Goal: Task Accomplishment & Management: Manage account settings

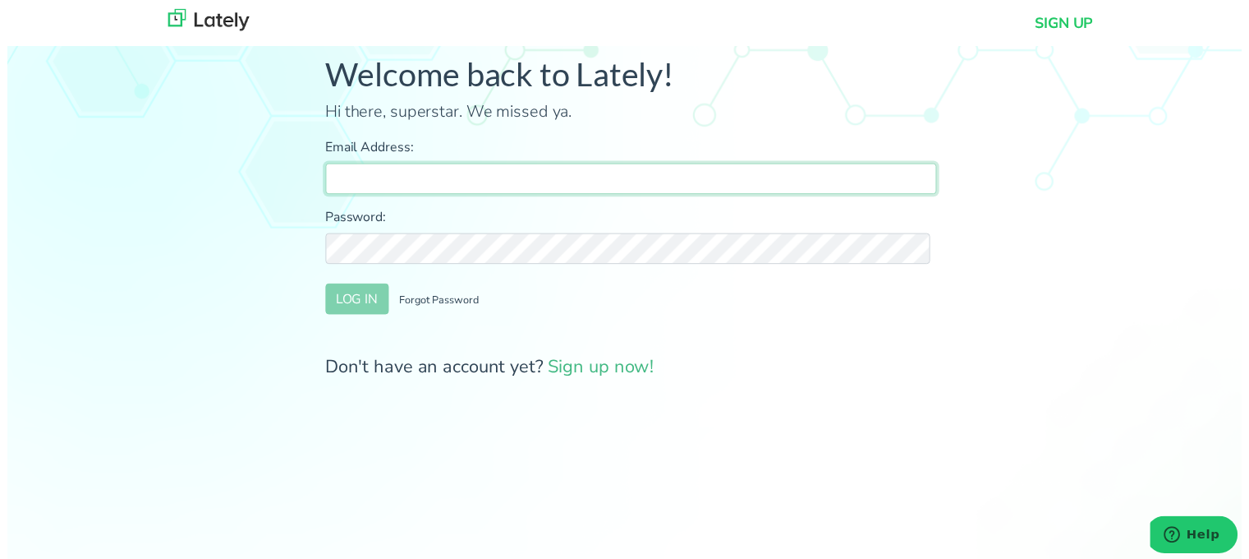
type input "[PERSON_NAME][EMAIL_ADDRESS][DOMAIN_NAME]"
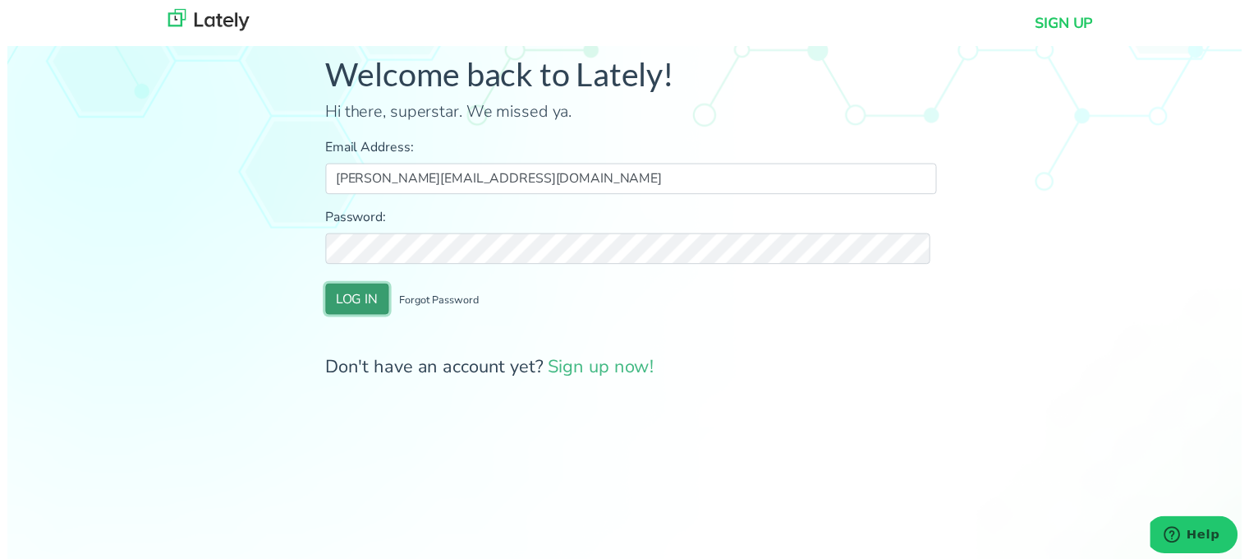
click at [368, 301] on button "LOG IN" at bounding box center [354, 302] width 64 height 31
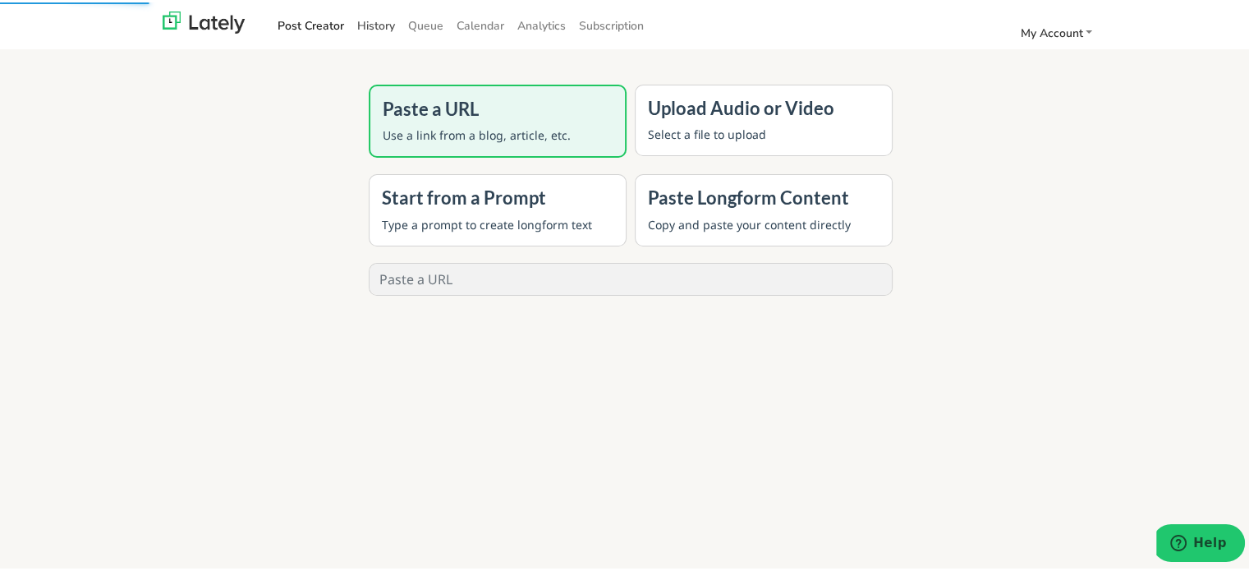
click at [363, 22] on link "History" at bounding box center [376, 23] width 51 height 27
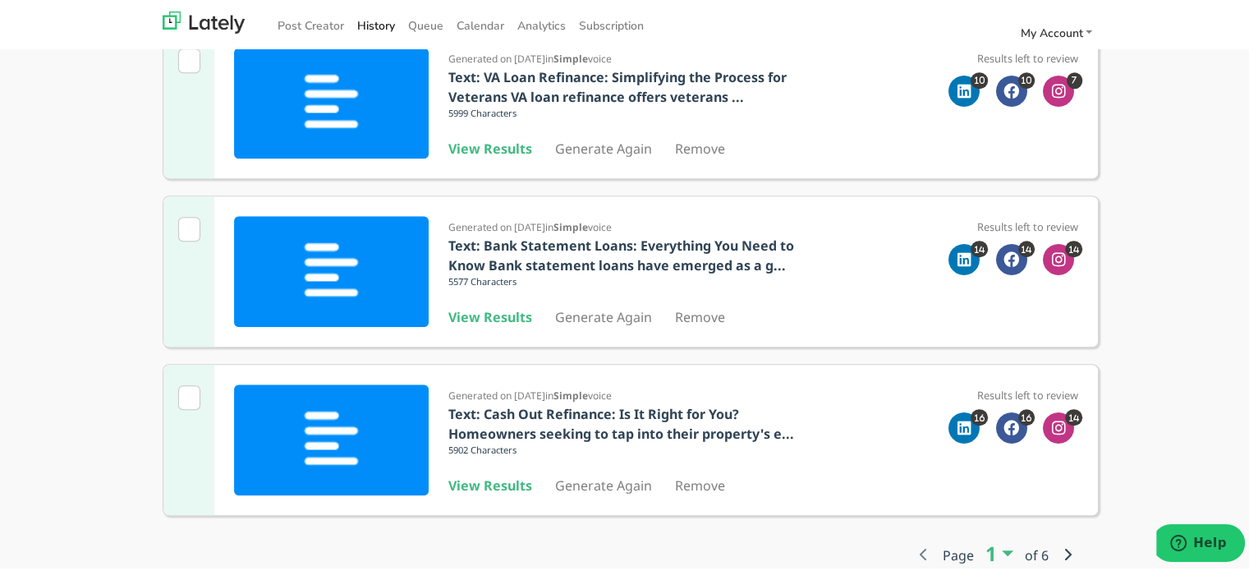
scroll to position [886, 0]
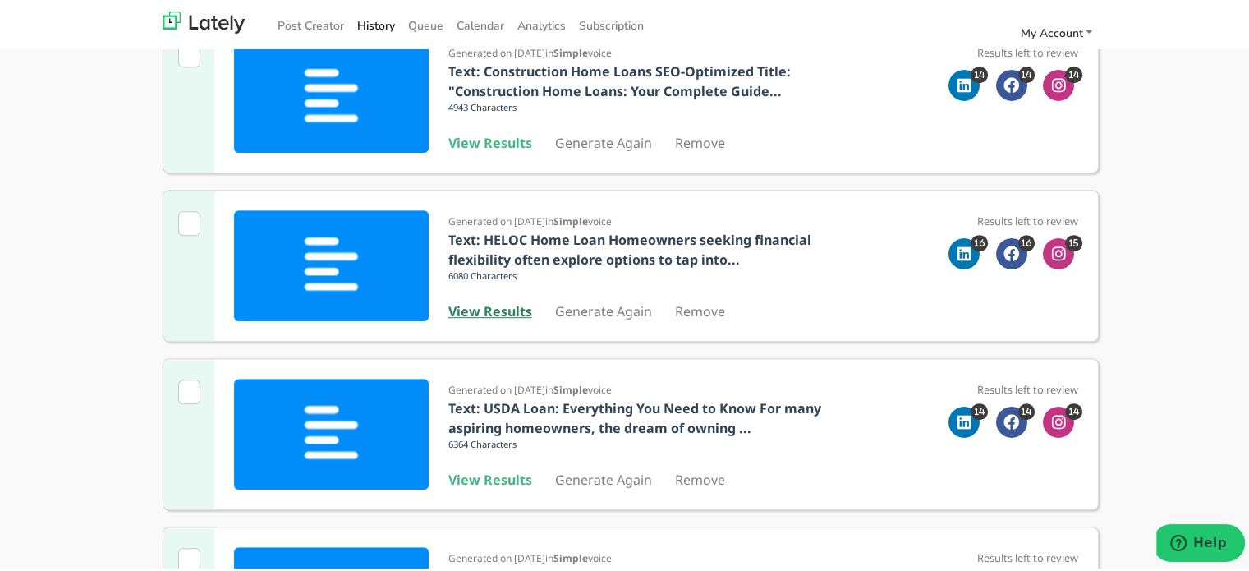
click at [476, 310] on b "View Results" at bounding box center [490, 309] width 84 height 18
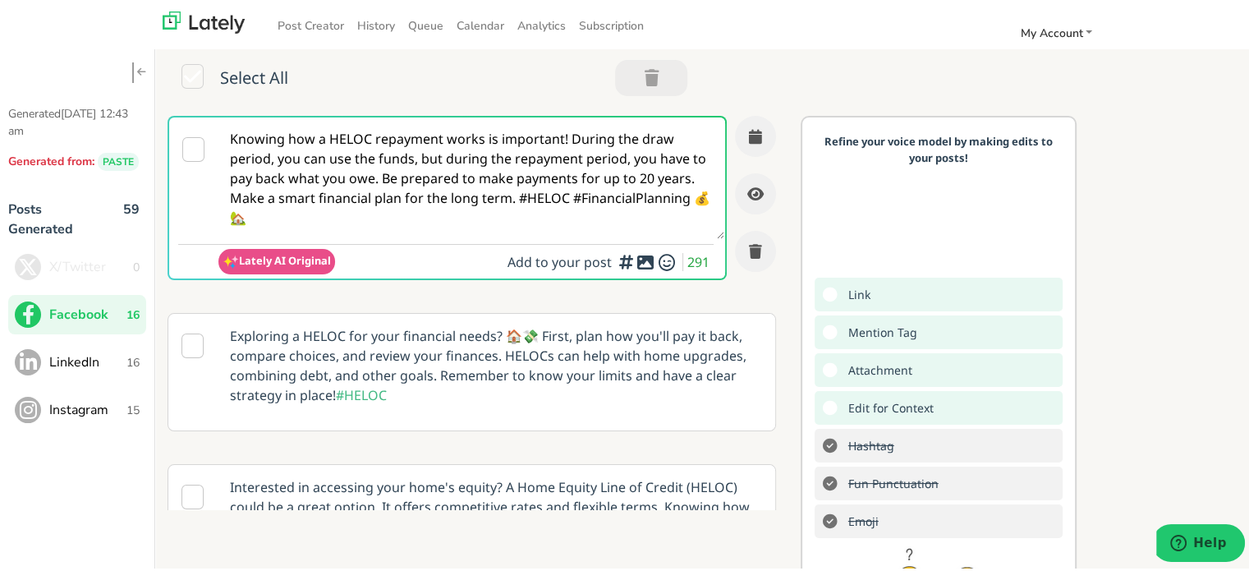
click at [523, 221] on textarea "Knowing how a HELOC repayment works is important! During the draw period, you c…" at bounding box center [471, 176] width 506 height 122
click at [115, 363] on span "LinkedIn" at bounding box center [87, 360] width 77 height 20
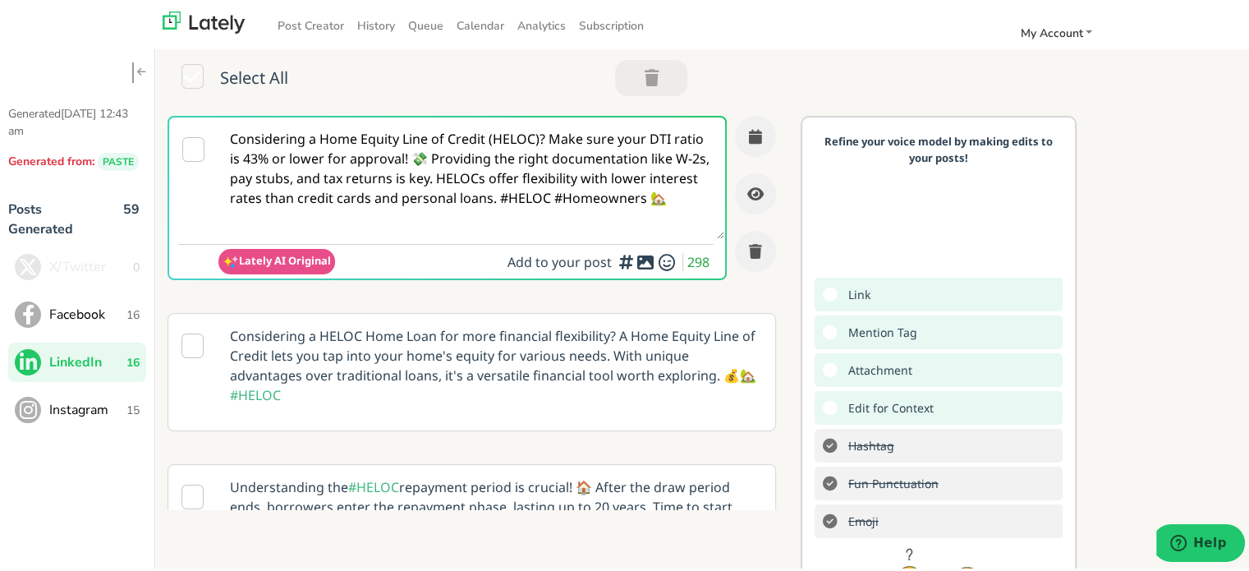
click at [430, 196] on textarea "Considering a Home Equity Line of Credit (HELOC)? Make sure your DTI ratio is 4…" at bounding box center [471, 176] width 506 height 122
click at [115, 390] on button "Instagram 15" at bounding box center [77, 407] width 138 height 39
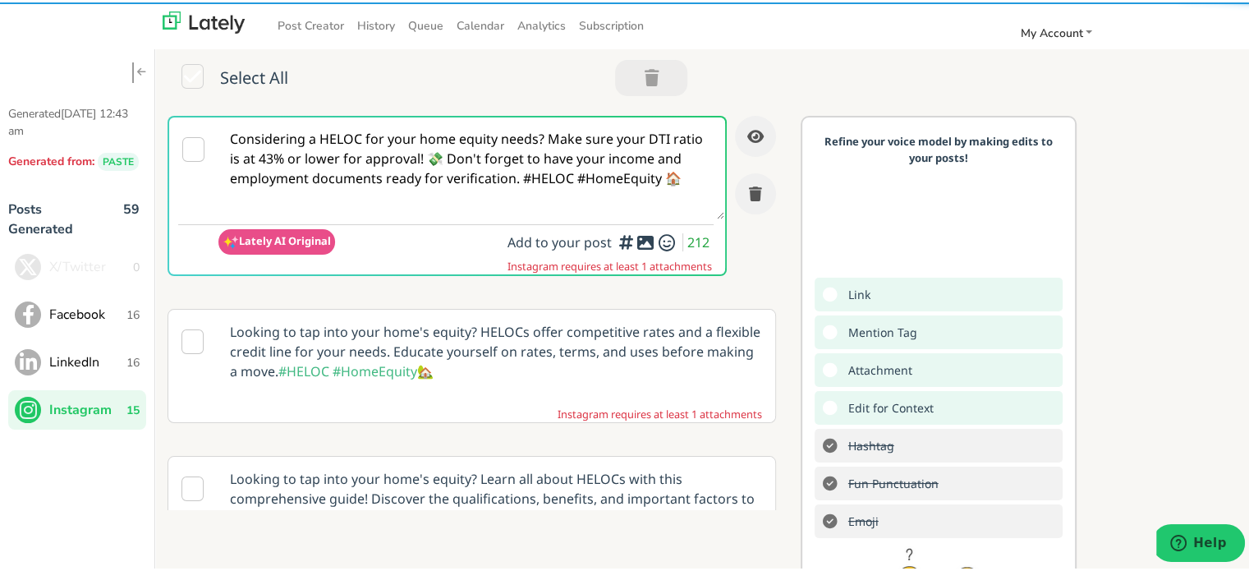
click at [389, 146] on textarea "Considering a HELOC for your home equity needs? Make sure your DTI ratio is at …" at bounding box center [471, 166] width 506 height 102
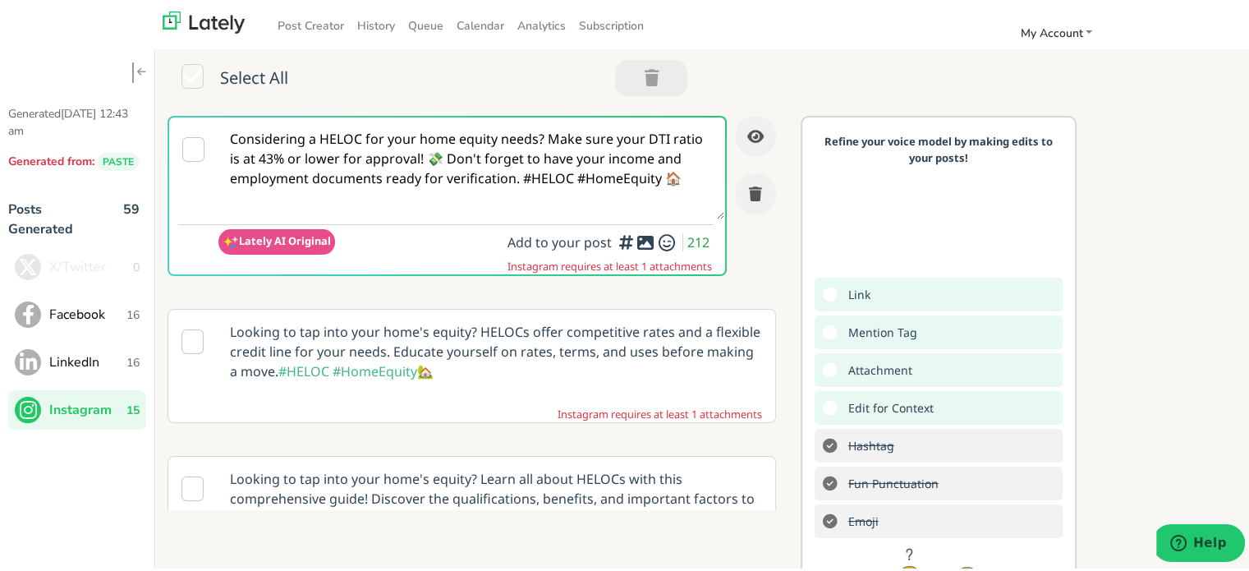
click at [389, 146] on textarea "Considering a HELOC for your home equity needs? Make sure your DTI ratio is at …" at bounding box center [471, 166] width 506 height 102
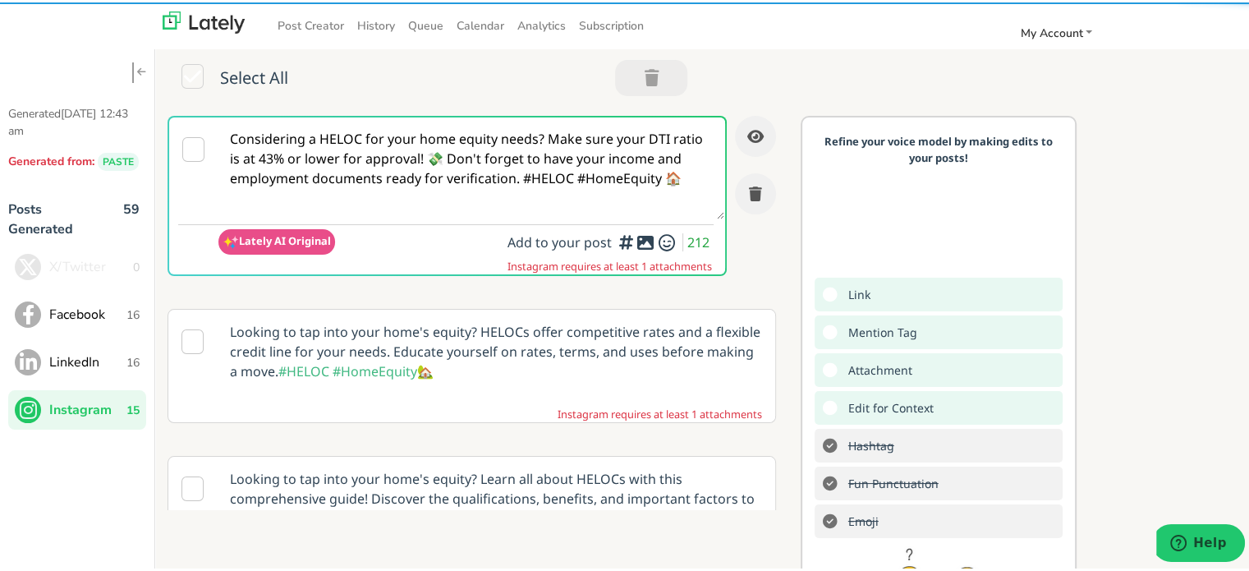
click at [102, 331] on button "Facebook 16" at bounding box center [77, 311] width 138 height 39
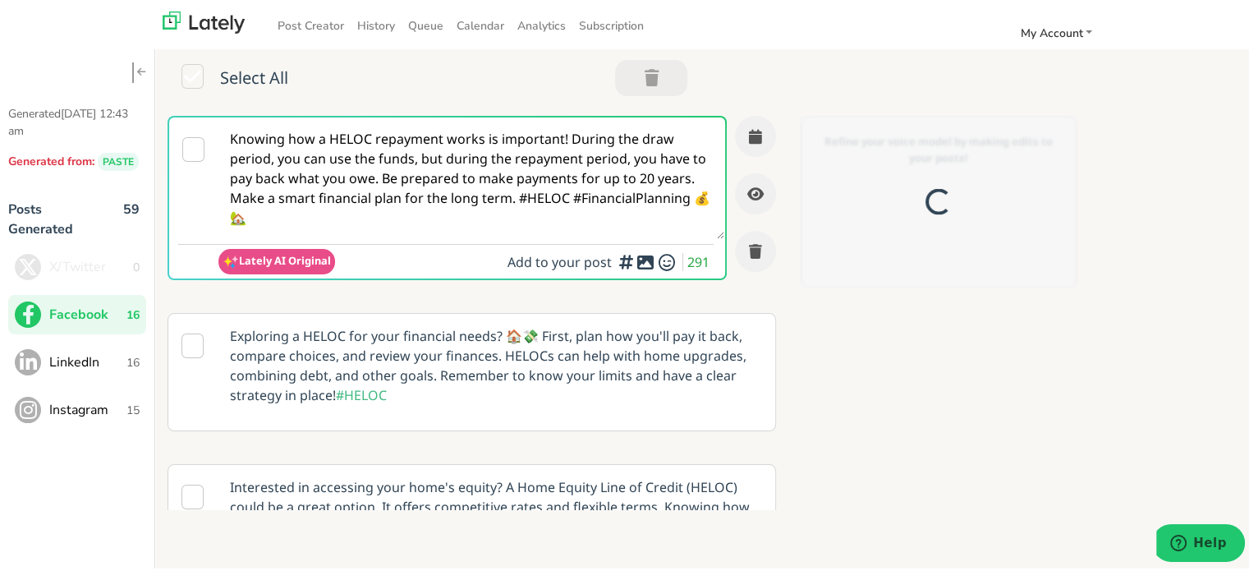
click at [423, 173] on textarea "Knowing how a HELOC repayment works is important! During the draw period, you c…" at bounding box center [471, 176] width 506 height 122
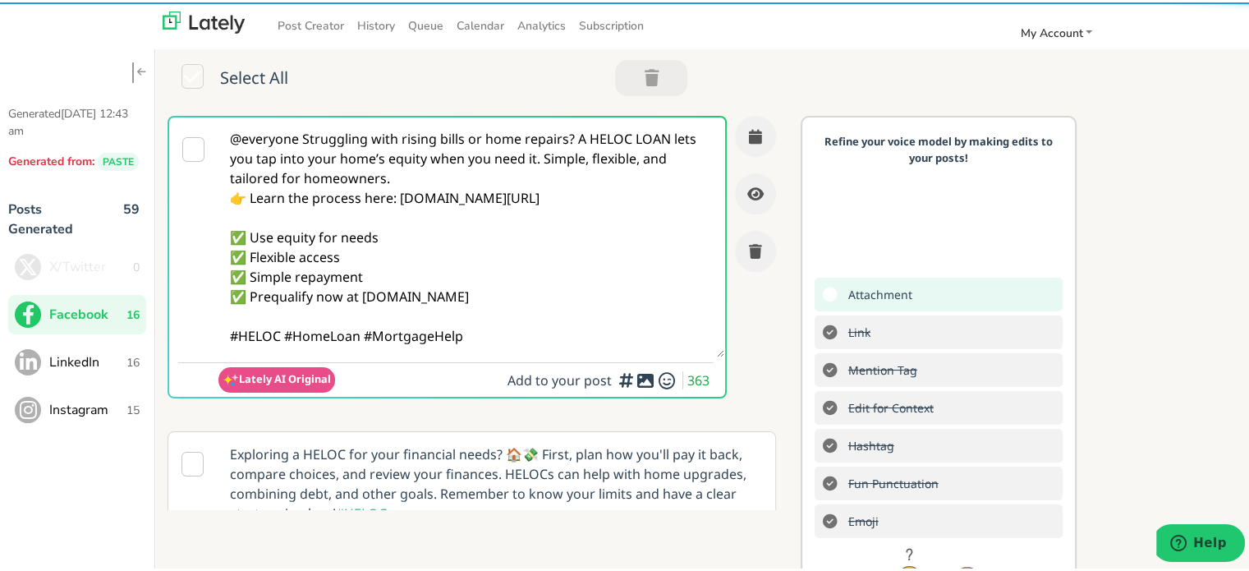
click at [302, 133] on textarea "@everyone Struggling with rising bills or home repairs? A HELOC LOAN lets you t…" at bounding box center [471, 235] width 506 height 240
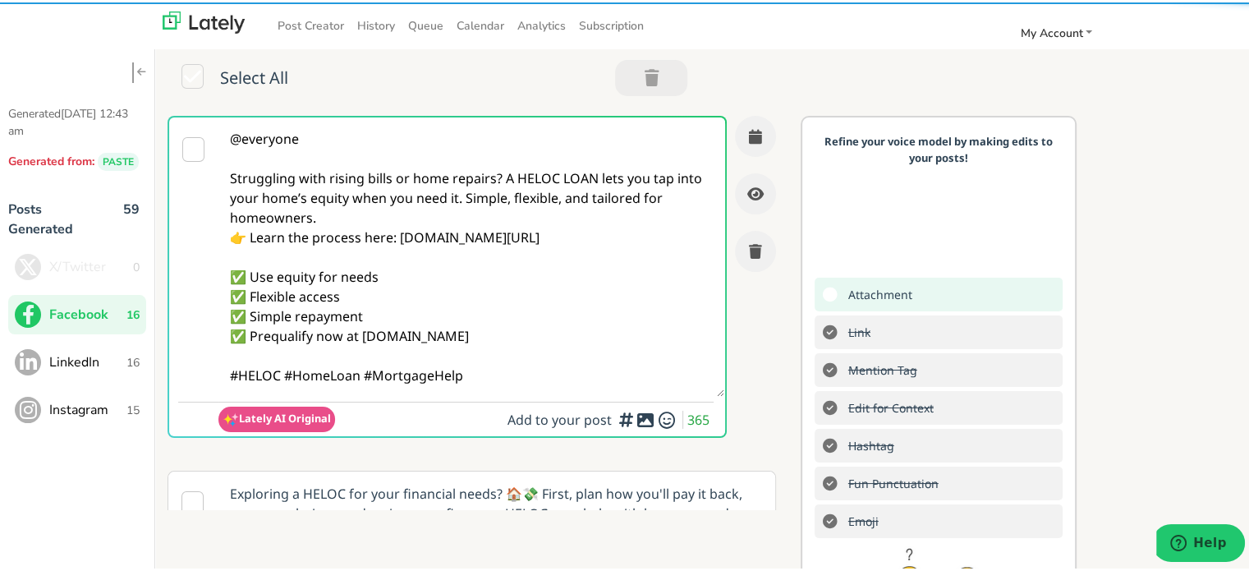
click at [500, 175] on textarea "@everyone Struggling with rising bills or home repairs? A HELOC LOAN lets you t…" at bounding box center [471, 254] width 506 height 279
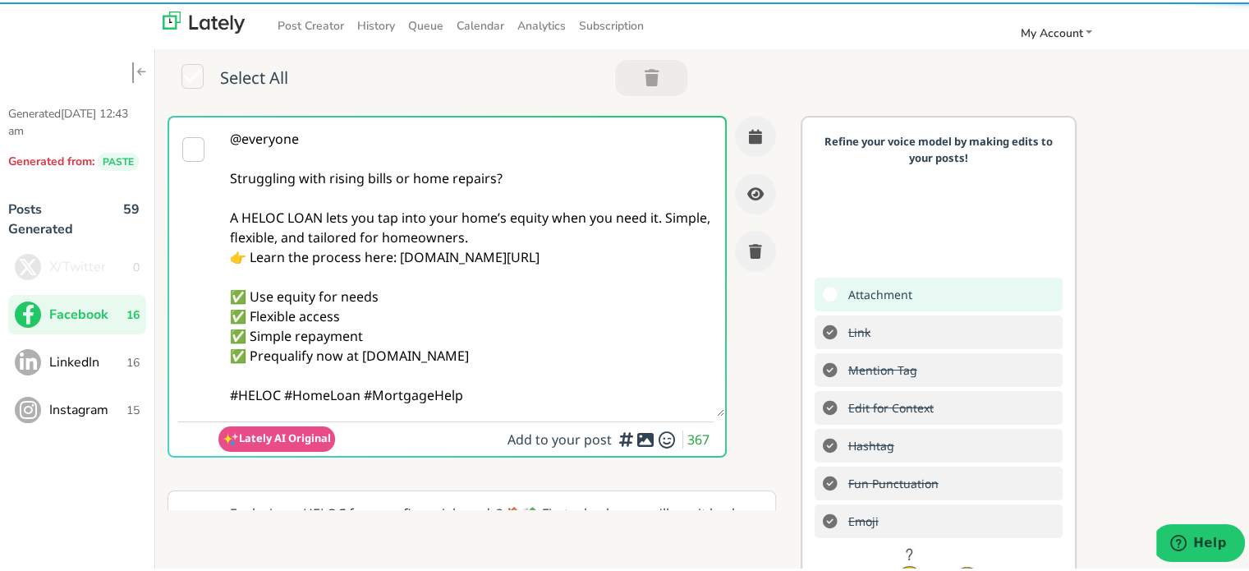
click at [513, 238] on textarea "@everyone Struggling with rising bills or home repairs? A HELOC LOAN lets you t…" at bounding box center [471, 264] width 506 height 299
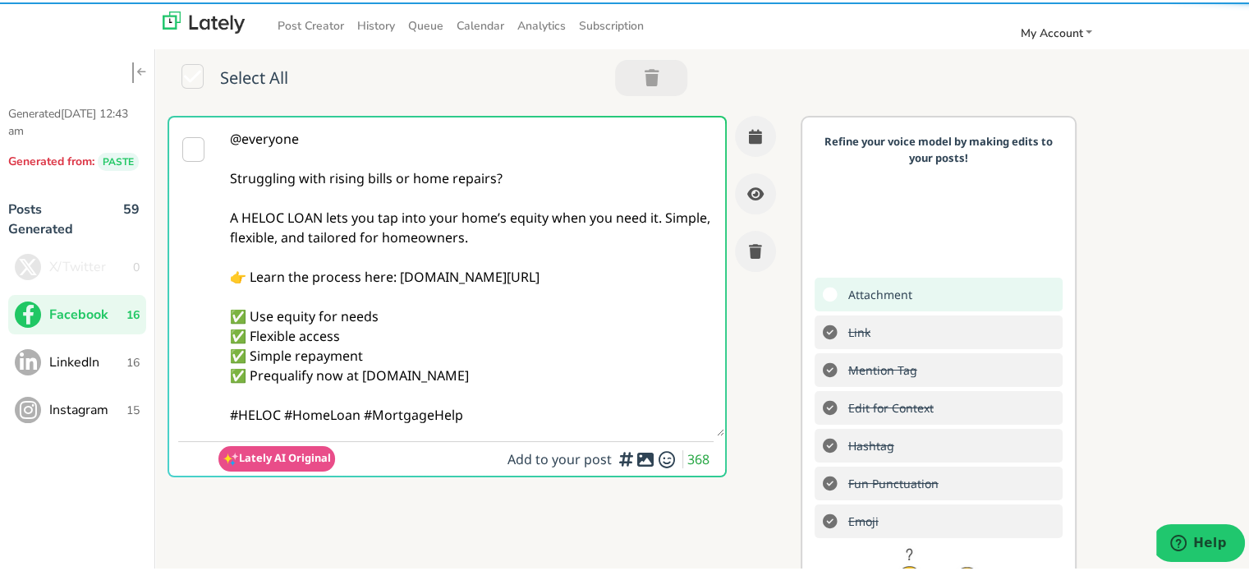
click at [283, 419] on textarea "@everyone Struggling with rising bills or home repairs? A HELOC LOAN lets you t…" at bounding box center [471, 274] width 506 height 319
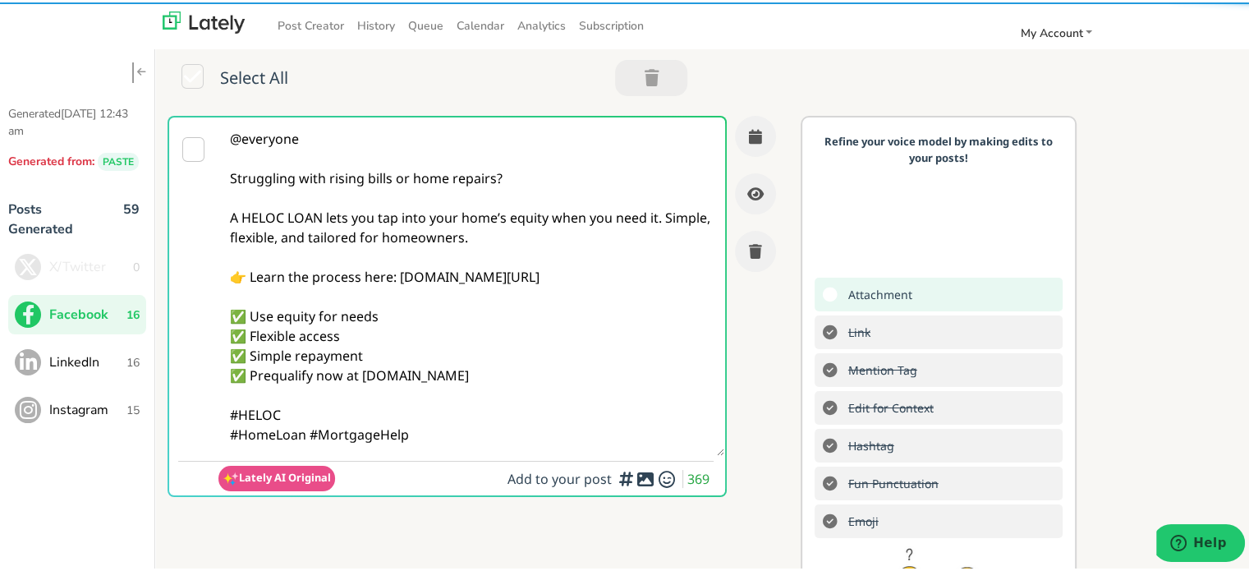
click at [506, 440] on textarea "@everyone Struggling with rising bills or home repairs? A HELOC LOAN lets you t…" at bounding box center [471, 284] width 506 height 338
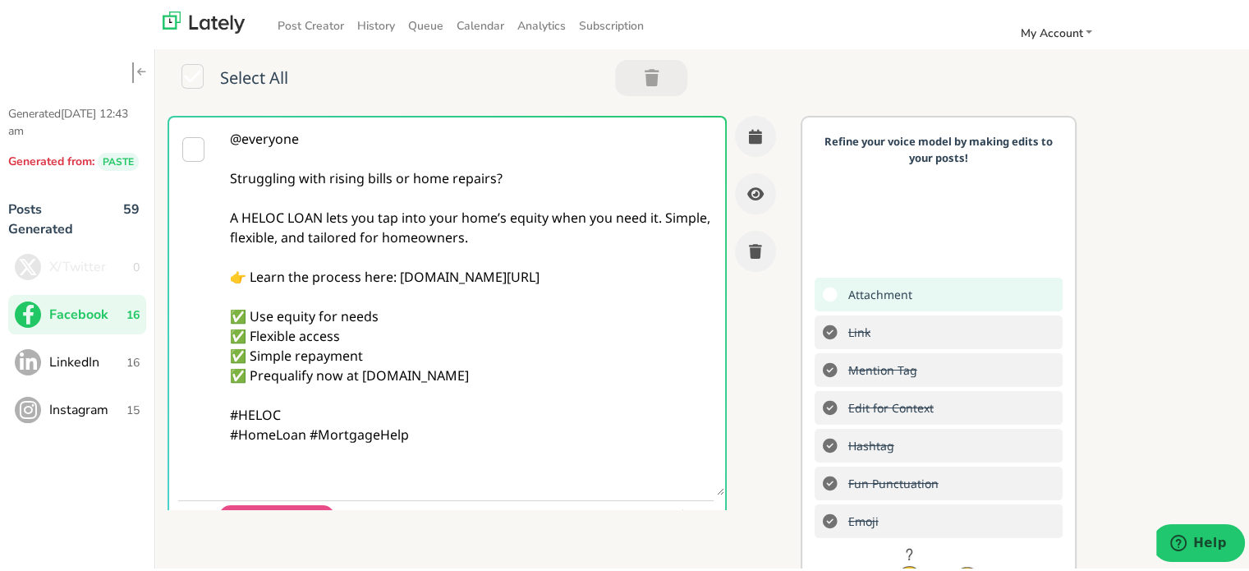
paste textarea "Follow Us On Our Social Media Platforms! Facebook: [URL][DOMAIN_NAME] LinkedIn:…"
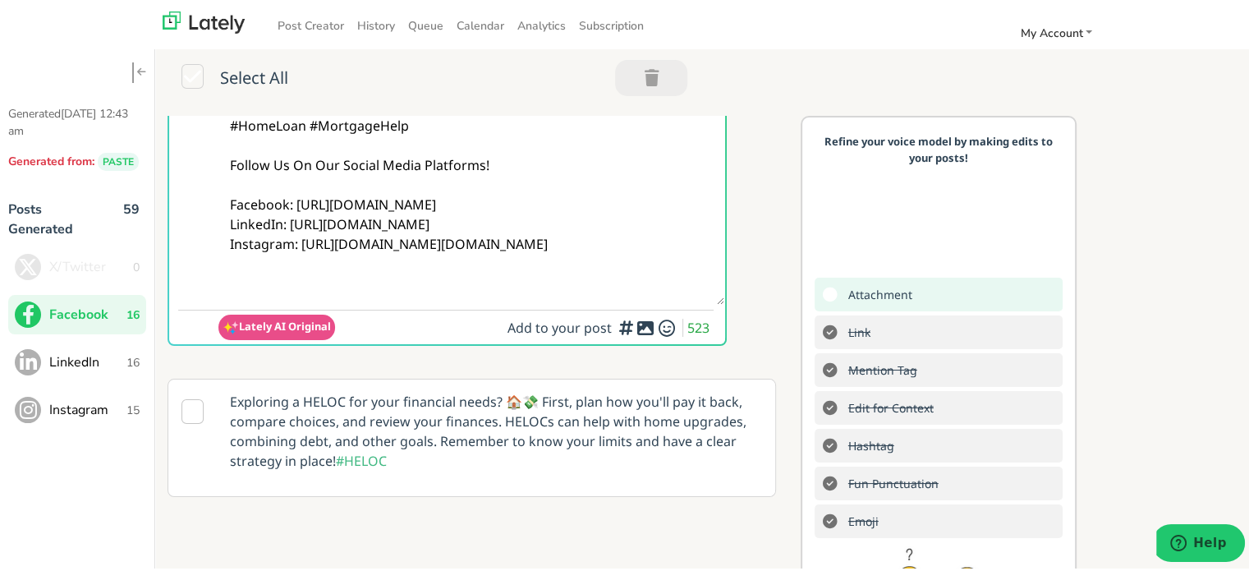
scroll to position [346, 0]
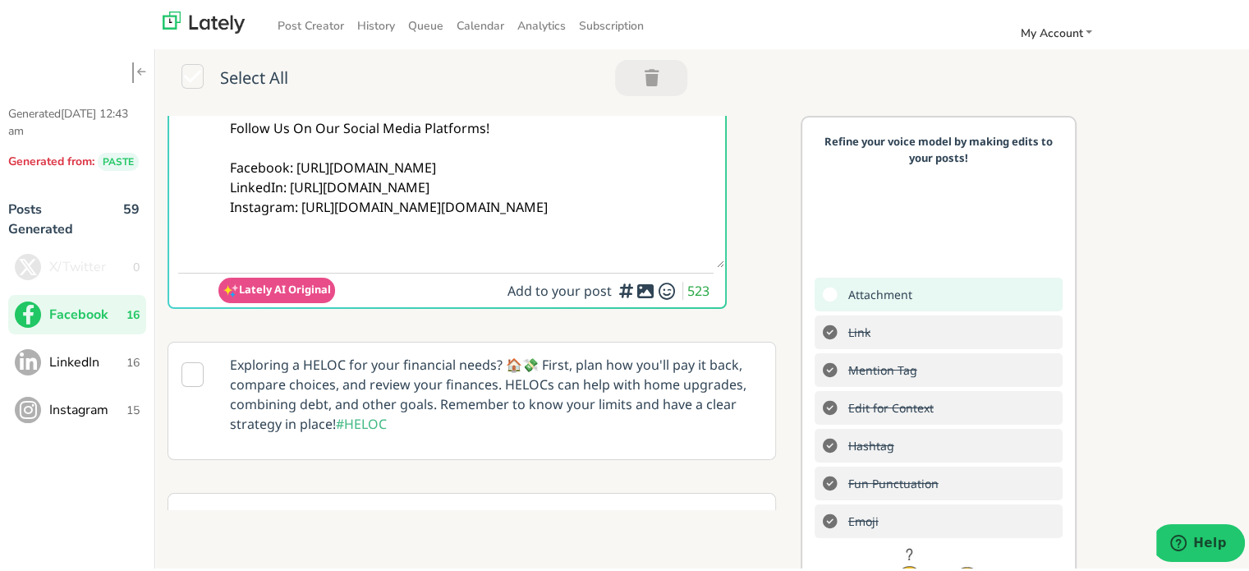
type textarea "@everyone Struggling with rising bills or home repairs? A HELOC LOAN lets you t…"
click at [631, 298] on span "Add to your post 523" at bounding box center [611, 289] width 206 height 23
click at [636, 289] on icon at bounding box center [646, 288] width 20 height 1
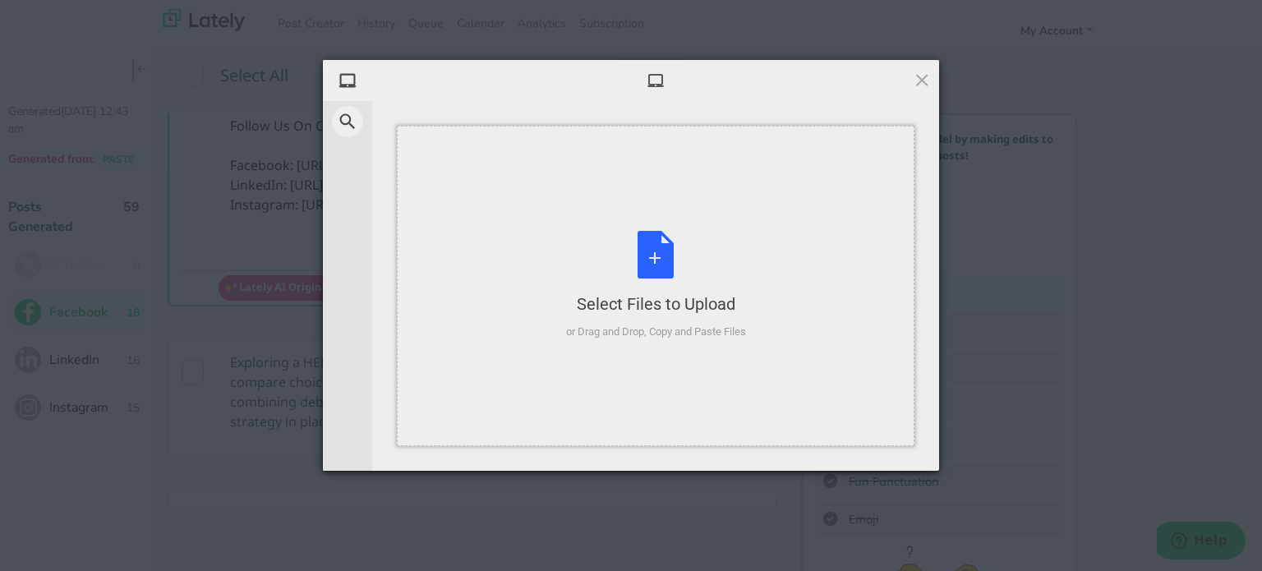
click at [627, 292] on div "Select Files to Upload or Drag and Drop, Copy and Paste Files" at bounding box center [656, 285] width 180 height 109
click at [708, 228] on div "Select Files to Upload or Drag and Drop, Copy and Paste Files" at bounding box center [655, 286] width 517 height 320
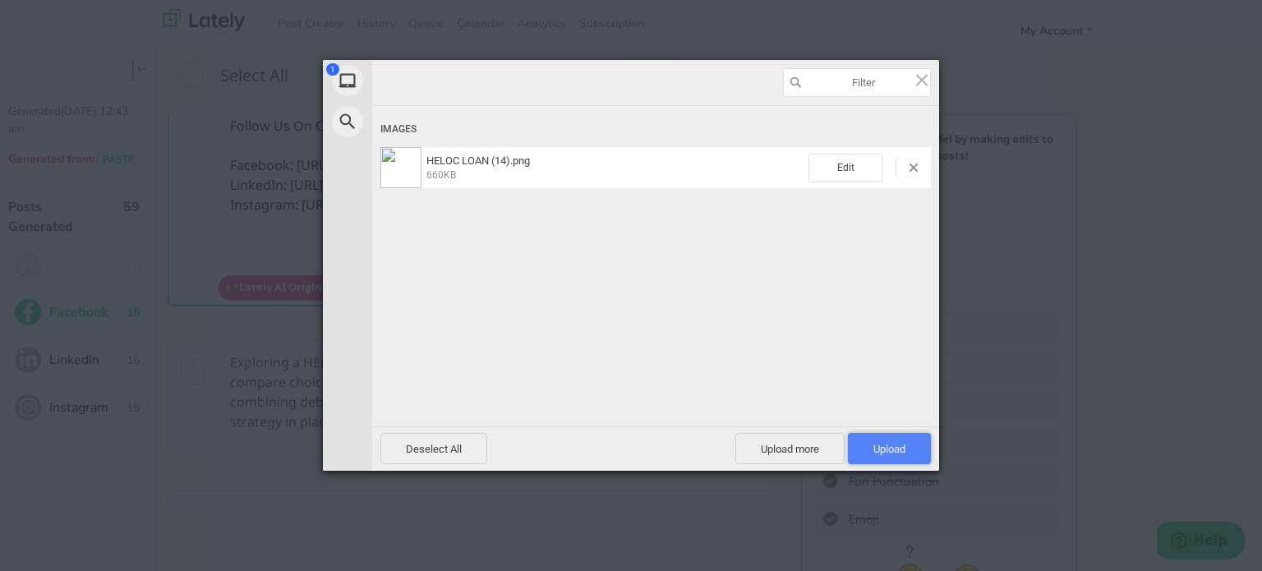
click at [906, 449] on span "Upload 1" at bounding box center [889, 448] width 83 height 31
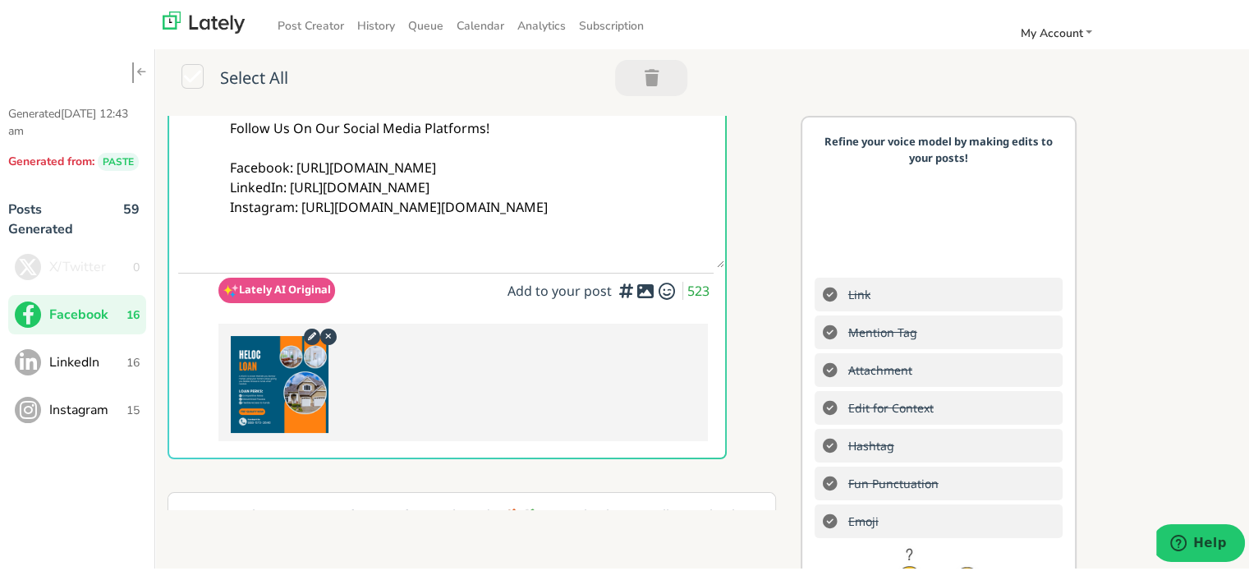
click at [801, 130] on div "Refine your voice model by making edits to your posts! Link Mention Tag Attachm…" at bounding box center [939, 420] width 277 height 614
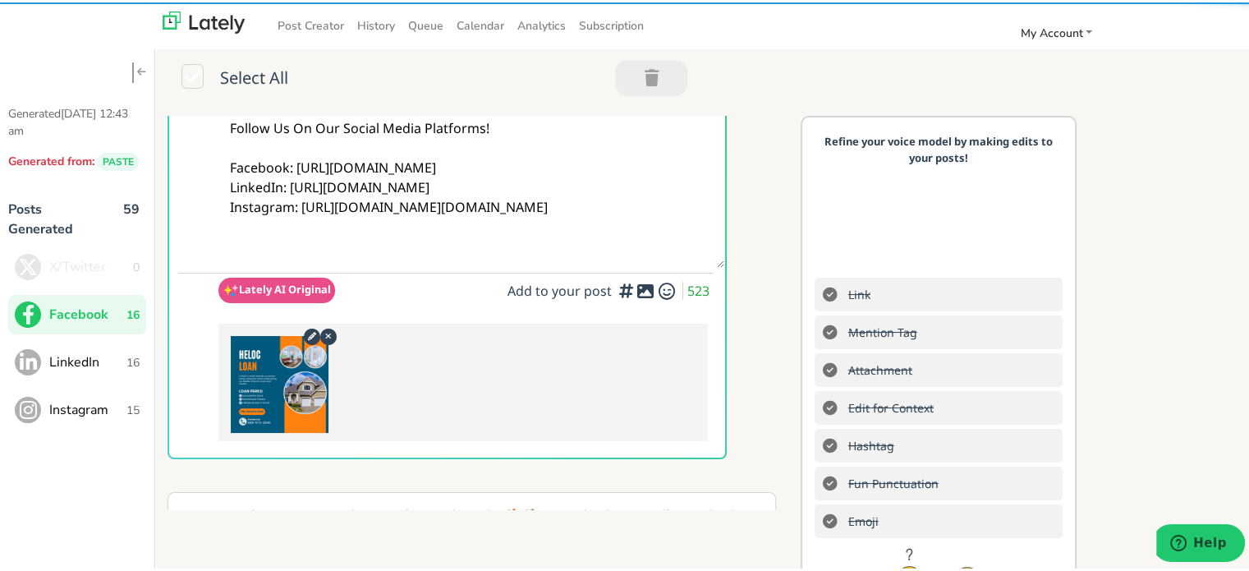
scroll to position [1, 0]
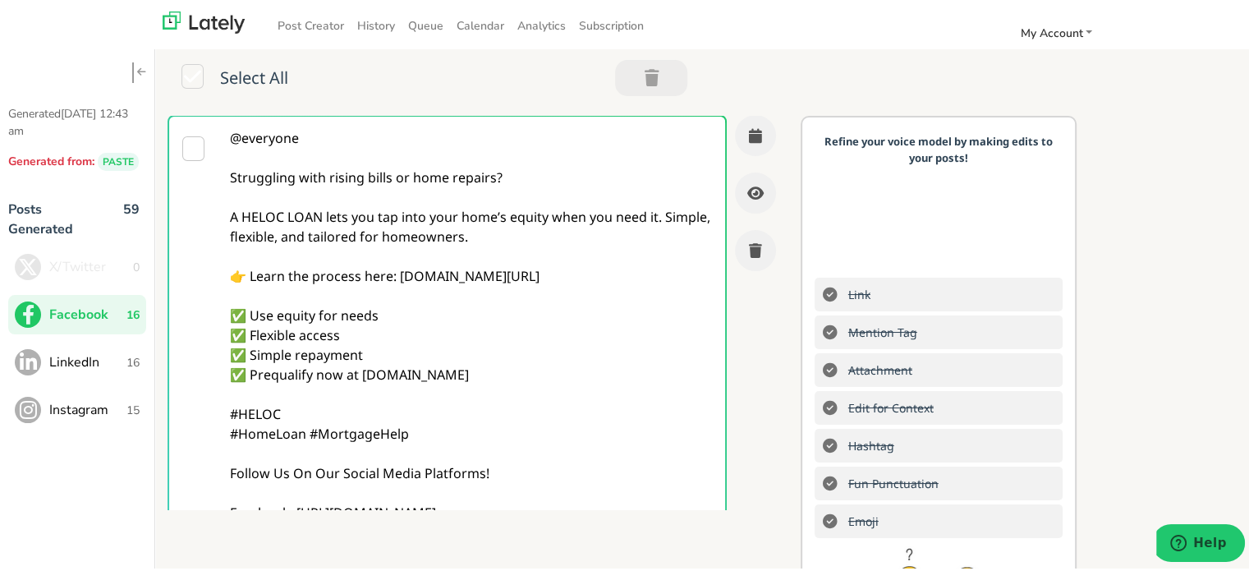
click at [401, 233] on textarea "@everyone Struggling with rising bills or home repairs? A HELOC LOAN lets you t…" at bounding box center [471, 362] width 506 height 496
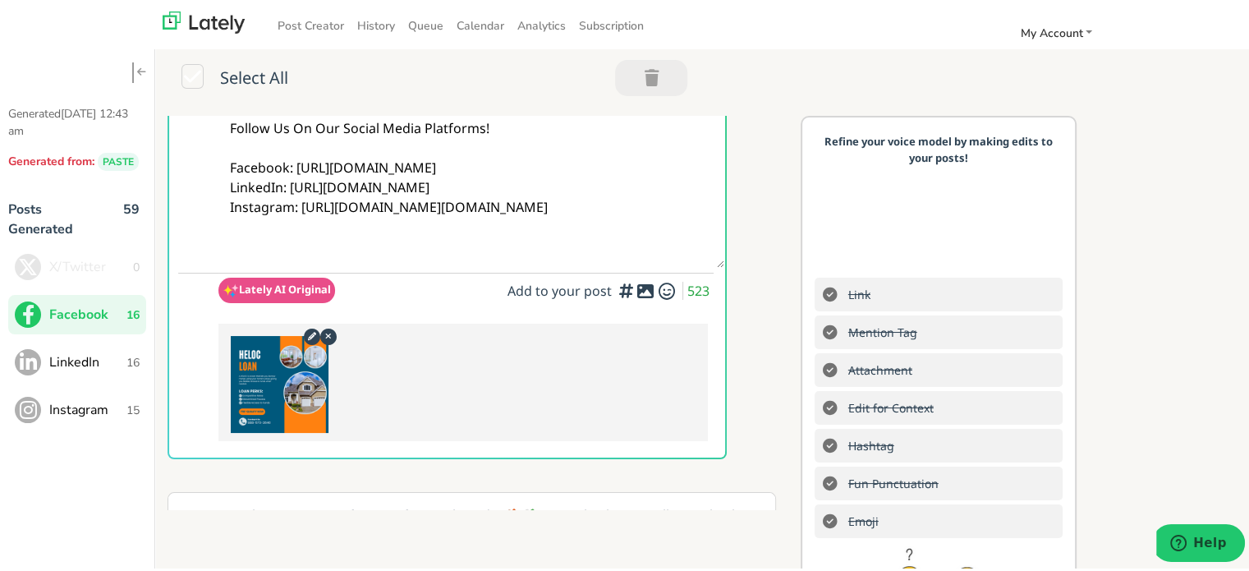
click at [779, 131] on div "@everyone Struggling with rising bills or home repairs? A HELOC LOAN lets you t…" at bounding box center [478, 310] width 646 height 394
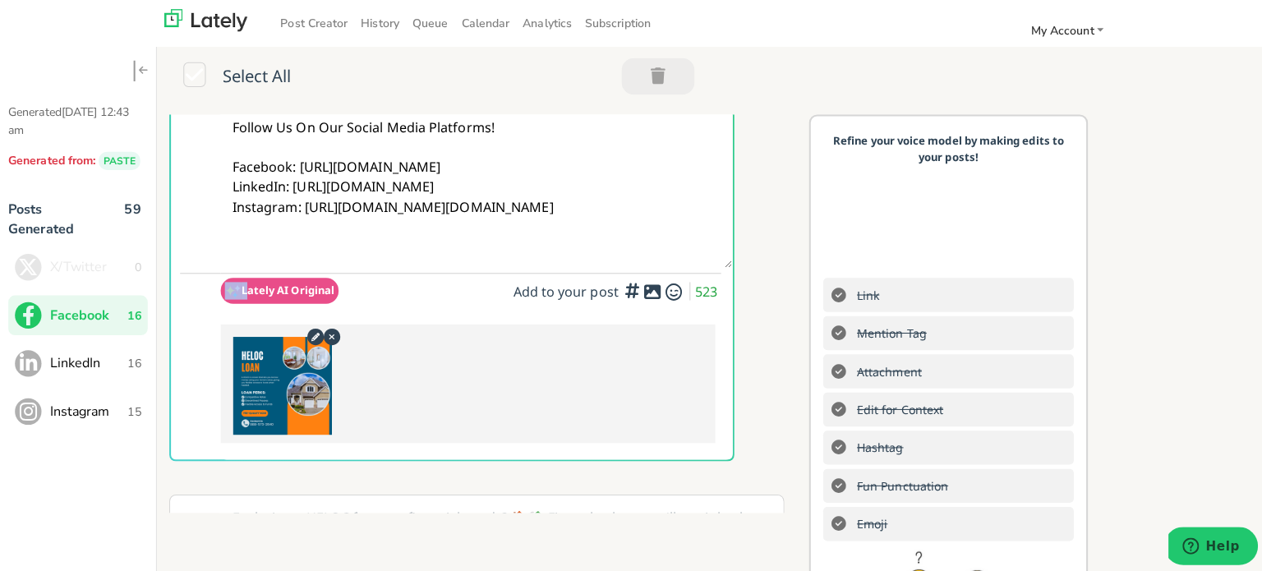
scroll to position [1, 0]
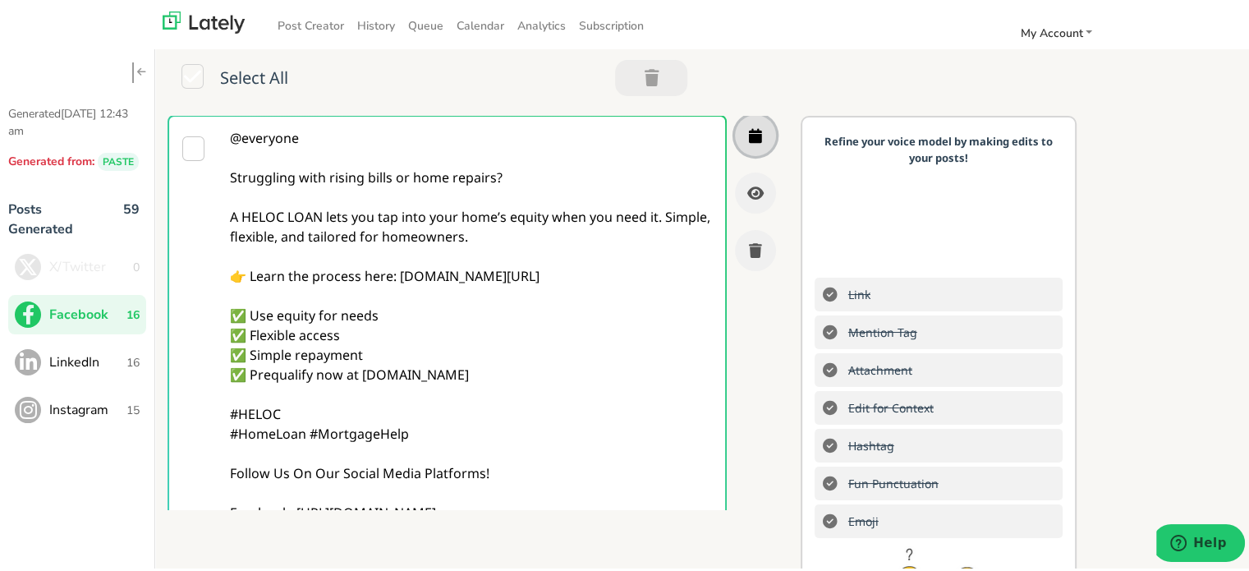
click at [735, 143] on button "button" at bounding box center [755, 133] width 41 height 41
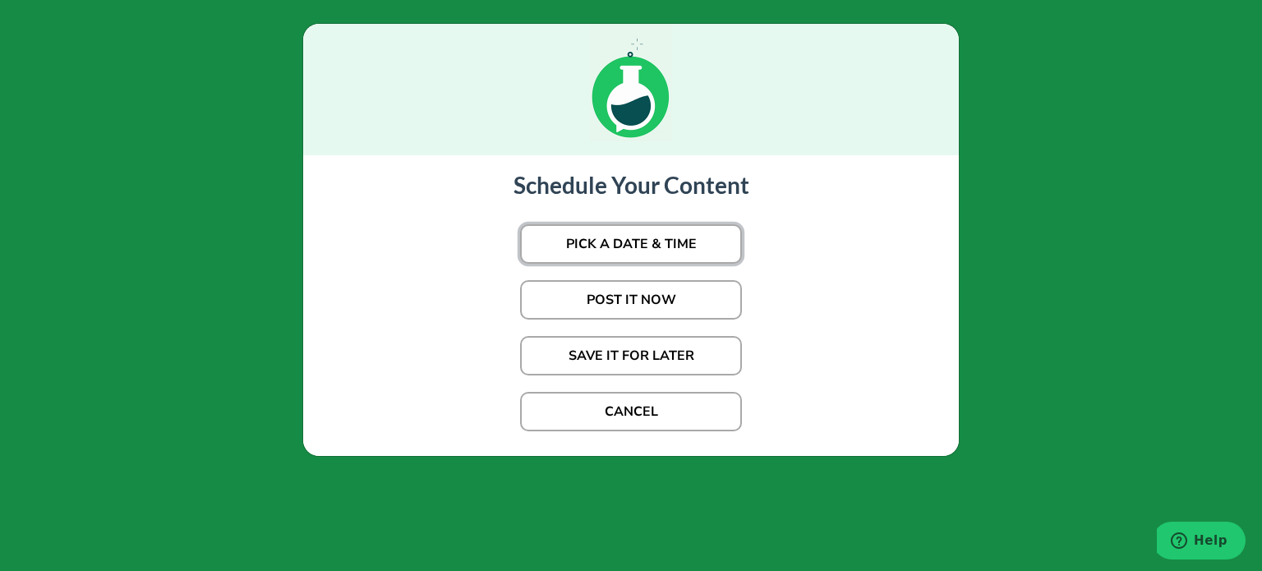
click at [614, 240] on button "PICK A DATE & TIME" at bounding box center [631, 243] width 222 height 39
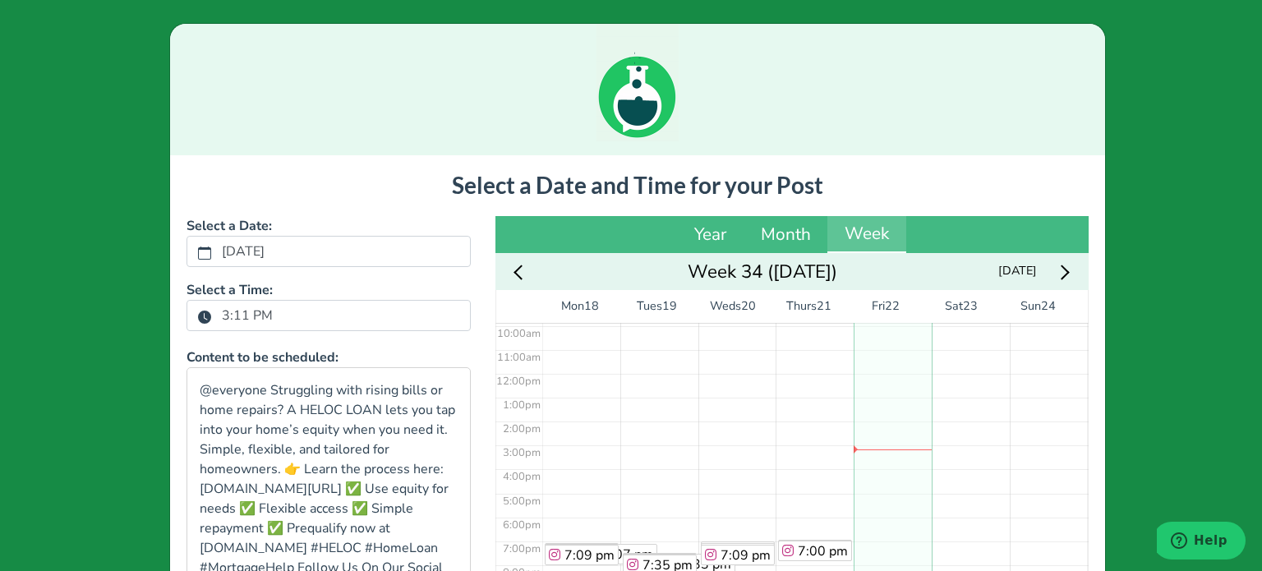
scroll to position [247, 0]
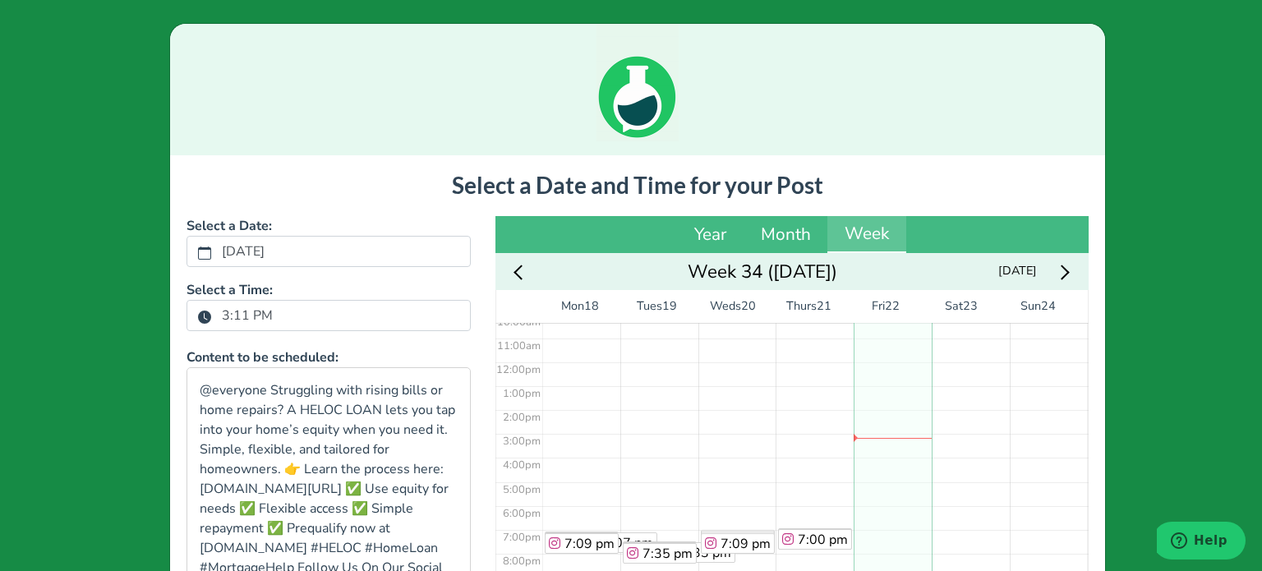
click at [218, 317] on label "3:11 PM" at bounding box center [247, 315] width 71 height 28
click at [212, 317] on button "3:11 PM" at bounding box center [204, 316] width 15 height 21
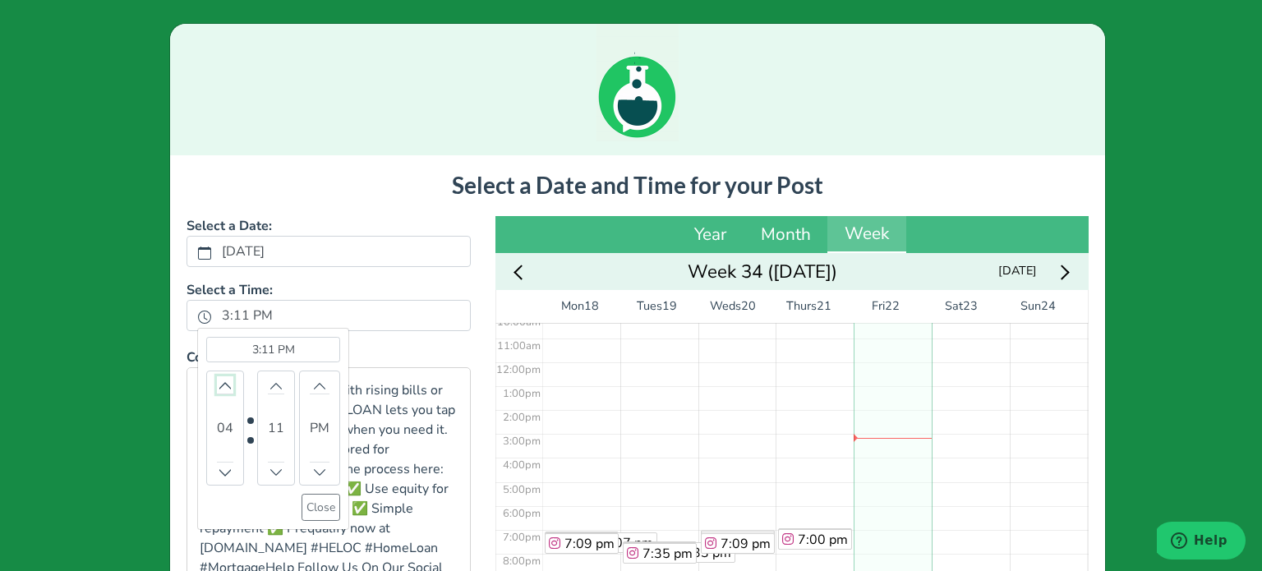
click at [217, 378] on button "Increment" at bounding box center [225, 384] width 16 height 17
click at [301, 511] on button "Close" at bounding box center [320, 507] width 39 height 27
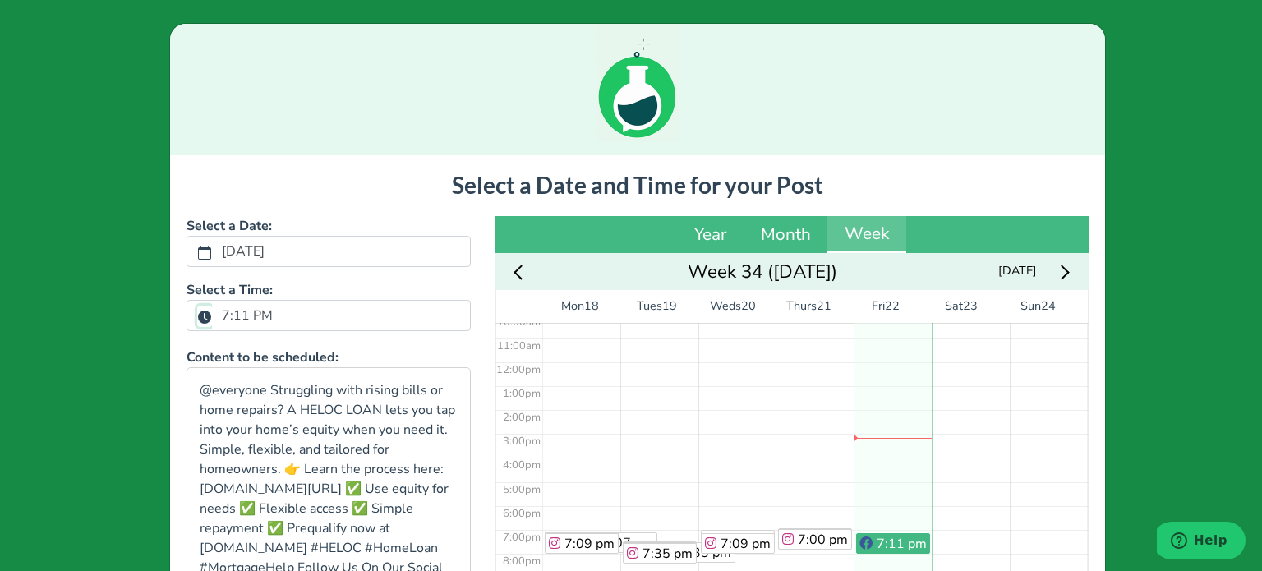
scroll to position [343, 0]
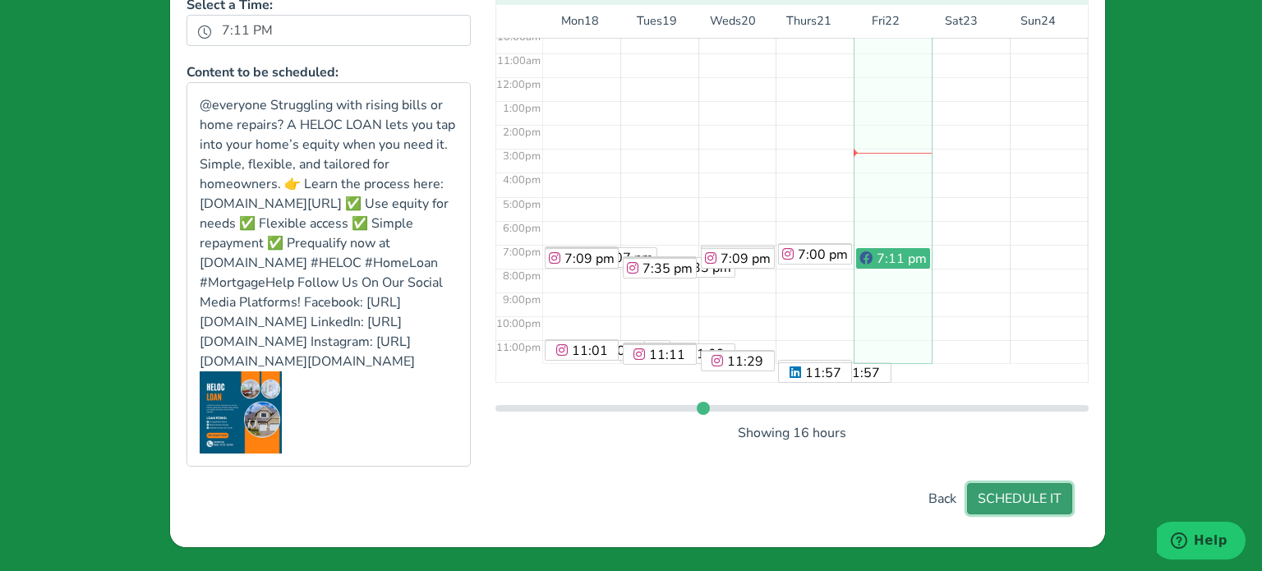
click at [1020, 487] on button "SCHEDULE IT" at bounding box center [1019, 498] width 105 height 31
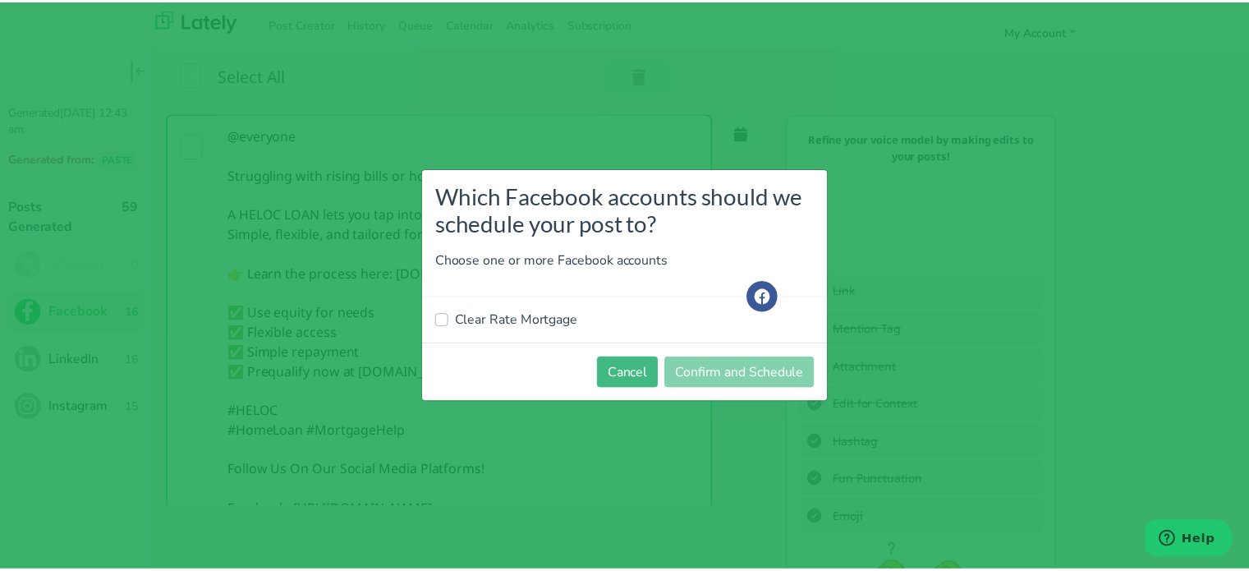
scroll to position [0, 0]
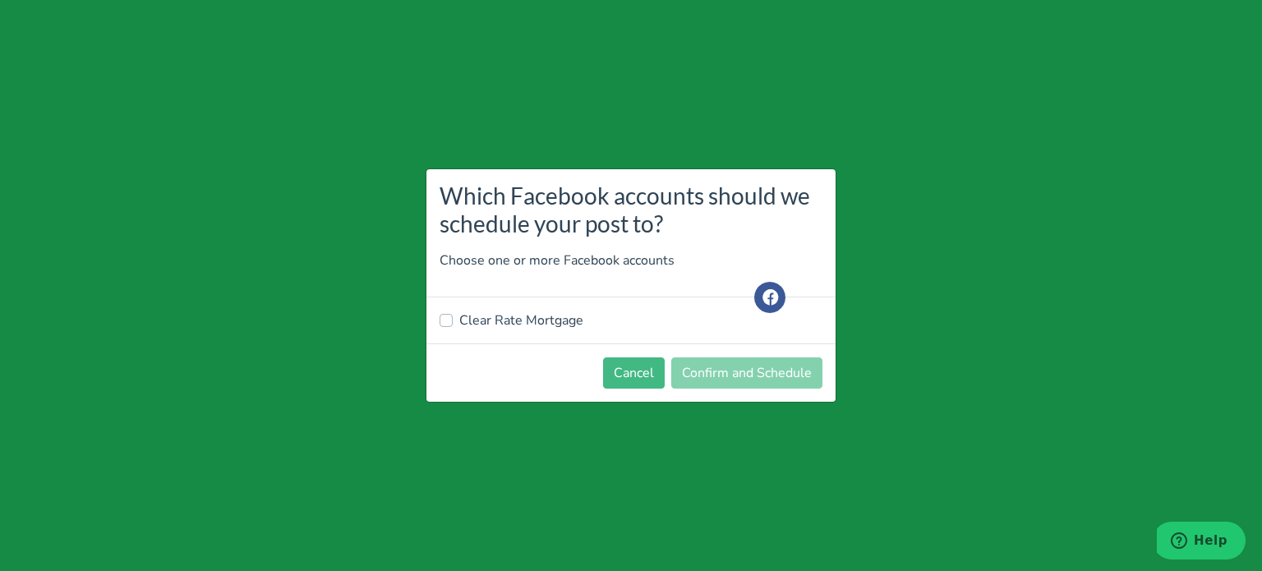
click at [520, 320] on label "Clear Rate Mortgage" at bounding box center [521, 320] width 124 height 20
click at [453, 320] on input "Clear Rate Mortgage" at bounding box center [445, 318] width 13 height 16
checkbox input "true"
click at [752, 367] on button "Confirm and Schedule" at bounding box center [746, 372] width 151 height 31
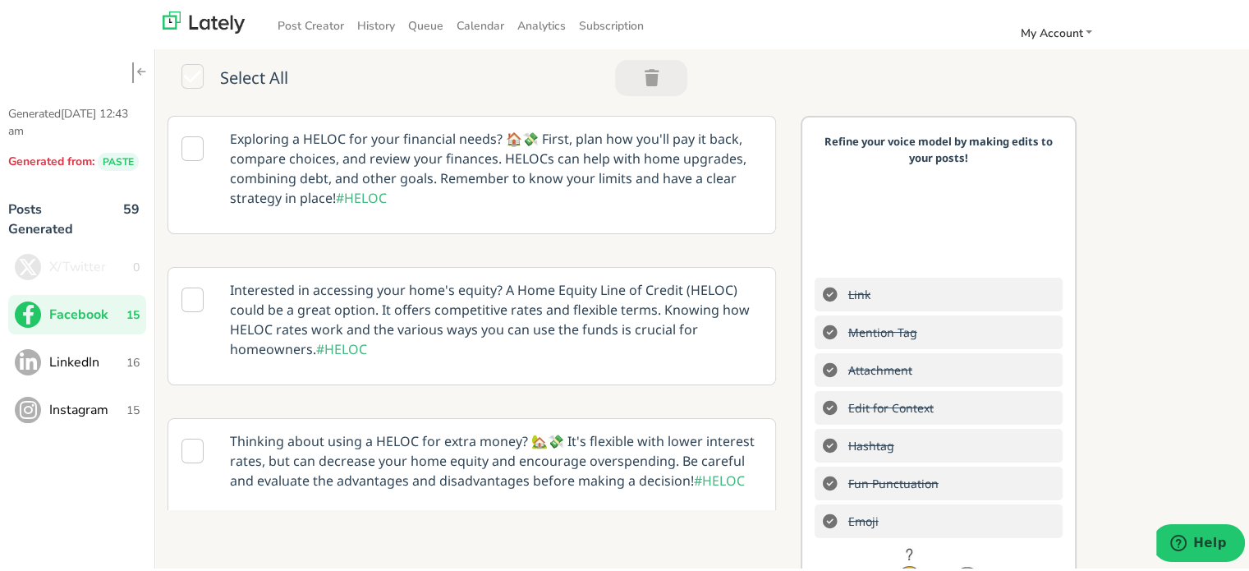
click at [112, 363] on span "LinkedIn" at bounding box center [87, 360] width 77 height 20
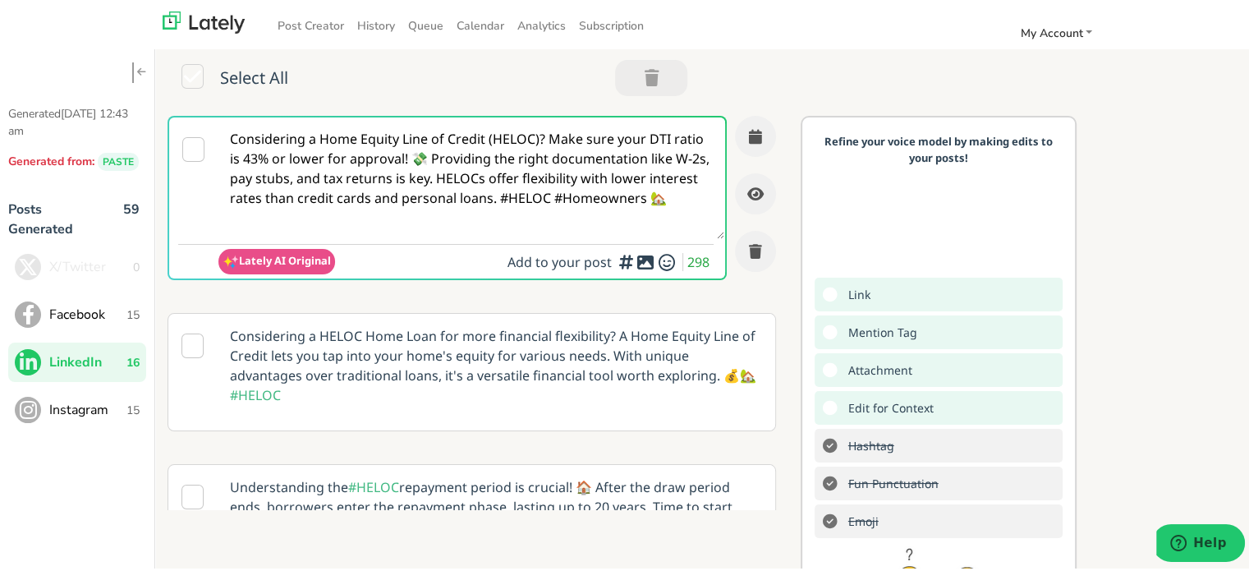
click at [412, 144] on textarea "Considering a Home Equity Line of Credit (HELOC)? Make sure your DTI ratio is 4…" at bounding box center [471, 176] width 506 height 122
paste textarea "@linkedinmembers Need funds for renovations or unexpected expenses? A HELOC LOA…"
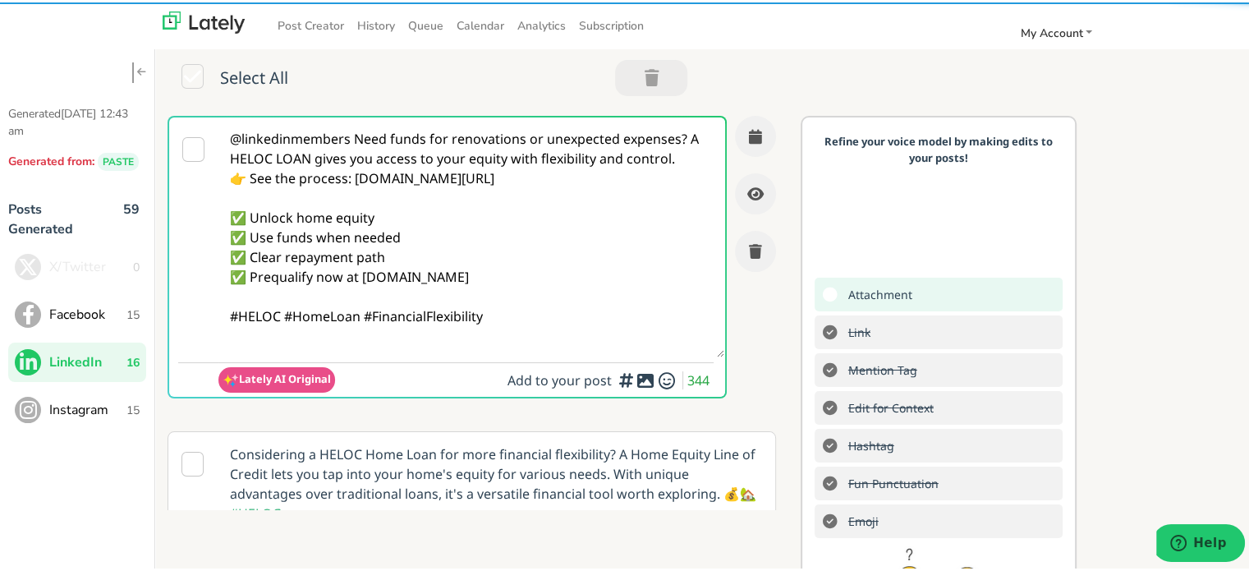
click at [355, 134] on textarea "@linkedinmembers Need funds for renovations or unexpected expenses? A HELOC LOA…" at bounding box center [471, 235] width 506 height 240
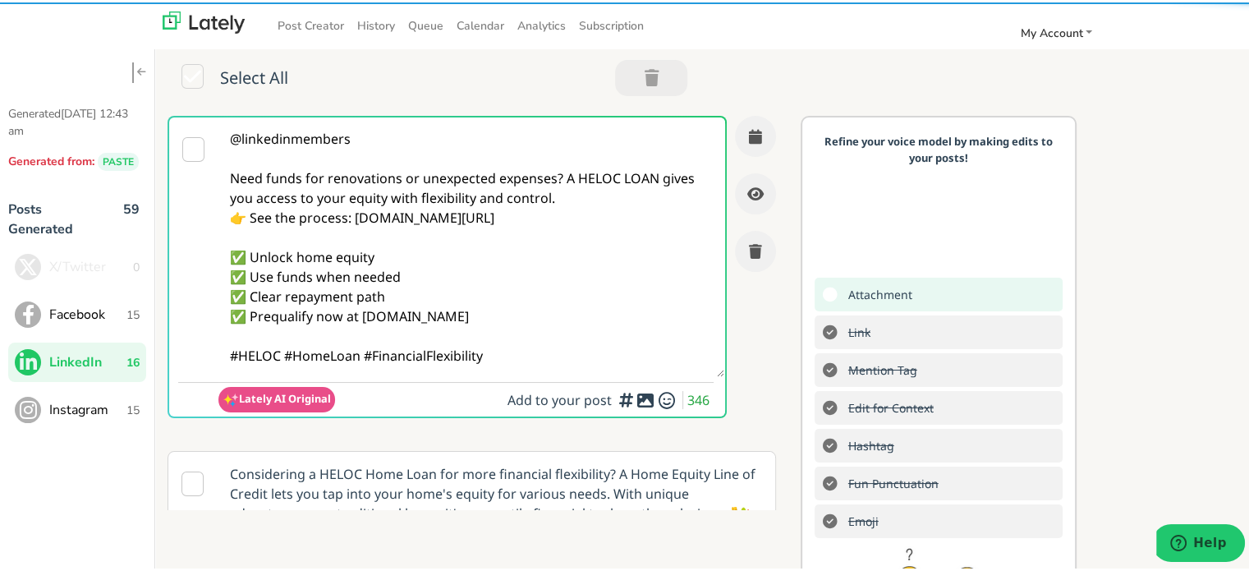
click at [559, 179] on textarea "@linkedinmembers Need funds for renovations or unexpected expenses? A HELOC LOA…" at bounding box center [471, 245] width 506 height 260
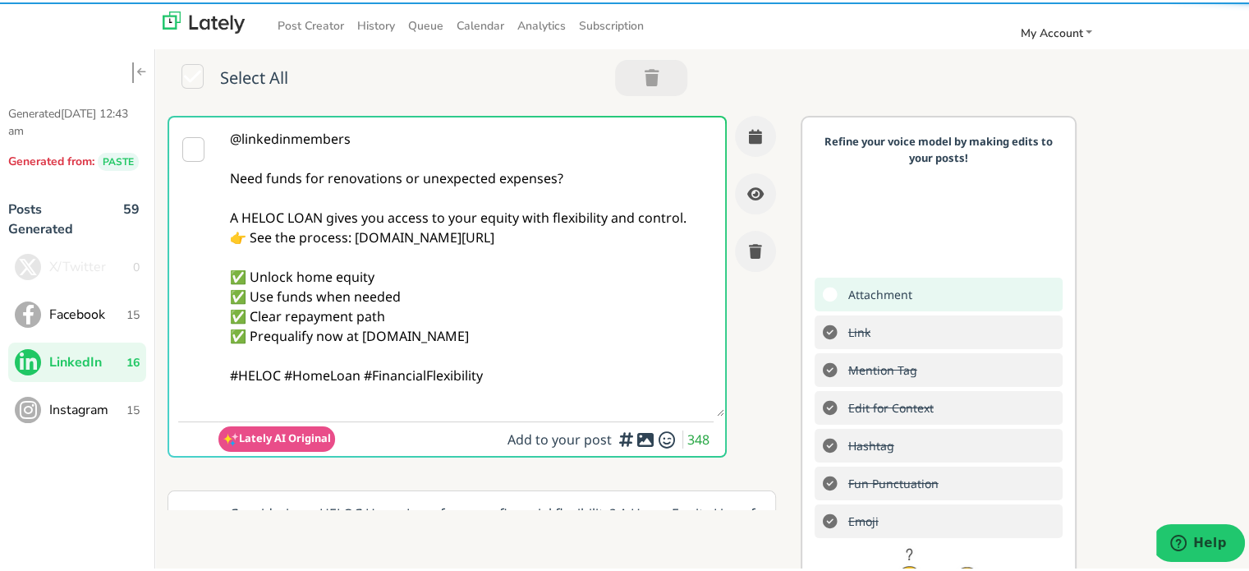
click at [687, 217] on textarea "@linkedinmembers Need funds for renovations or unexpected expenses? A HELOC LOA…" at bounding box center [471, 264] width 506 height 299
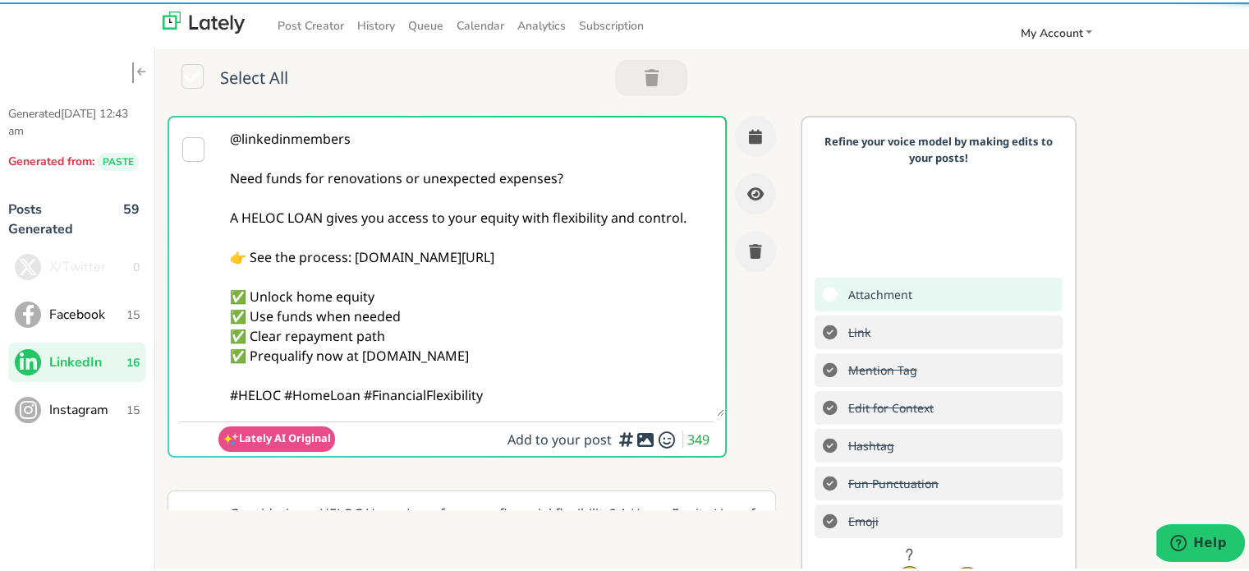
click at [283, 399] on textarea "@linkedinmembers Need funds for renovations or unexpected expenses? A HELOC LOA…" at bounding box center [471, 264] width 506 height 299
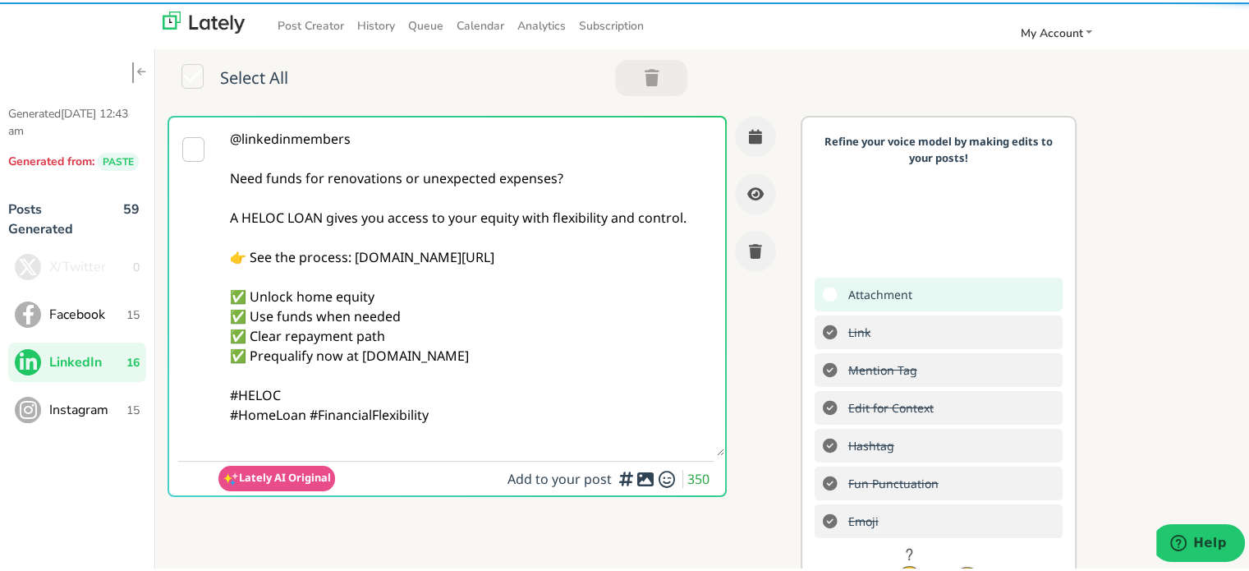
click at [443, 421] on textarea "@linkedinmembers Need funds for renovations or unexpected expenses? A HELOC LOA…" at bounding box center [471, 284] width 506 height 338
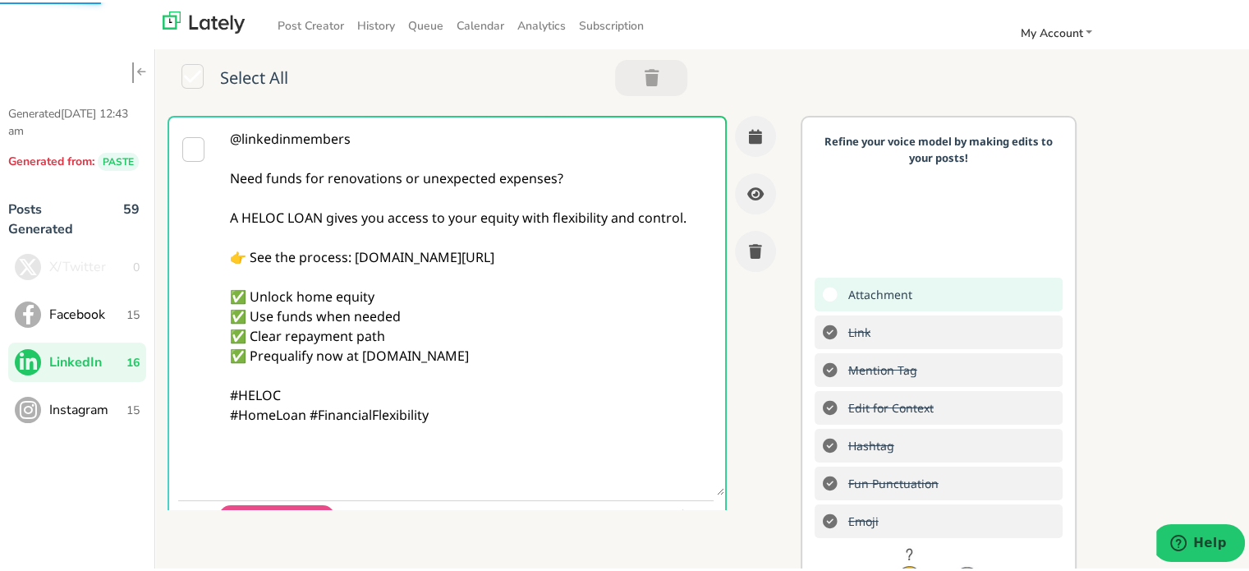
paste textarea "Follow Us On Our Social Media Platforms! Facebook: [URL][DOMAIN_NAME] LinkedIn:…"
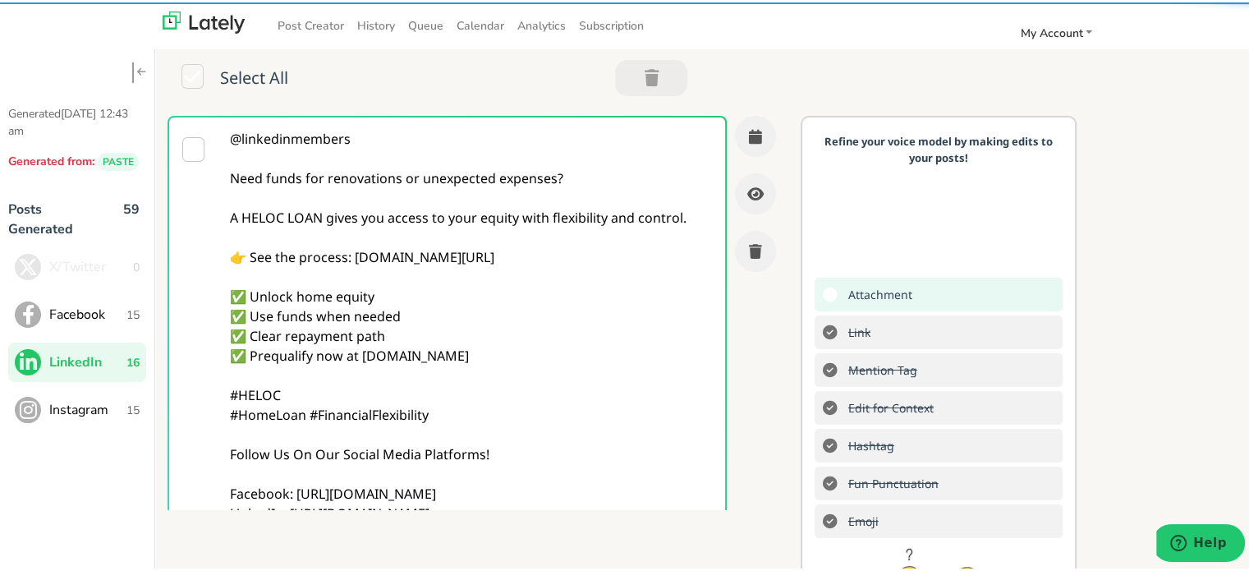
type textarea "@linkedinmembers Need funds for renovations or unexpected expenses? A HELOC LOA…"
click at [779, 298] on div "@linkedinmembers Need funds for renovations or unexpected expenses? A HELOC LOA…" at bounding box center [478, 310] width 646 height 394
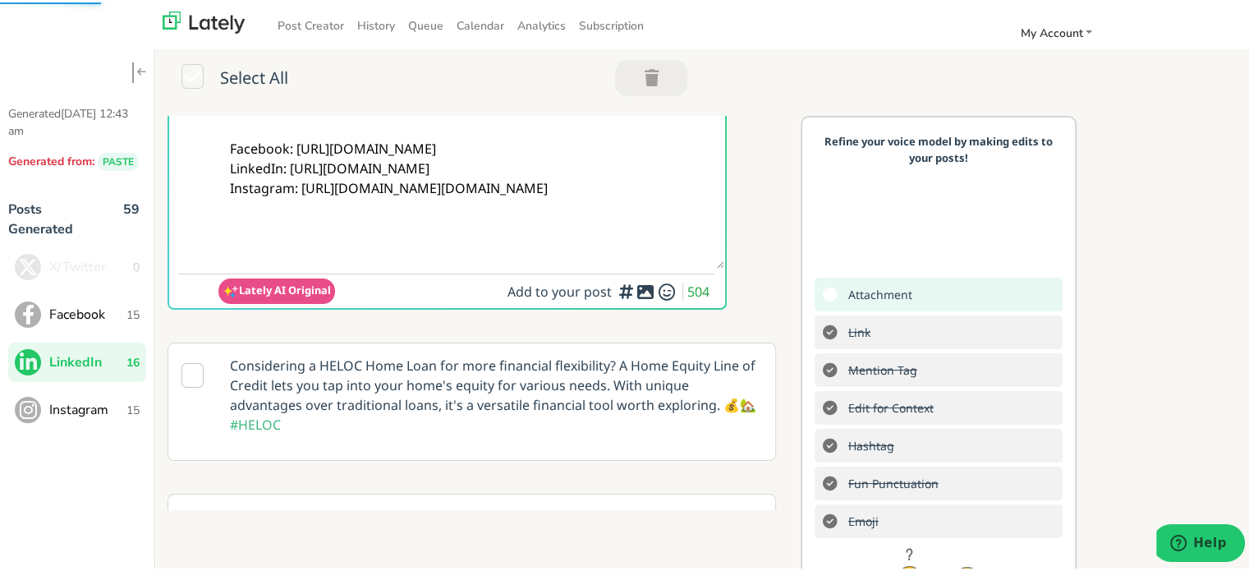
click at [636, 289] on icon at bounding box center [646, 289] width 20 height 1
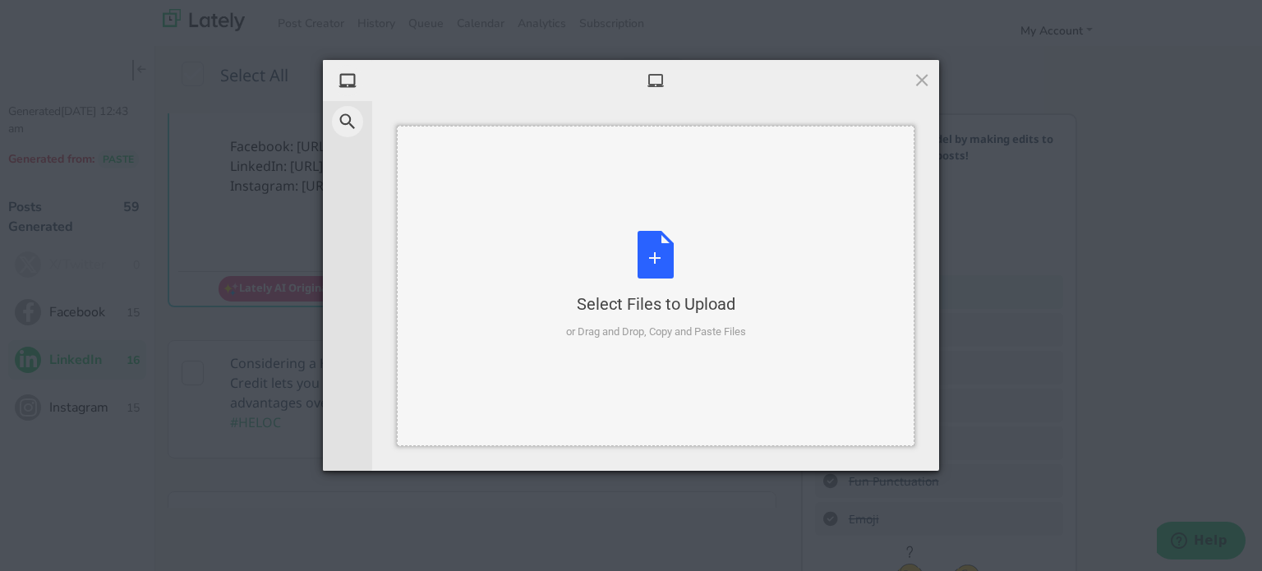
click at [626, 288] on div "Select Files to Upload or Drag and Drop, Copy and Paste Files" at bounding box center [656, 285] width 180 height 109
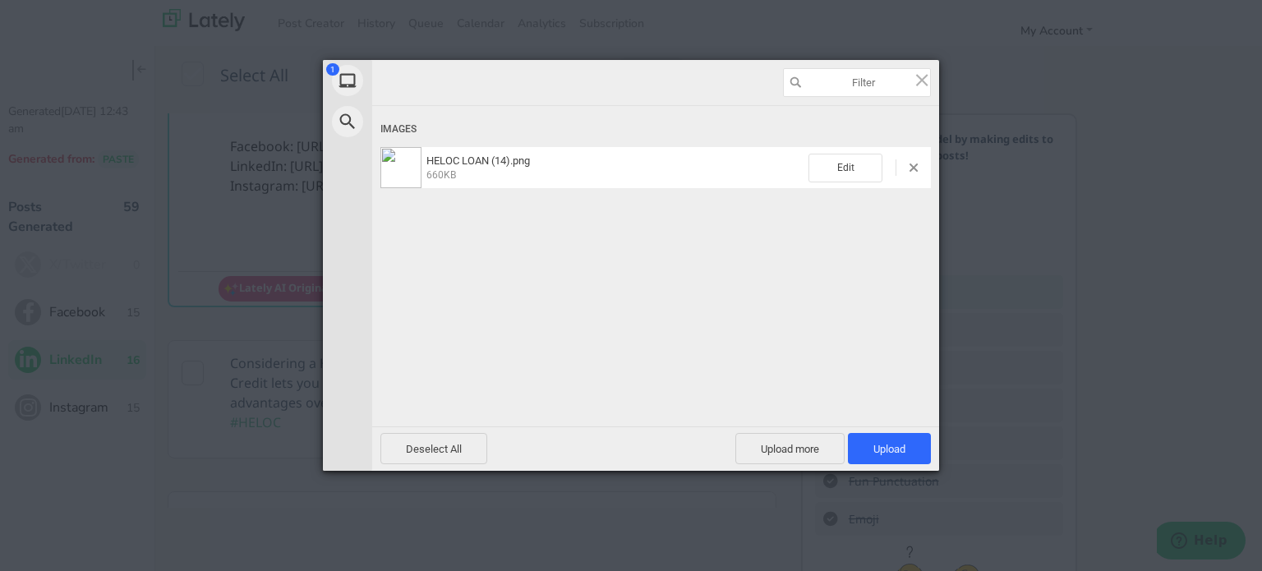
click at [871, 467] on div "Deselect All Upload more Upload 1" at bounding box center [655, 448] width 567 height 44
click at [873, 459] on span "Upload 1" at bounding box center [889, 448] width 83 height 31
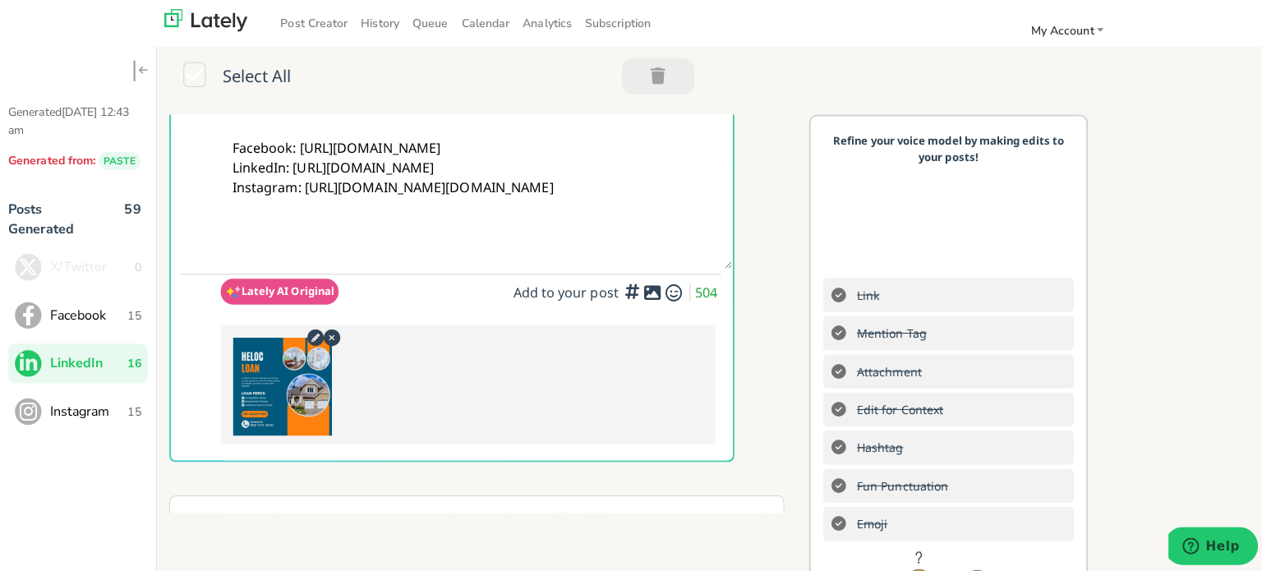
scroll to position [0, 0]
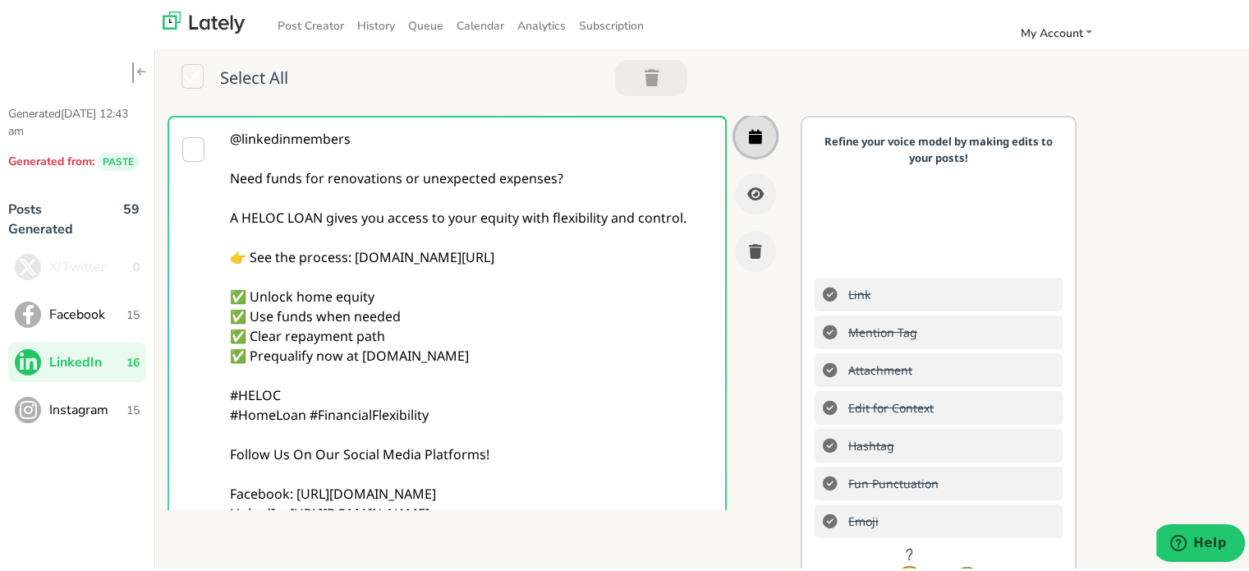
click at [749, 139] on icon "button" at bounding box center [755, 133] width 13 height 15
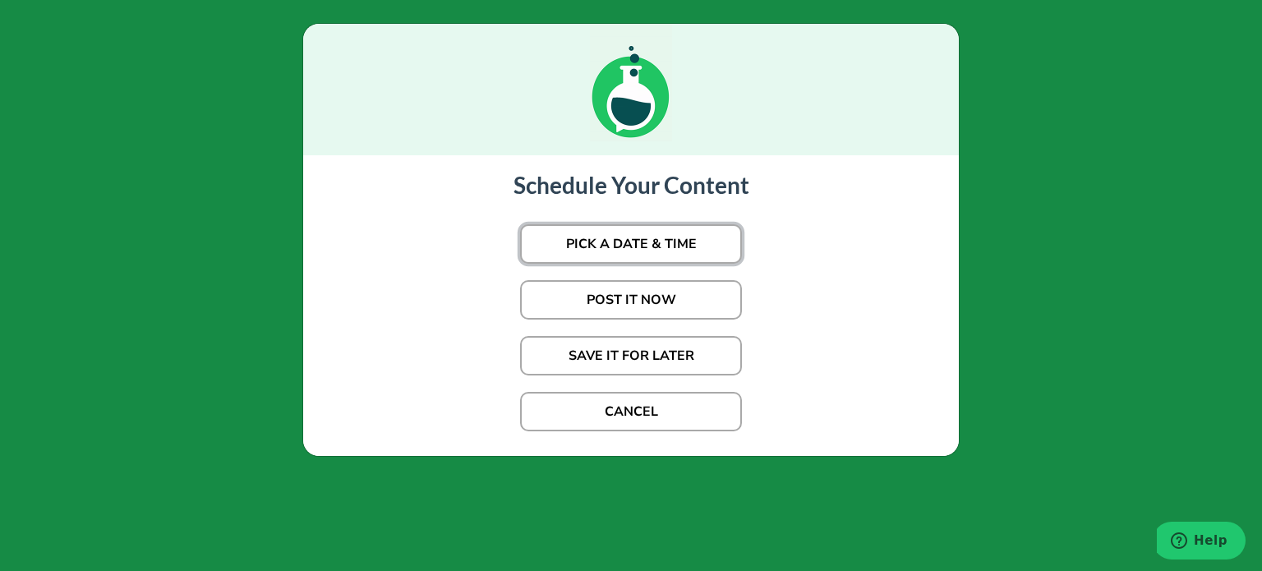
click at [592, 244] on button "PICK A DATE & TIME" at bounding box center [631, 243] width 222 height 39
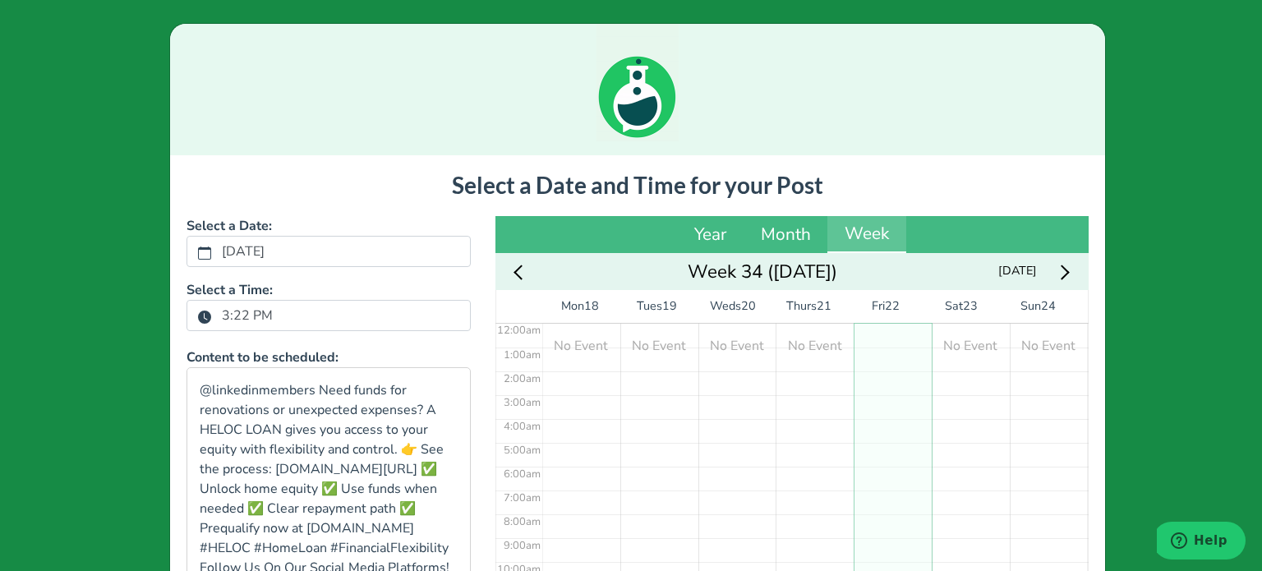
click at [254, 311] on label "3:22 PM" at bounding box center [247, 315] width 71 height 28
click at [212, 311] on button "3:22 PM" at bounding box center [204, 316] width 15 height 21
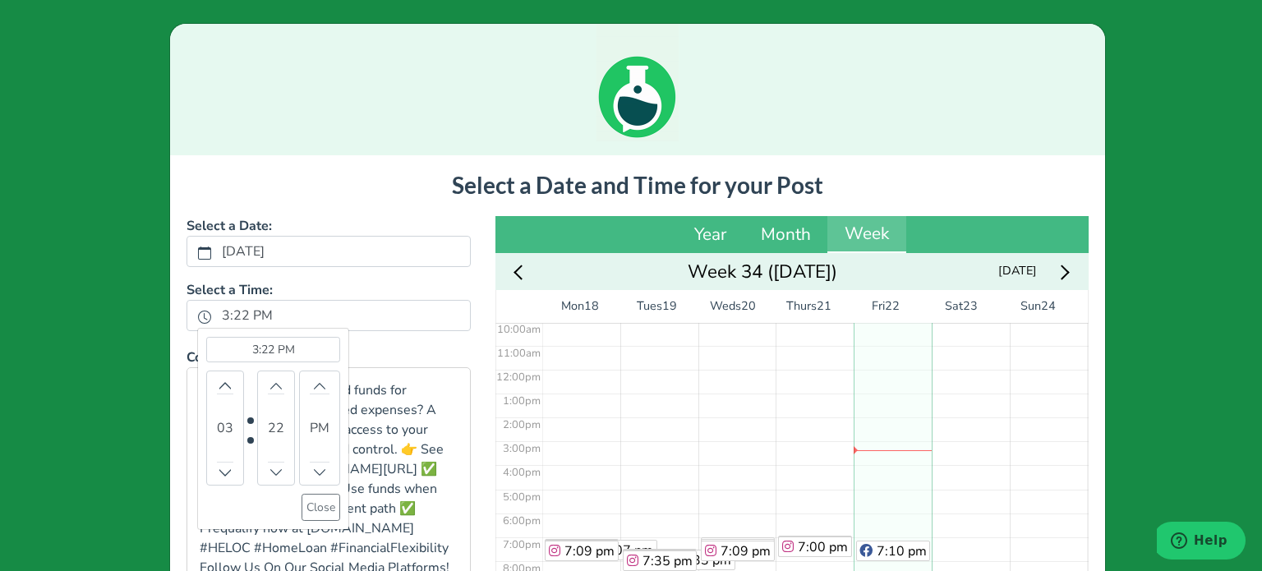
scroll to position [247, 0]
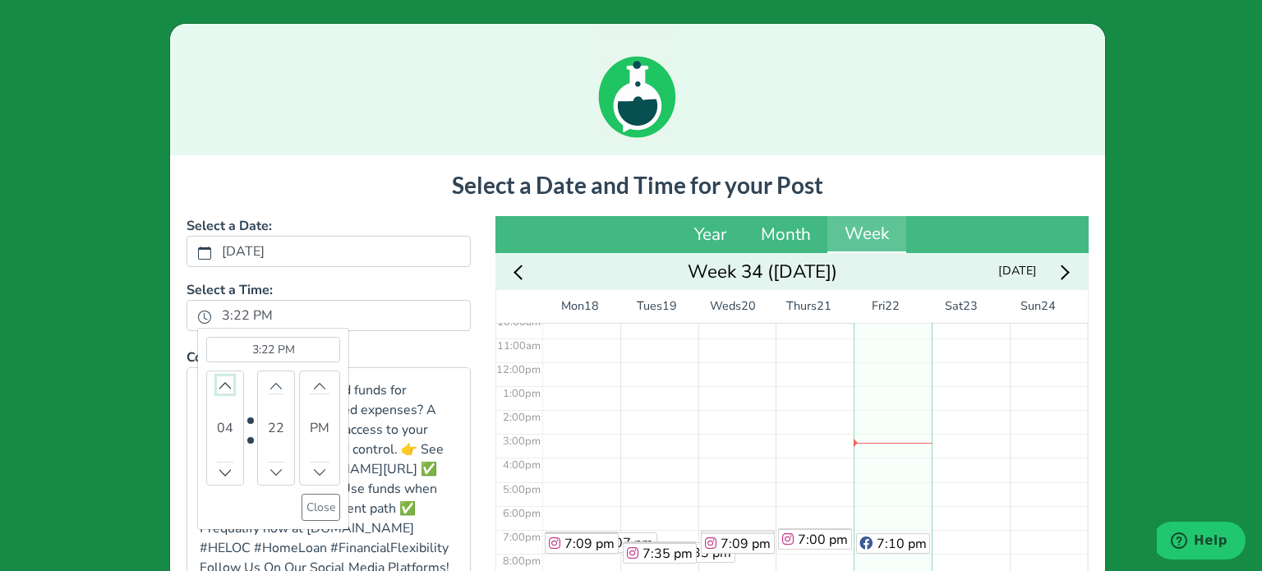
click at [217, 376] on button "Increment" at bounding box center [225, 384] width 16 height 17
click at [317, 505] on button "Close" at bounding box center [320, 507] width 39 height 27
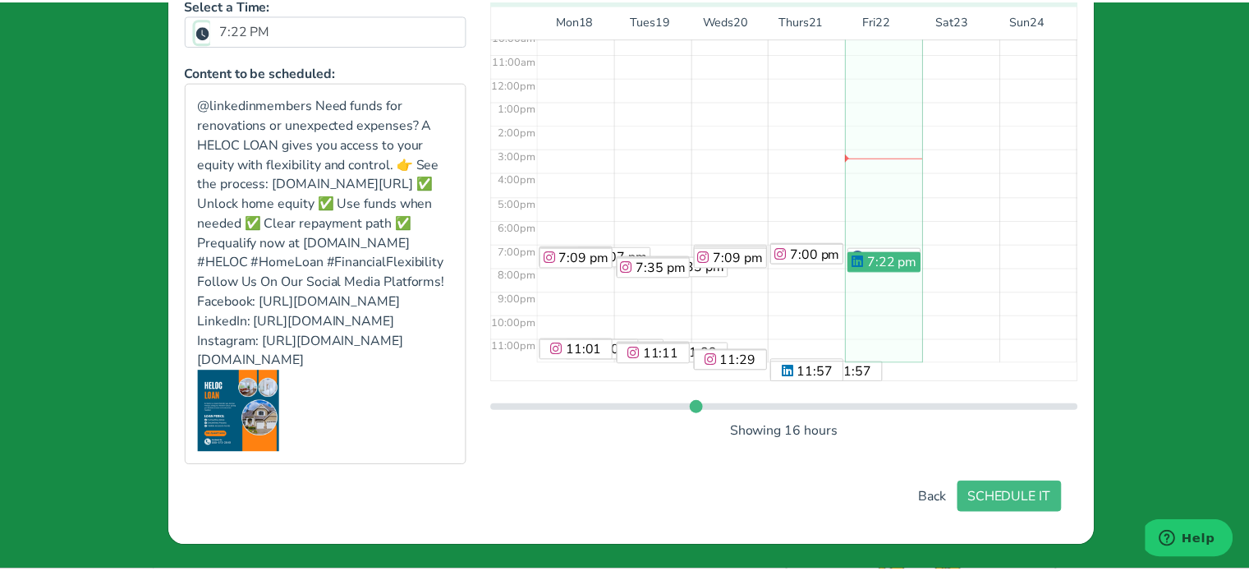
scroll to position [343, 0]
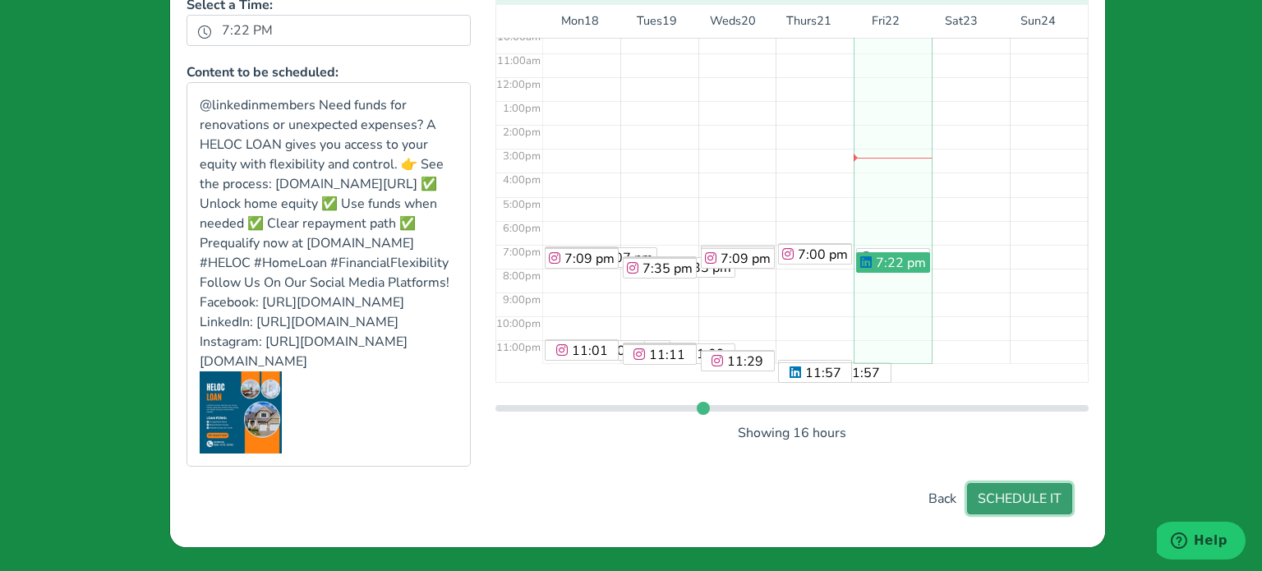
click at [1046, 494] on button "SCHEDULE IT" at bounding box center [1019, 498] width 105 height 31
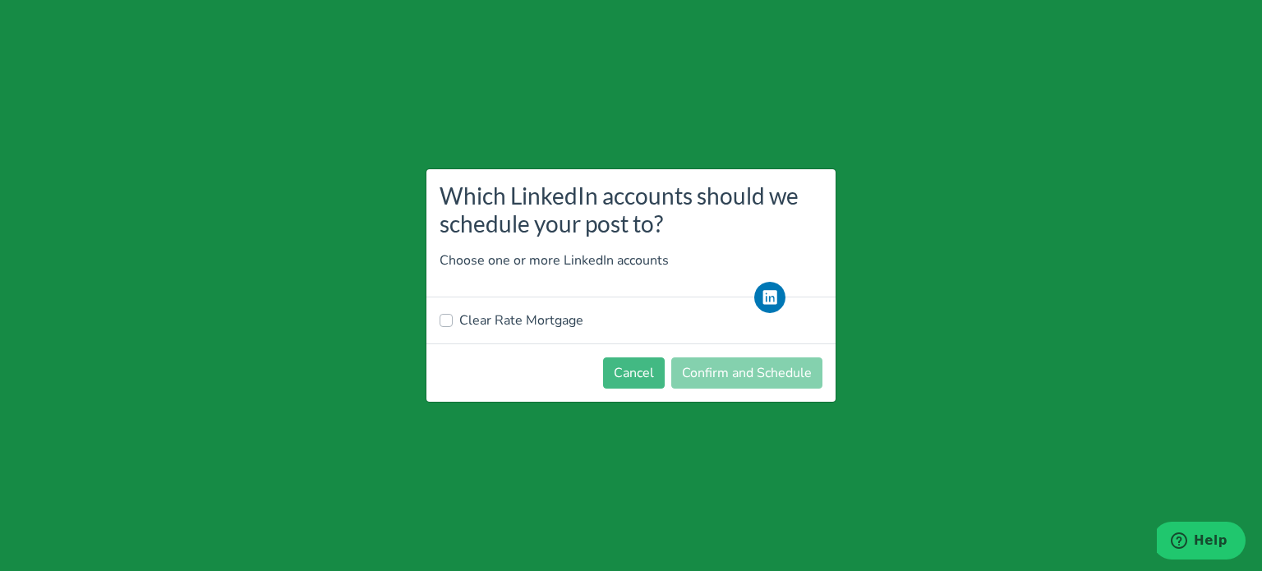
click at [566, 320] on label "Clear Rate Mortgage" at bounding box center [521, 320] width 124 height 20
click at [453, 320] on input "Clear Rate Mortgage" at bounding box center [445, 318] width 13 height 16
checkbox input "true"
click at [752, 376] on button "Confirm and Schedule" at bounding box center [746, 372] width 151 height 31
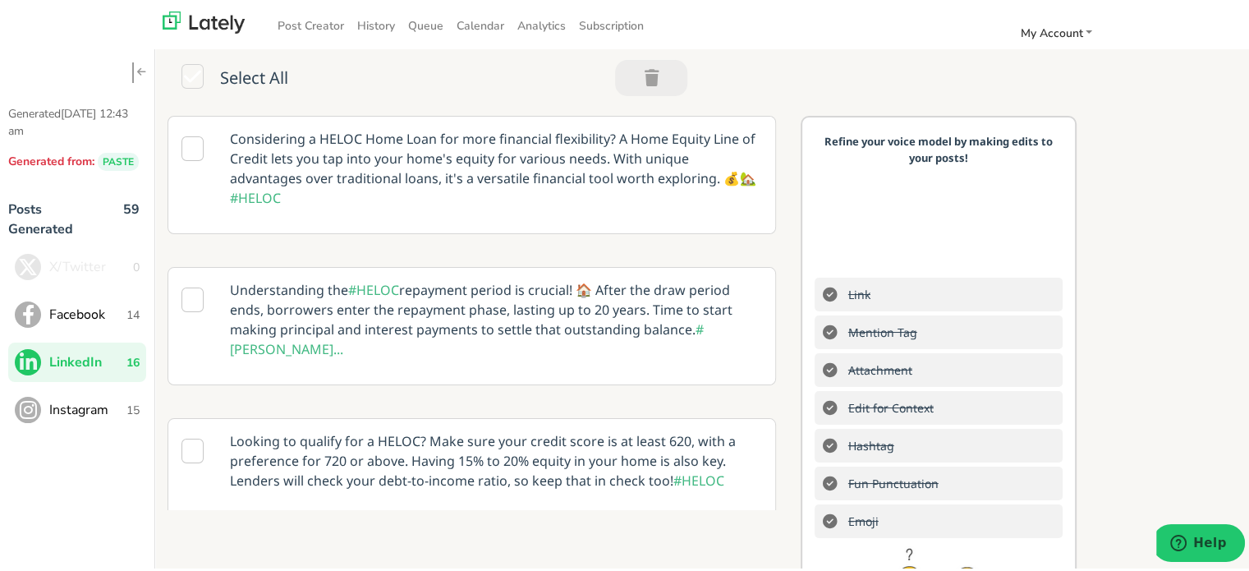
click at [102, 416] on span "Instagram" at bounding box center [87, 408] width 77 height 20
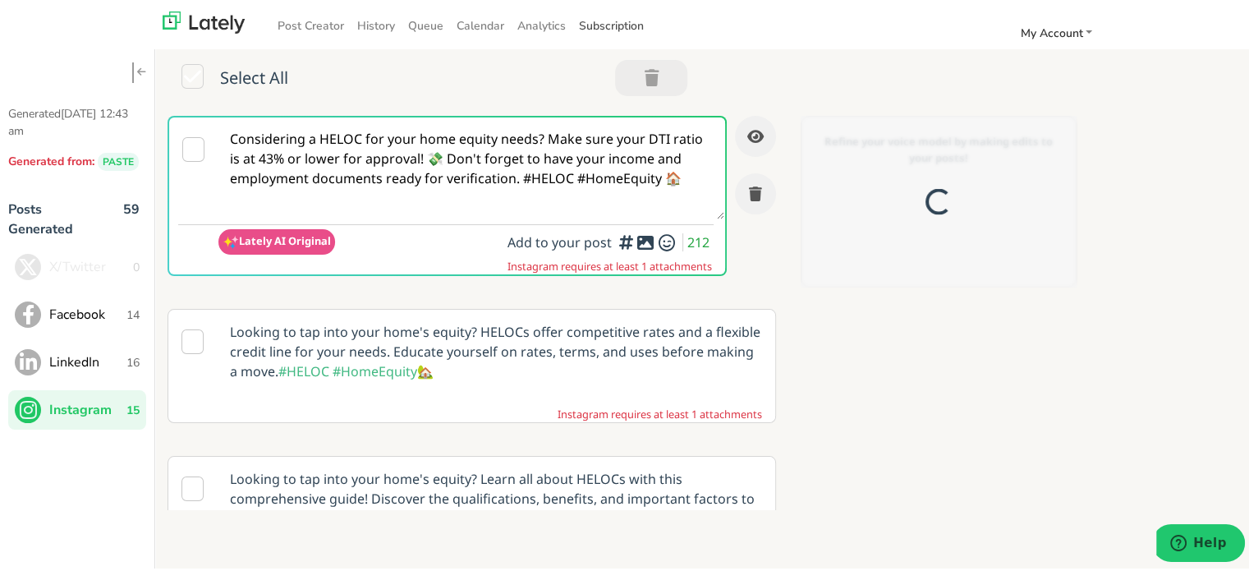
scroll to position [0, 0]
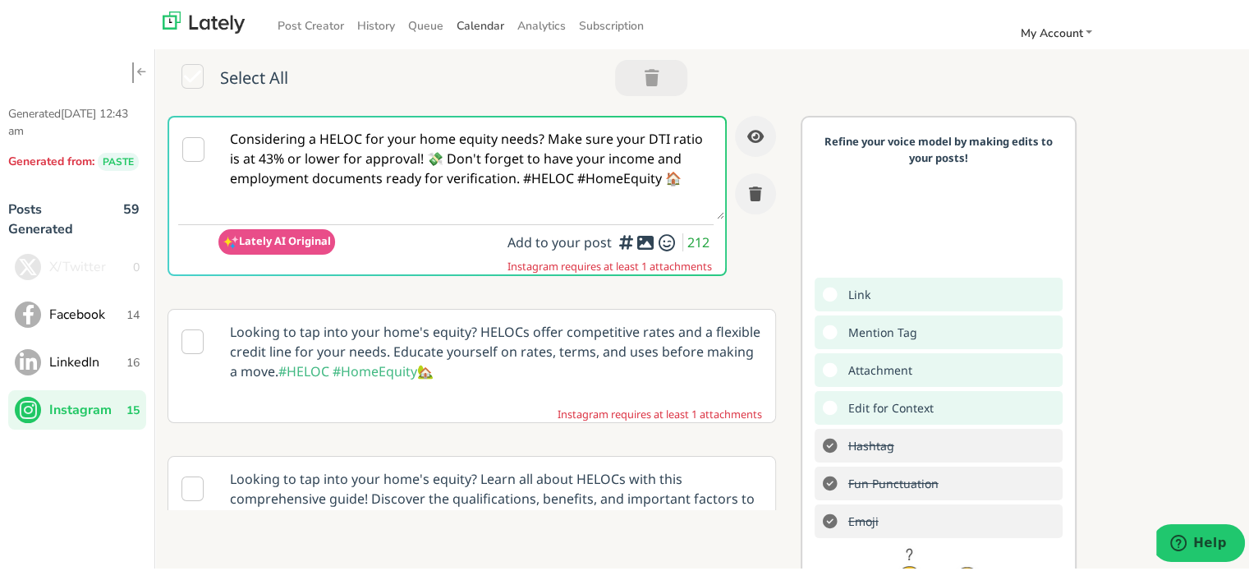
click at [465, 25] on span "Calendar" at bounding box center [481, 24] width 48 height 16
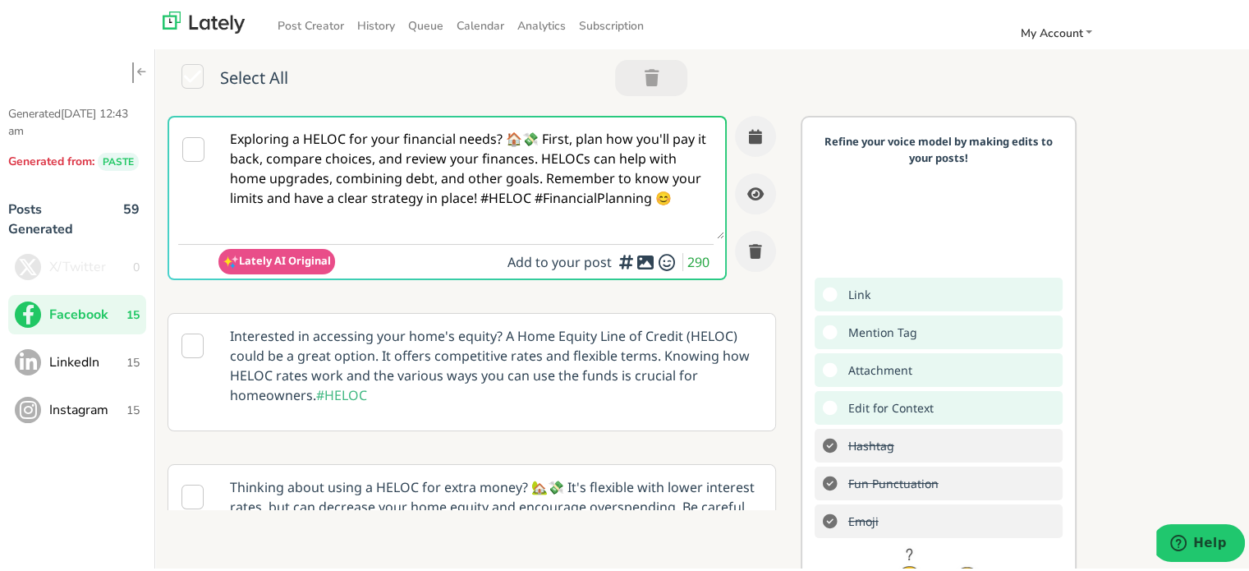
click at [108, 414] on span "Instagram" at bounding box center [87, 408] width 77 height 20
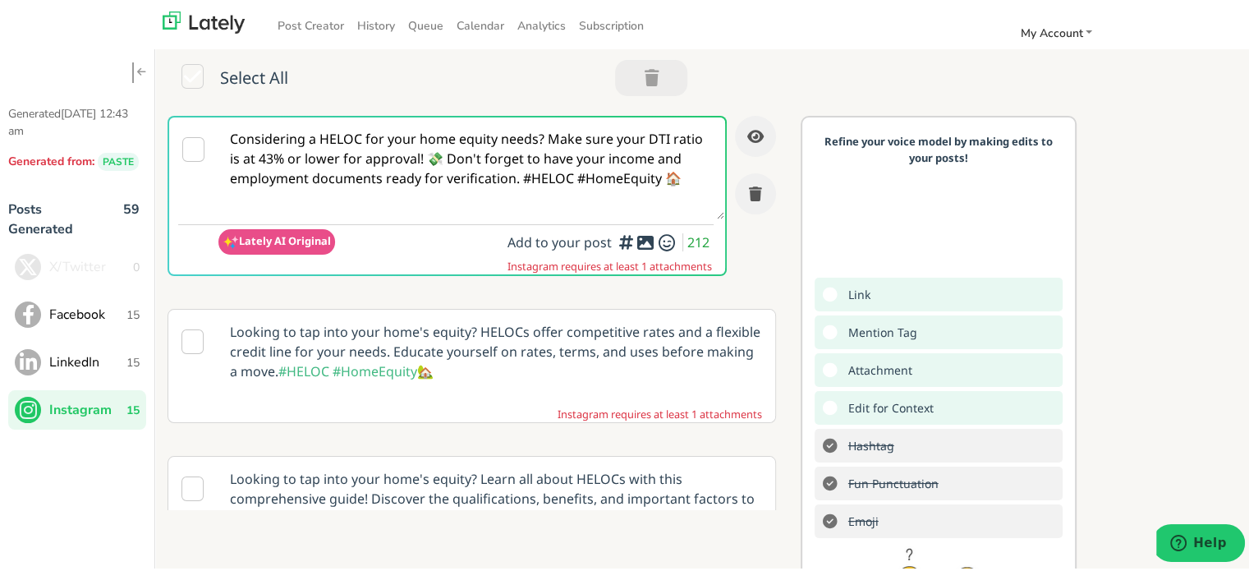
click at [493, 140] on textarea "Considering a HELOC for your home equity needs? Make sure your DTI ratio is at …" at bounding box center [471, 166] width 506 height 102
paste textarea "@homeowners A HELOC LOAN is your key to turning home equity into real solutions…"
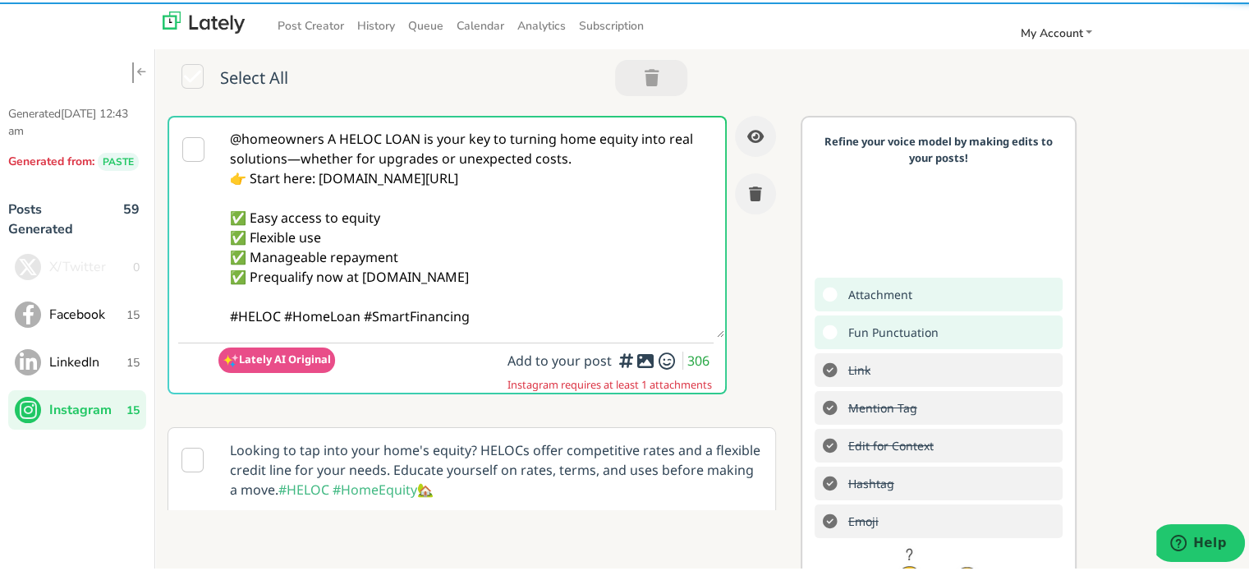
click at [329, 139] on textarea "@homeowners A HELOC LOAN is your key to turning home equity into real solutions…" at bounding box center [471, 225] width 506 height 220
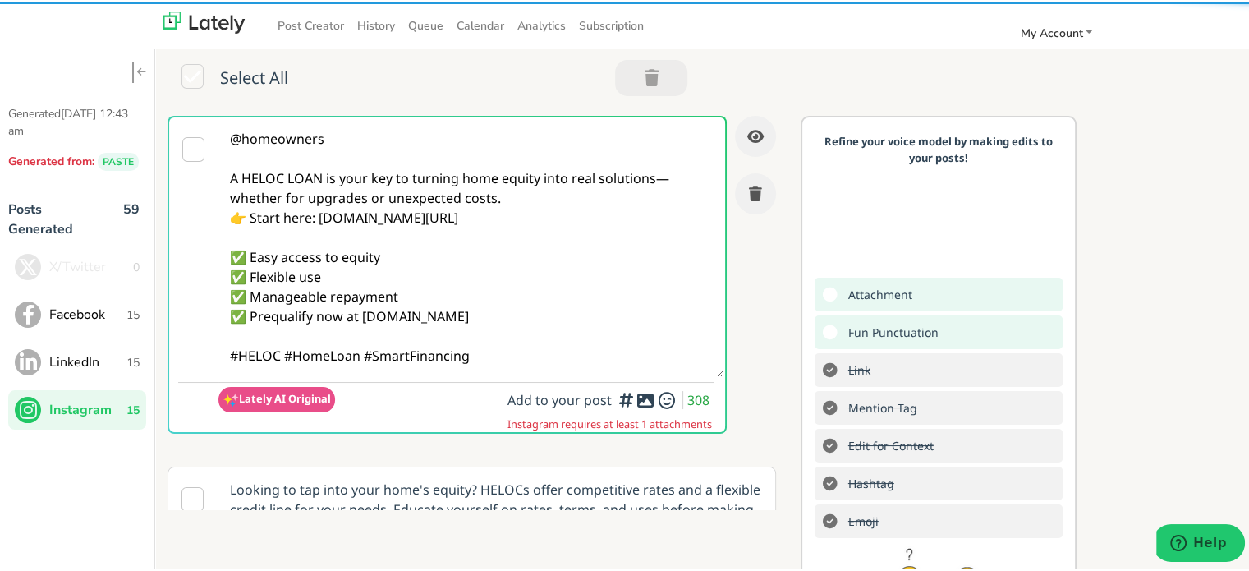
click at [664, 177] on textarea "@homeowners A HELOC LOAN is your key to turning home equity into real solutions…" at bounding box center [471, 245] width 506 height 260
click at [532, 201] on textarea "@homeowners A HELOC LOAN is your key to turning home equity into real solutions…" at bounding box center [471, 245] width 506 height 260
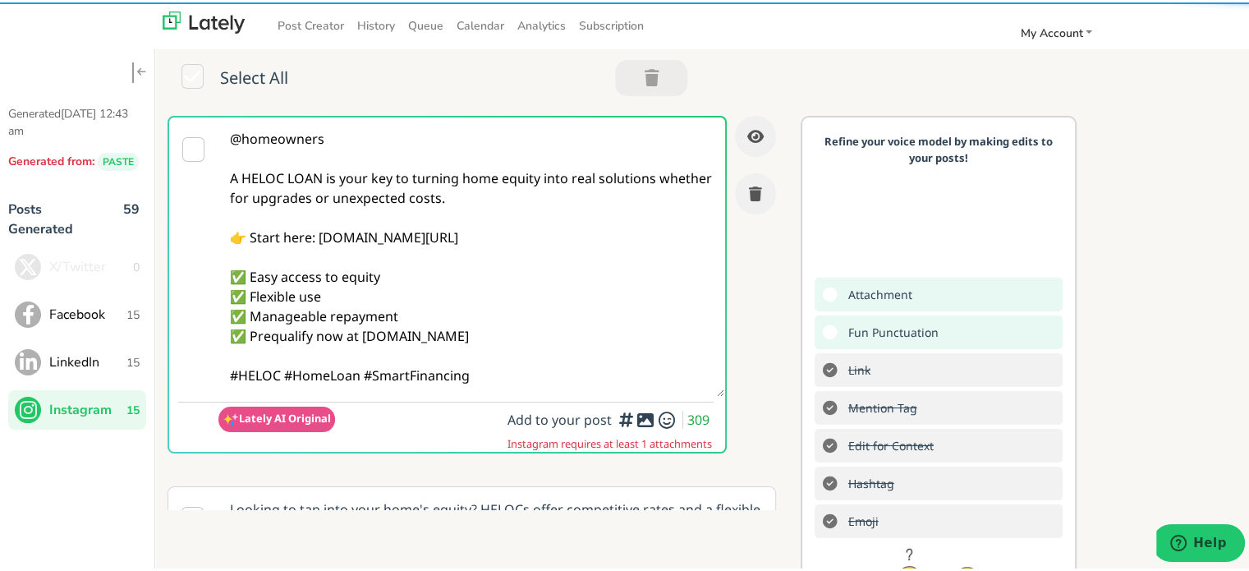
click at [283, 374] on textarea "@homeowners A HELOC LOAN is your key to turning home equity into real solutions…" at bounding box center [471, 254] width 506 height 279
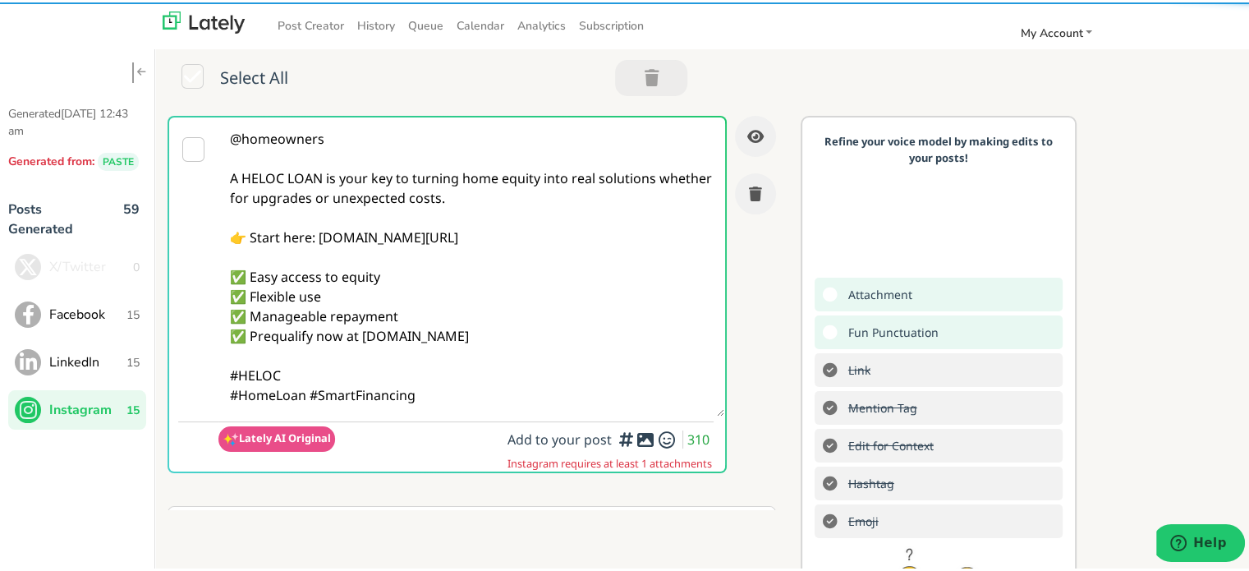
click at [458, 397] on textarea "@homeowners A HELOC LOAN is your key to turning home equity into real solutions…" at bounding box center [471, 264] width 506 height 299
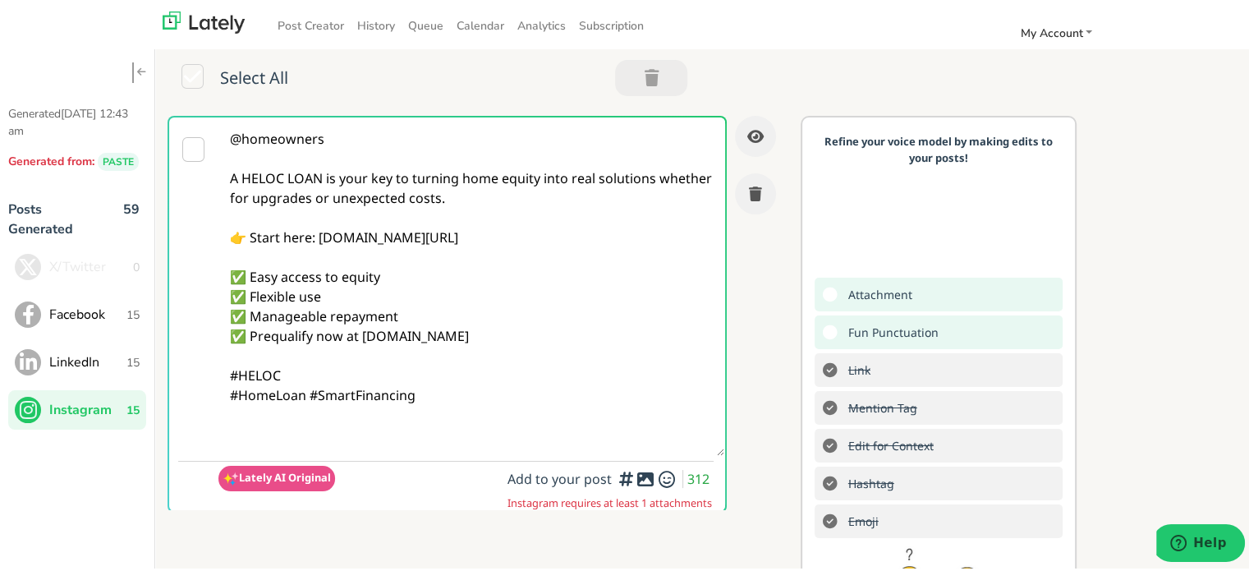
paste textarea "Follow Us On Our Social Media Platforms! Facebook: [URL][DOMAIN_NAME] LinkedIn:…"
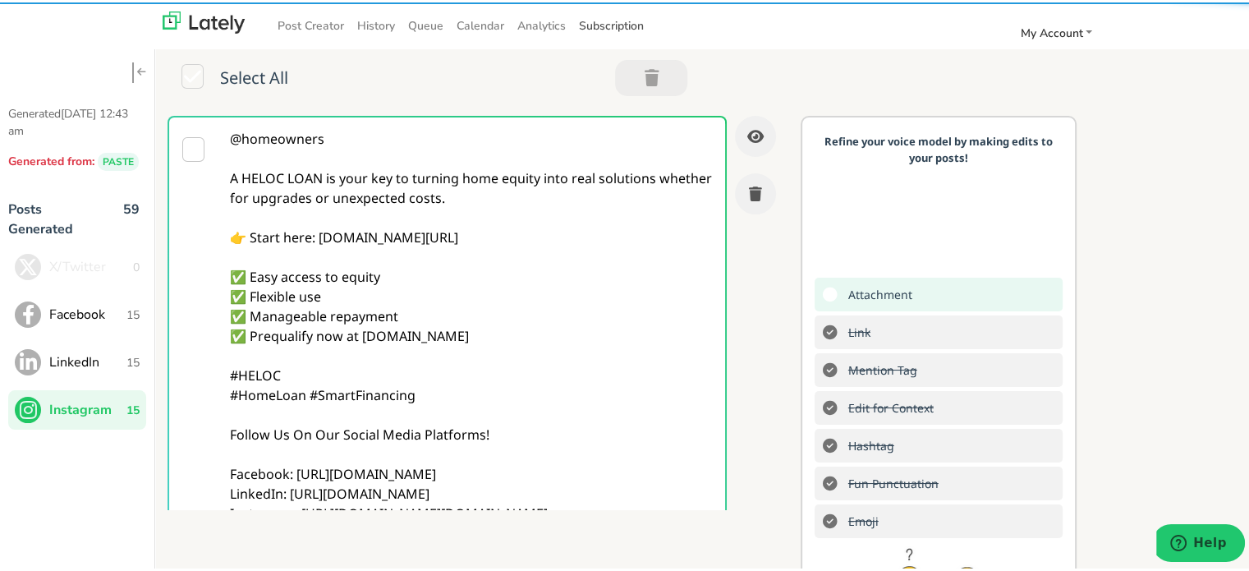
type textarea "@homeowners A HELOC LOAN is your key to turning home equity into real solutions…"
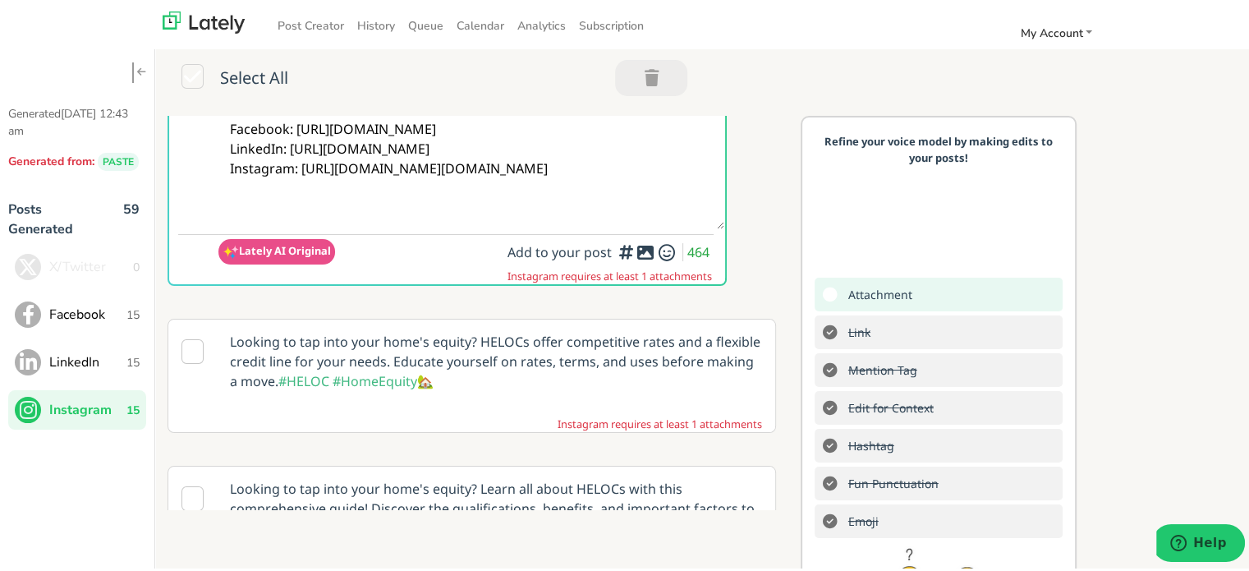
click at [636, 251] on icon at bounding box center [646, 250] width 20 height 1
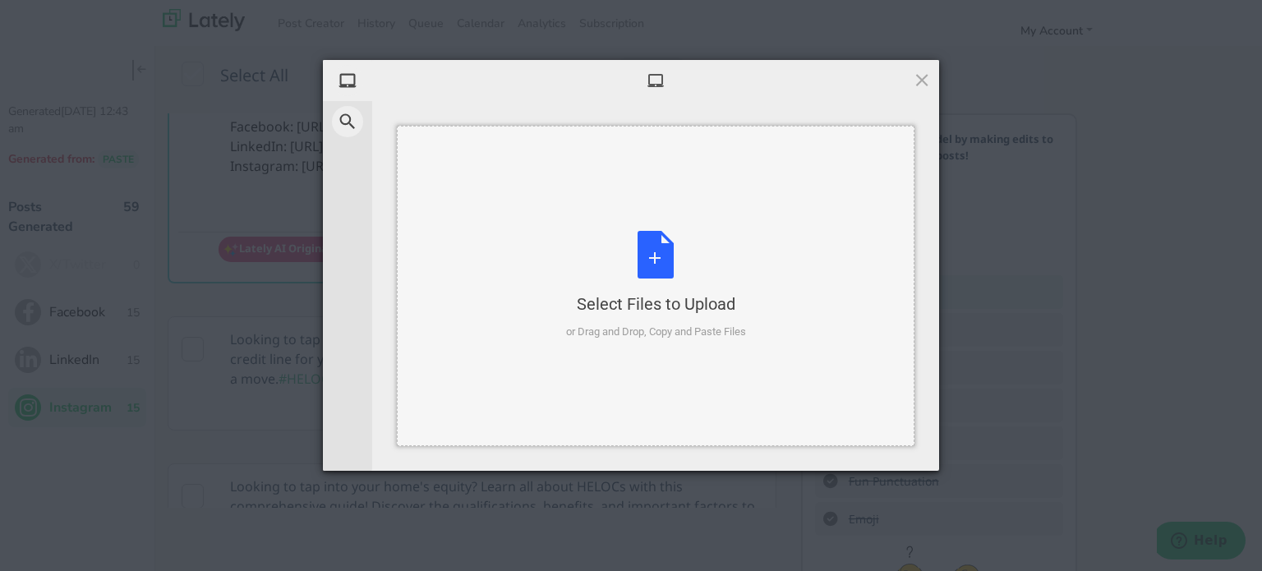
click at [660, 265] on div "Select Files to Upload or Drag and Drop, Copy and Paste Files" at bounding box center [656, 285] width 180 height 109
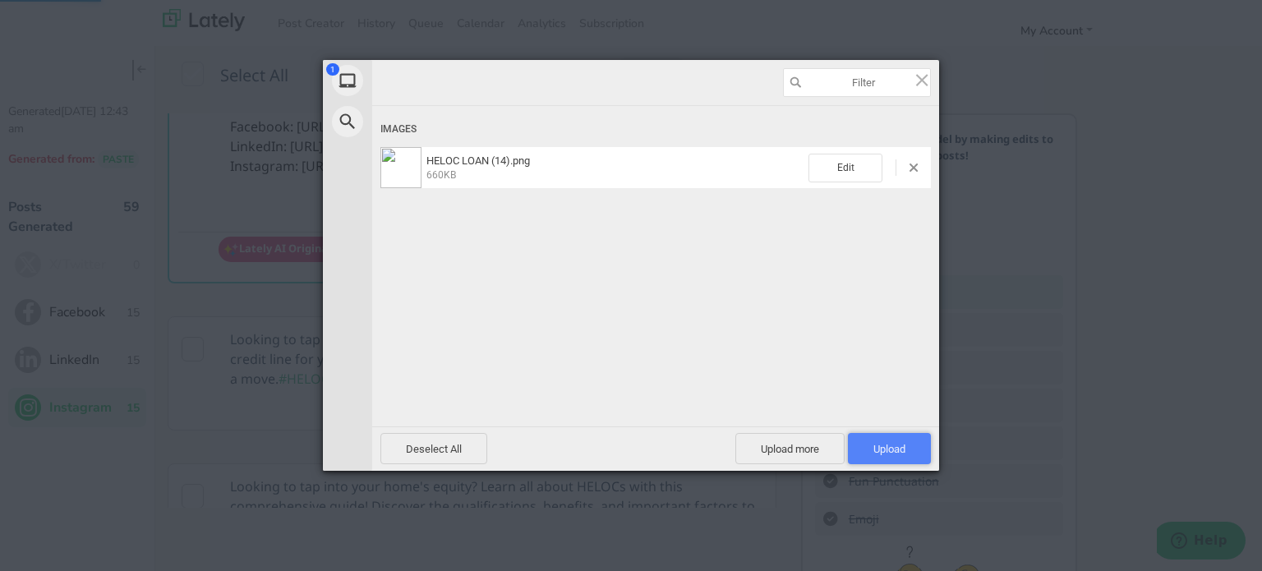
click at [911, 449] on span "Upload 1" at bounding box center [889, 448] width 83 height 31
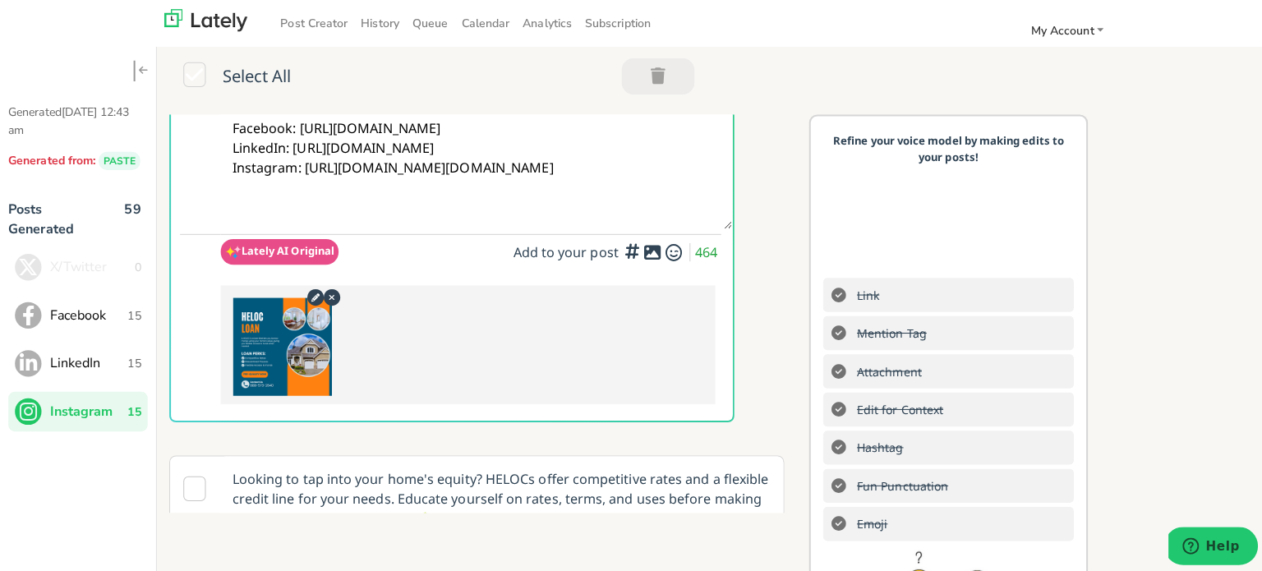
scroll to position [0, 0]
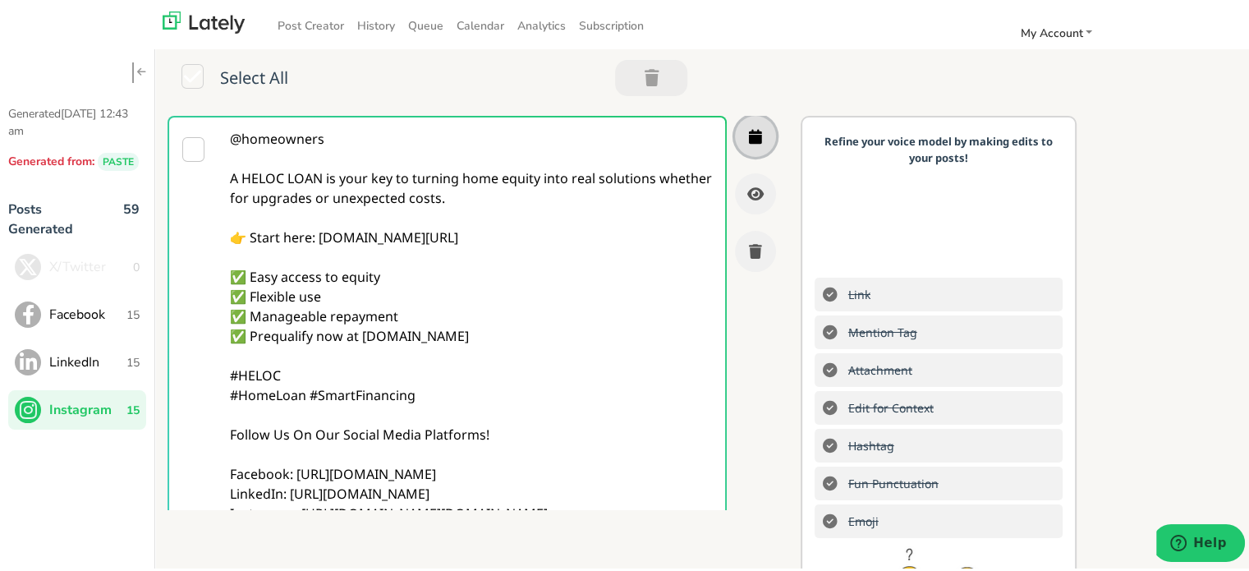
click at [746, 137] on button "button" at bounding box center [755, 133] width 41 height 41
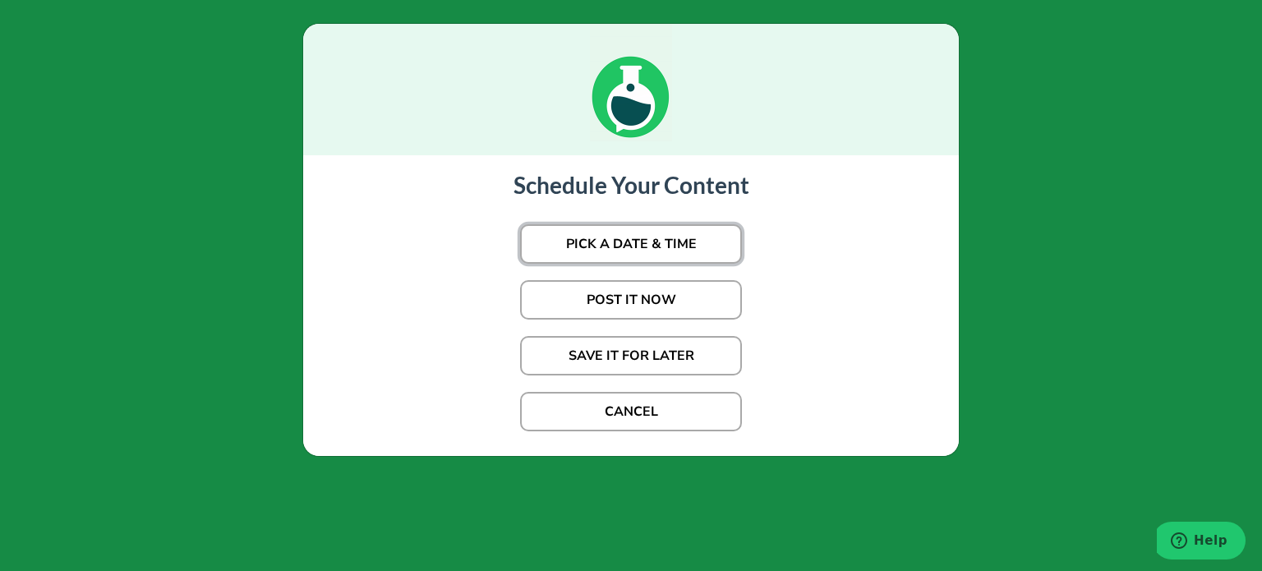
click at [595, 236] on button "PICK A DATE & TIME" at bounding box center [631, 243] width 222 height 39
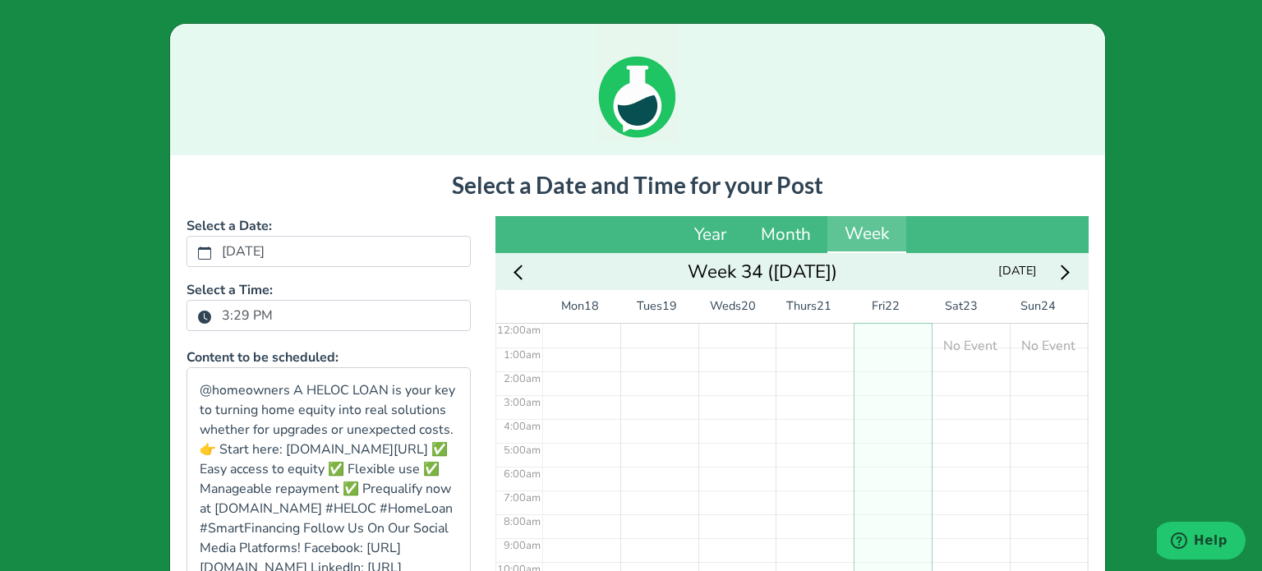
click at [223, 320] on label "3:29 PM" at bounding box center [247, 315] width 71 height 28
click at [212, 320] on button "3:29 PM" at bounding box center [204, 316] width 15 height 21
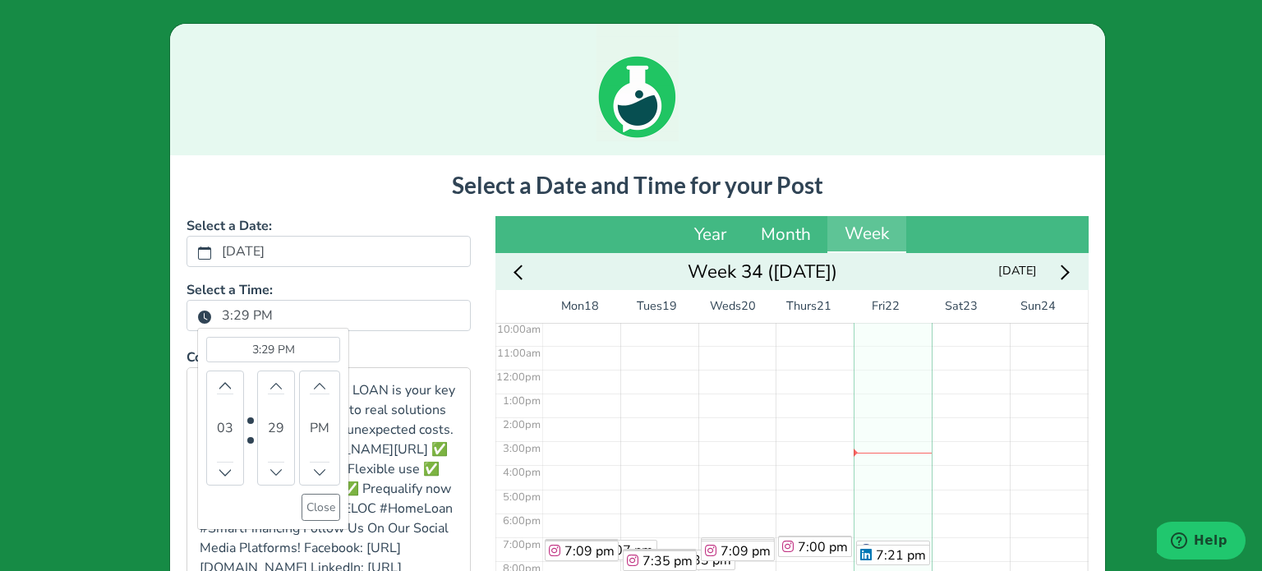
scroll to position [247, 0]
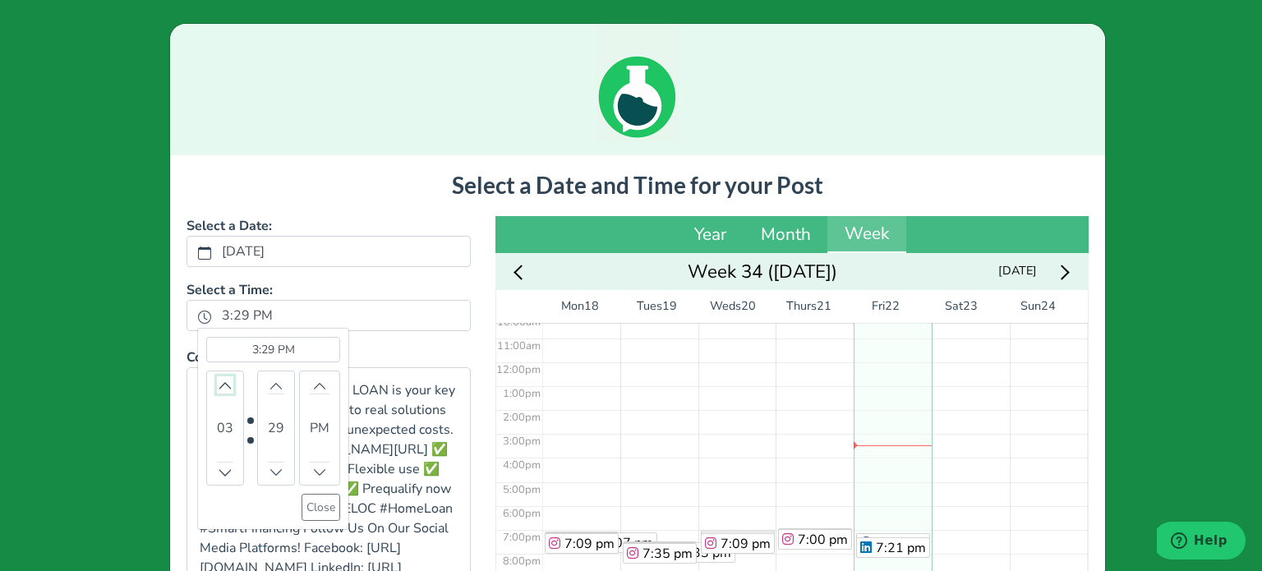
click at [220, 391] on button "Increment" at bounding box center [225, 384] width 16 height 17
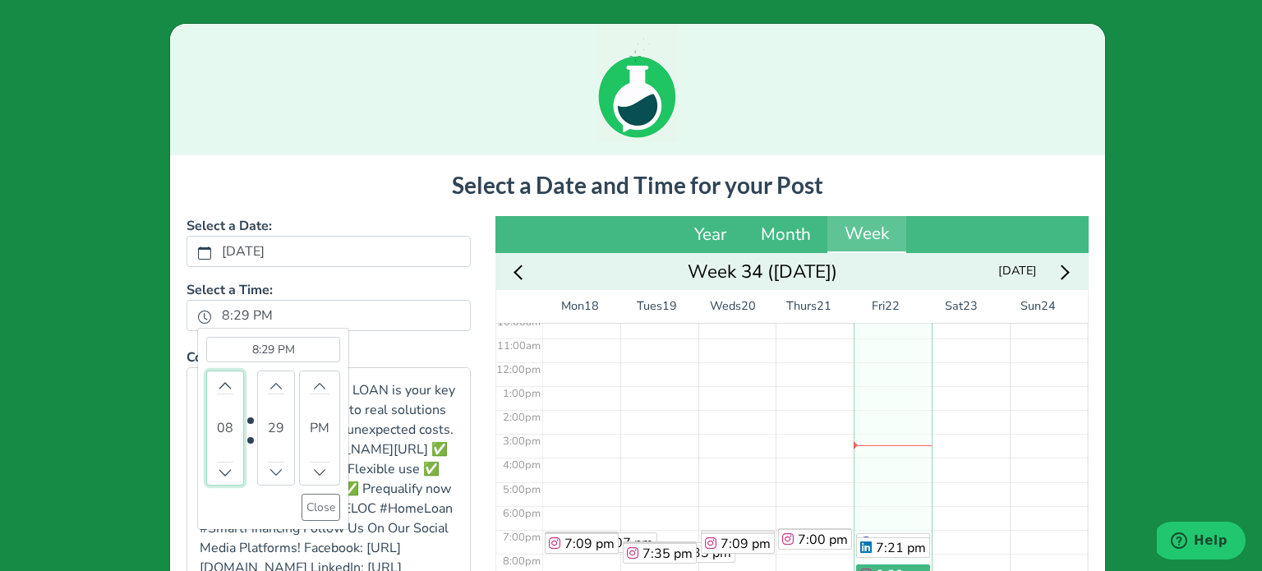
click at [207, 476] on div "08" at bounding box center [225, 427] width 38 height 115
click at [219, 472] on icon "chevron up" at bounding box center [224, 471] width 11 height 11
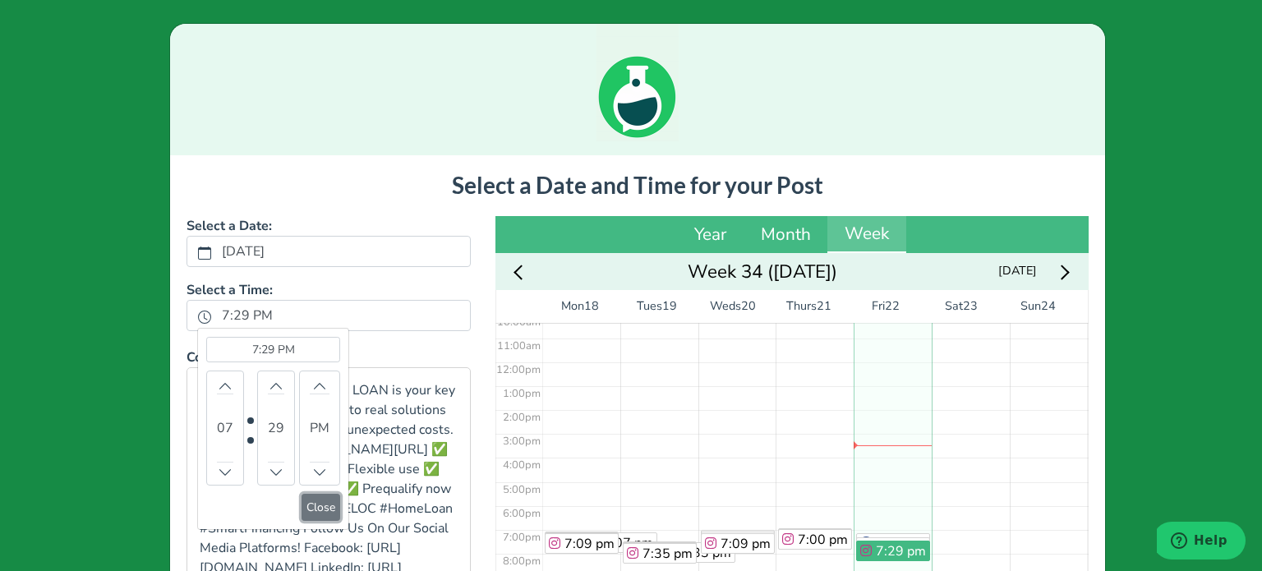
click at [308, 505] on button "Close" at bounding box center [320, 507] width 39 height 27
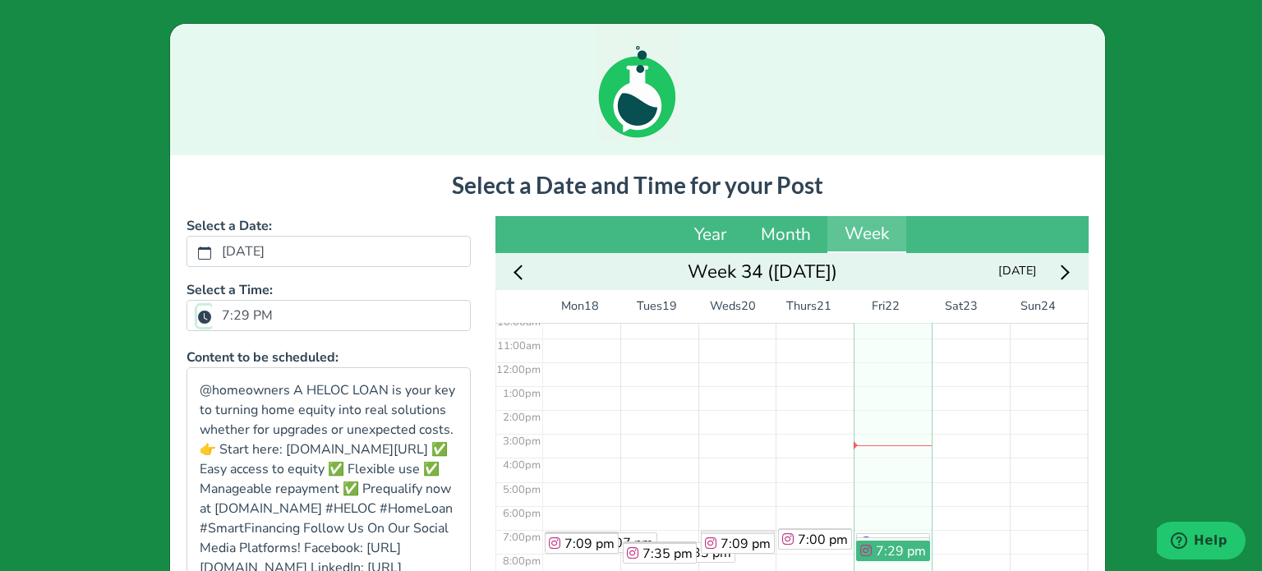
scroll to position [323, 0]
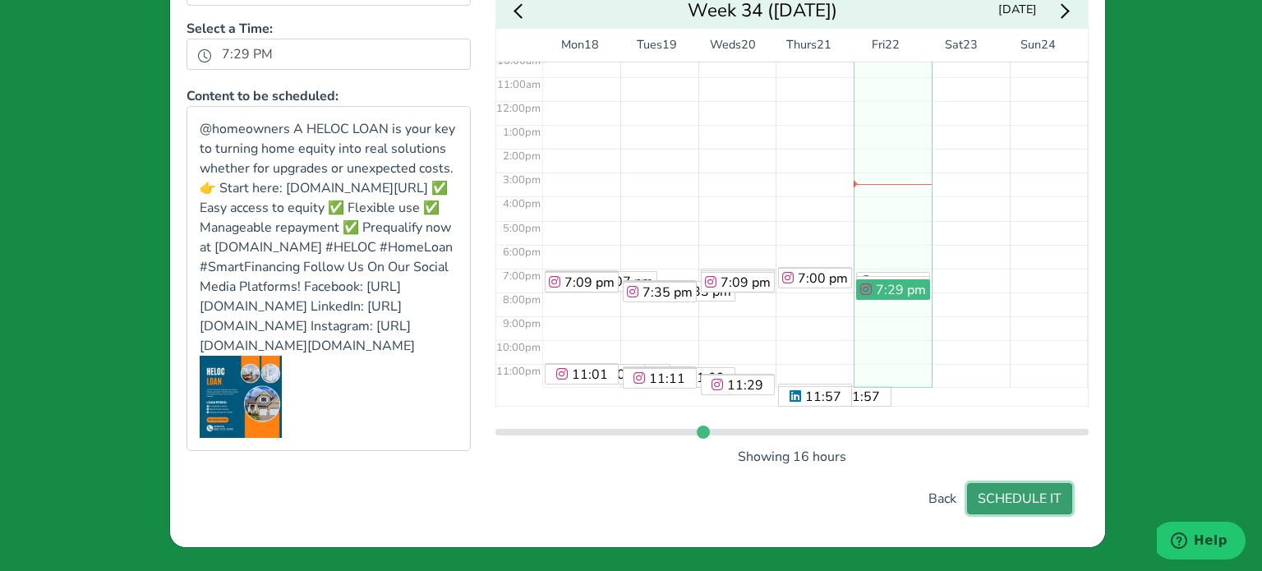
click at [998, 496] on button "SCHEDULE IT" at bounding box center [1019, 498] width 105 height 31
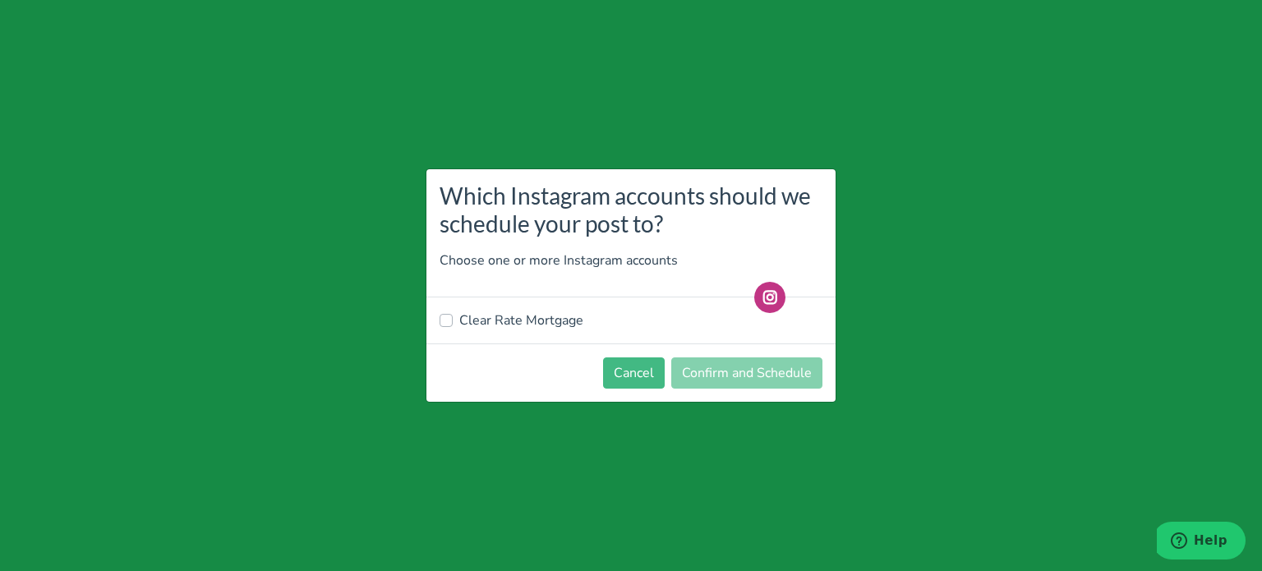
drag, startPoint x: 998, startPoint y: 496, endPoint x: 897, endPoint y: 512, distance: 102.2
click at [897, 512] on div "Which Instagram accounts should we schedule your post to? Choose one or more In…" at bounding box center [631, 285] width 1262 height 571
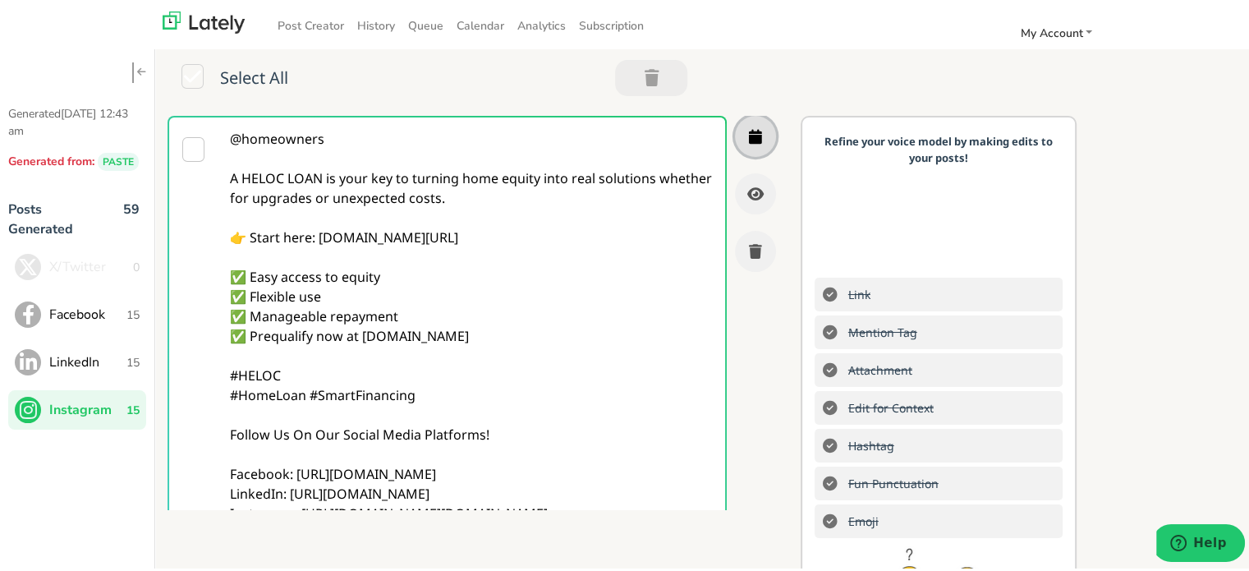
click at [749, 131] on icon "button" at bounding box center [755, 133] width 13 height 15
click at [74, 372] on button "LinkedIn 15" at bounding box center [77, 359] width 138 height 39
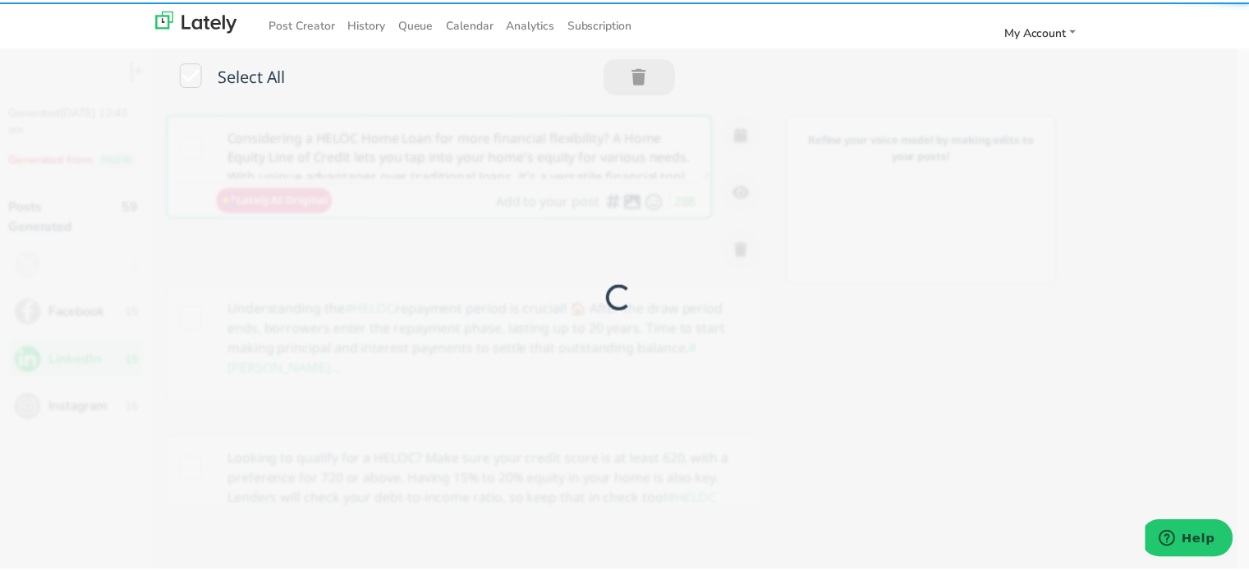
scroll to position [0, 0]
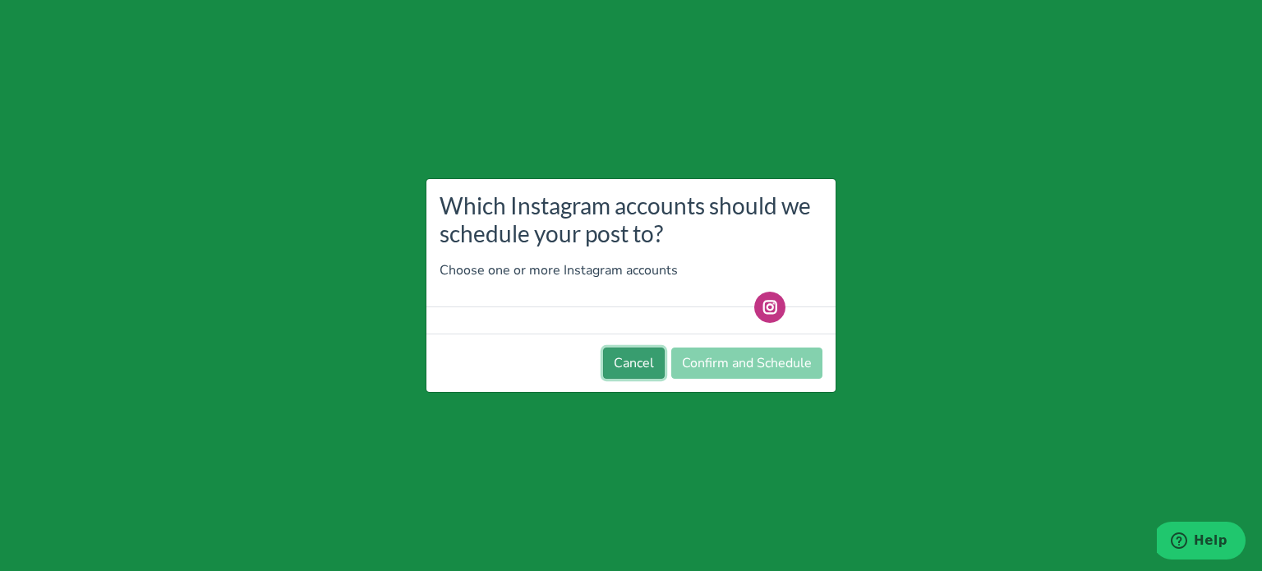
click at [655, 374] on button "Cancel" at bounding box center [634, 362] width 62 height 31
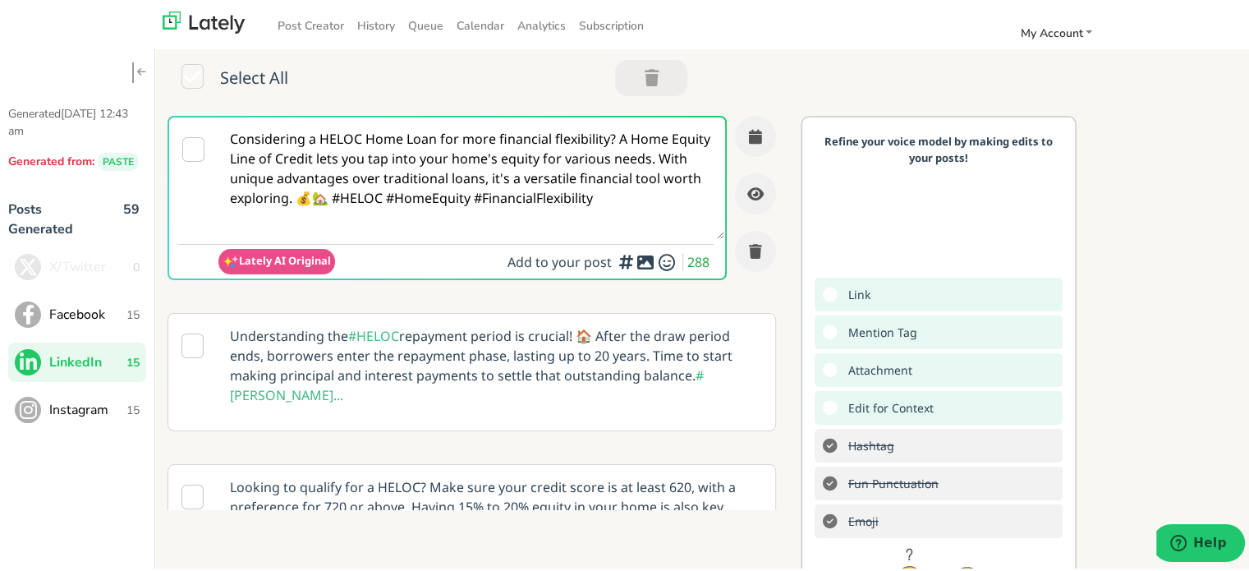
click at [122, 414] on span "Instagram" at bounding box center [87, 408] width 77 height 20
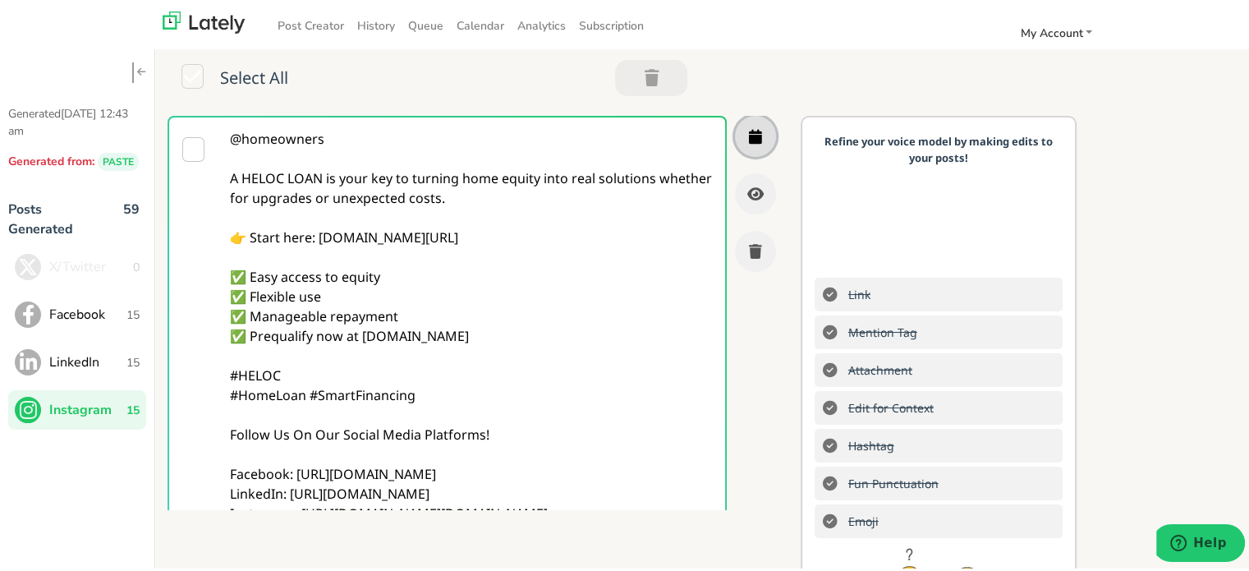
click at [749, 128] on icon "button" at bounding box center [755, 133] width 13 height 15
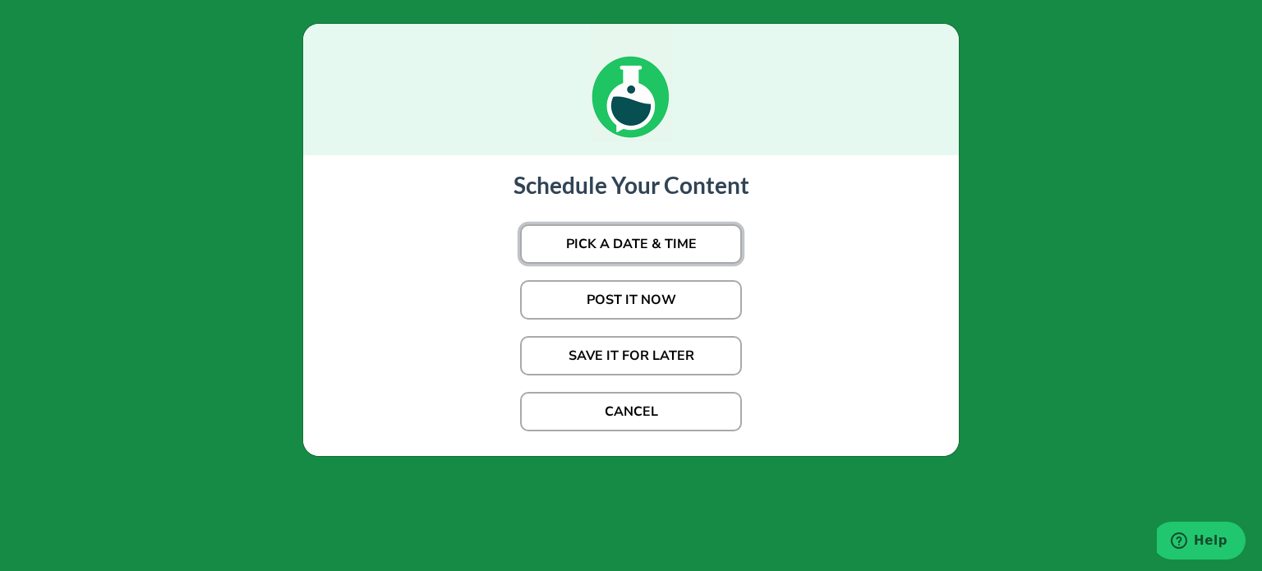
click at [649, 237] on button "PICK A DATE & TIME" at bounding box center [631, 243] width 222 height 39
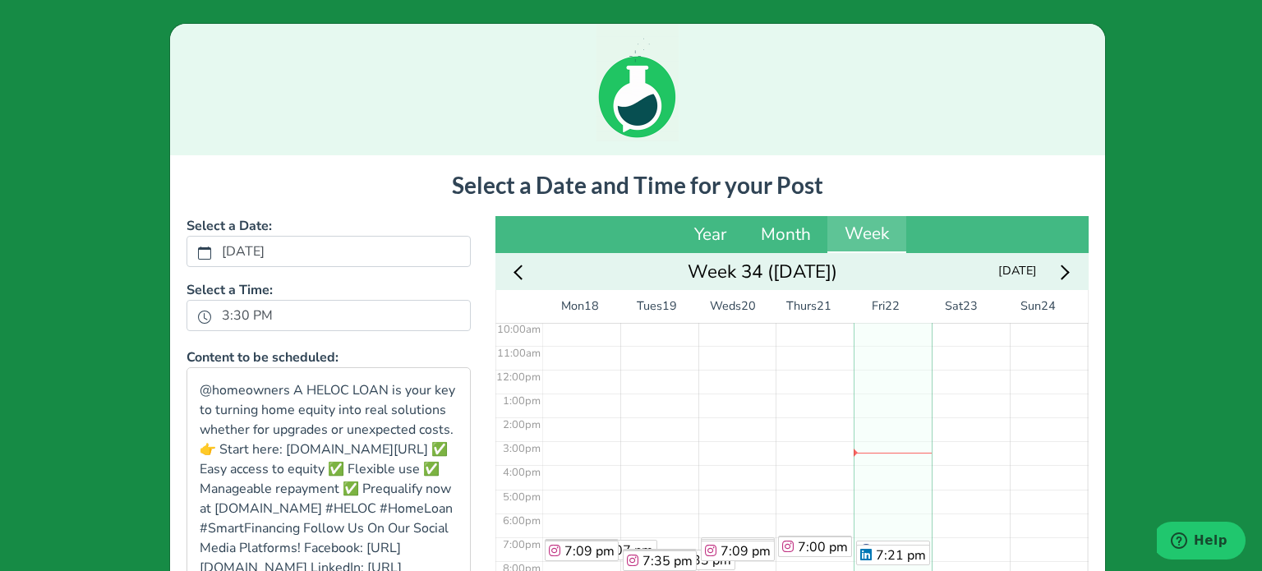
scroll to position [247, 0]
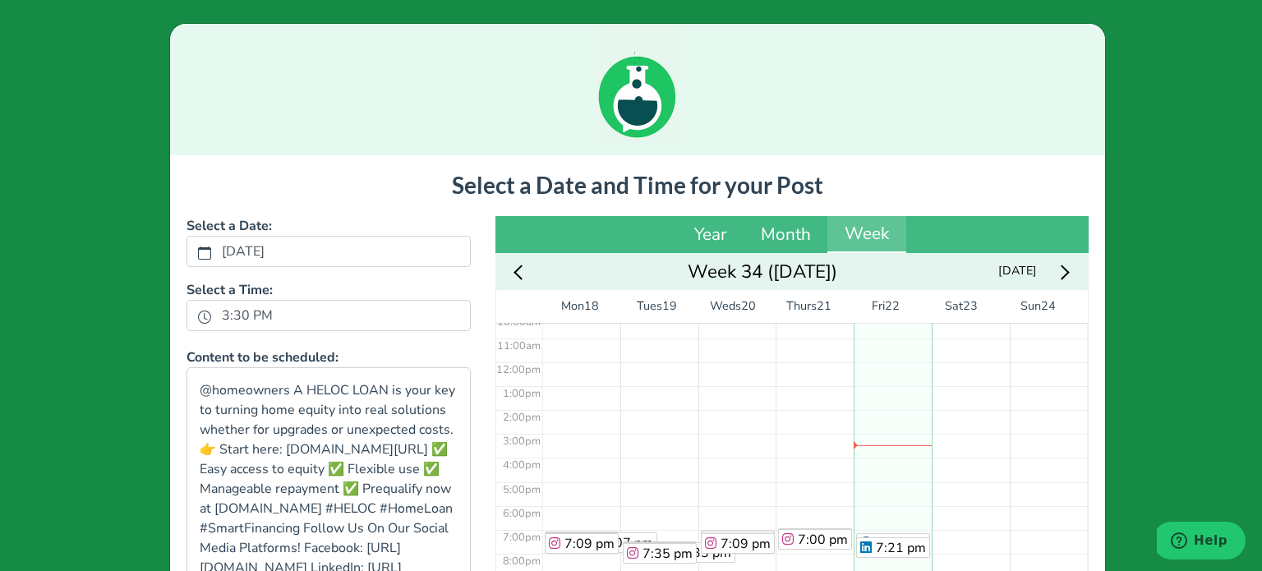
click at [649, 237] on div "Year Month Week" at bounding box center [791, 235] width 593 height 38
click at [243, 311] on label "3:30 PM" at bounding box center [247, 315] width 71 height 28
click at [212, 311] on button "3:30 PM" at bounding box center [204, 316] width 15 height 21
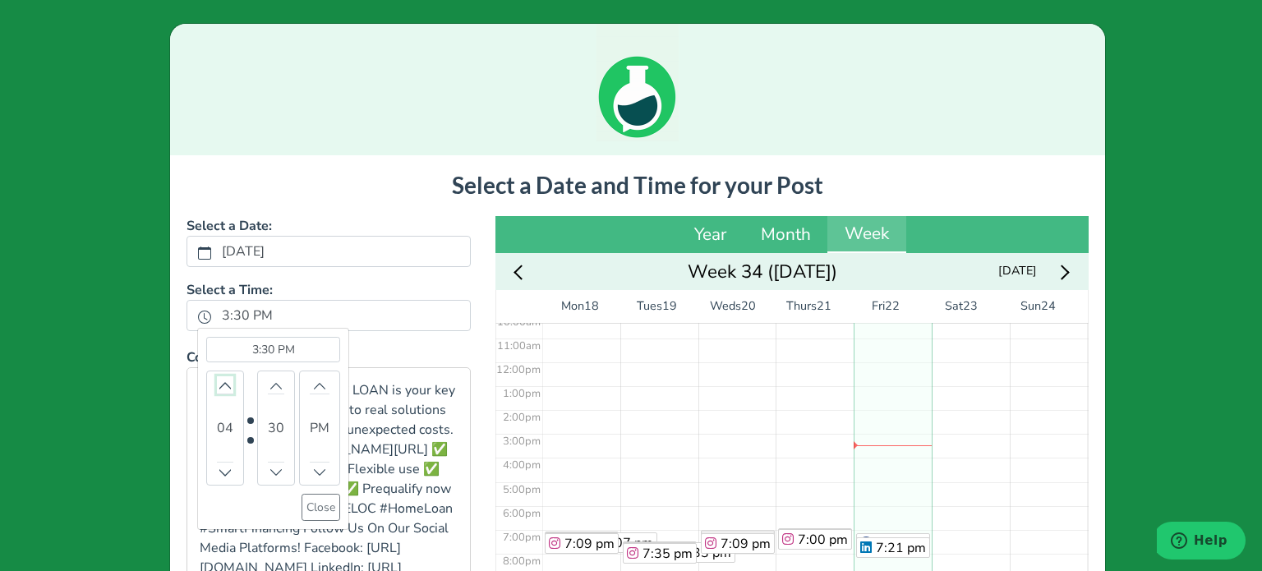
click at [219, 386] on icon "chevron up" at bounding box center [224, 384] width 11 height 11
click at [316, 517] on button "Close" at bounding box center [320, 507] width 39 height 27
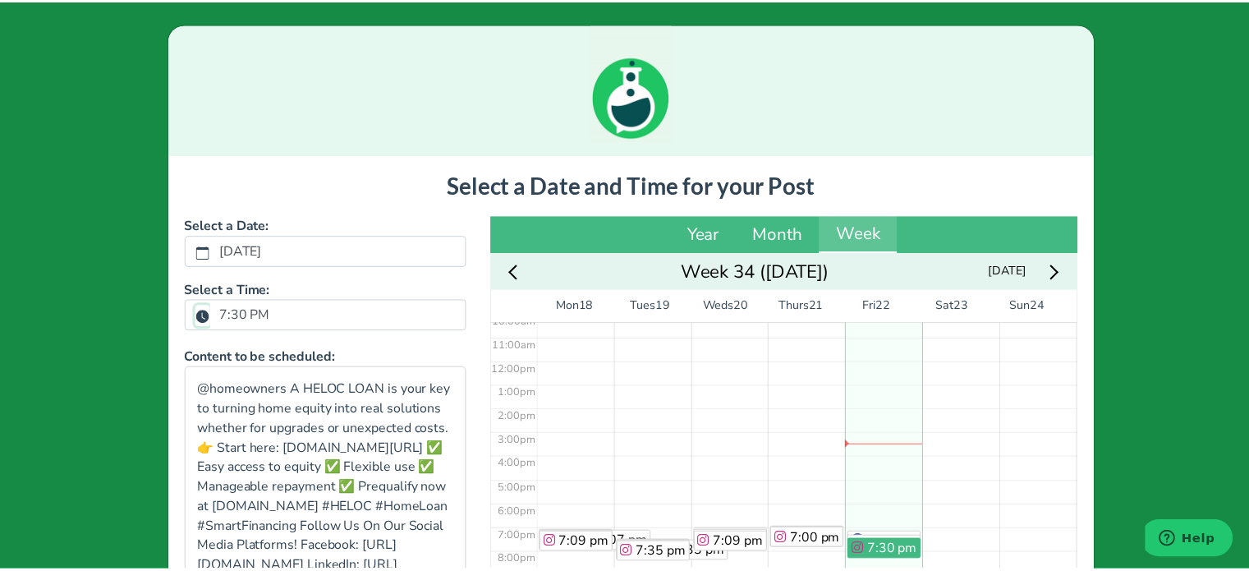
scroll to position [323, 0]
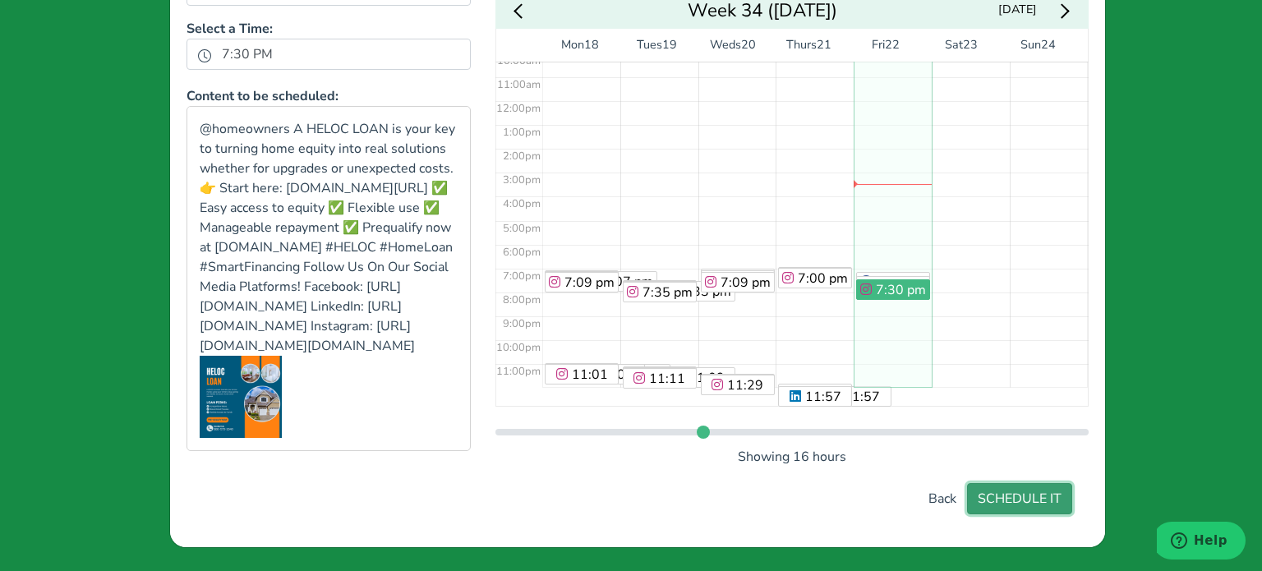
click at [1031, 492] on button "SCHEDULE IT" at bounding box center [1019, 498] width 105 height 31
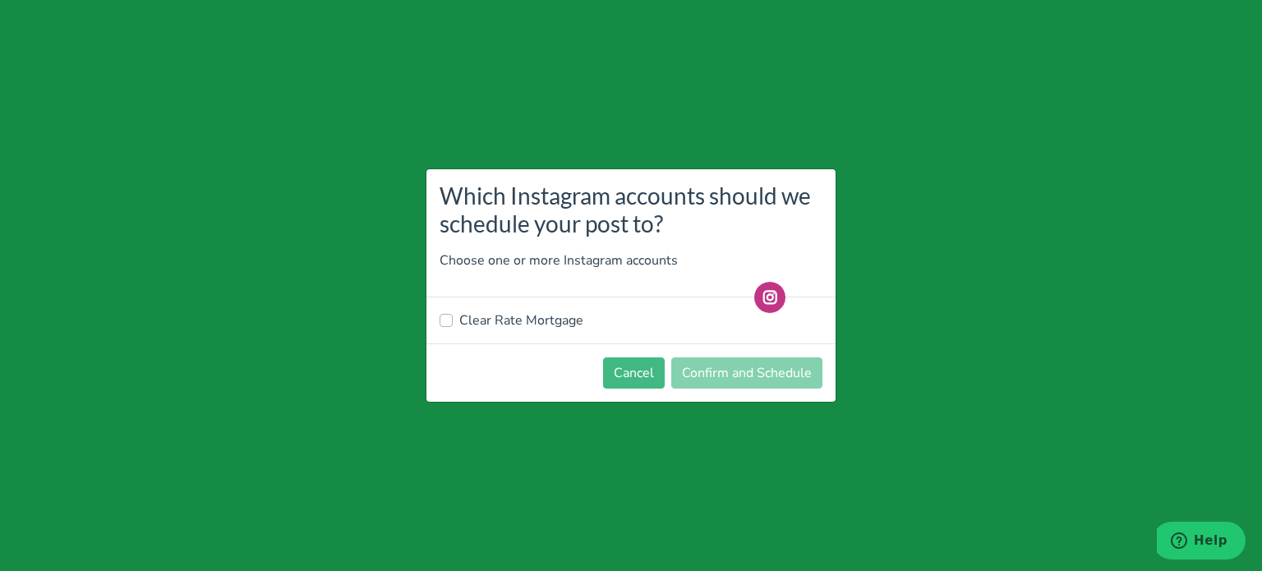
click at [552, 315] on label "Clear Rate Mortgage" at bounding box center [521, 320] width 124 height 20
click at [453, 315] on input "Clear Rate Mortgage" at bounding box center [445, 318] width 13 height 16
checkbox input "true"
click at [756, 363] on button "Confirm and Schedule" at bounding box center [746, 372] width 151 height 31
